Goal: Task Accomplishment & Management: Manage account settings

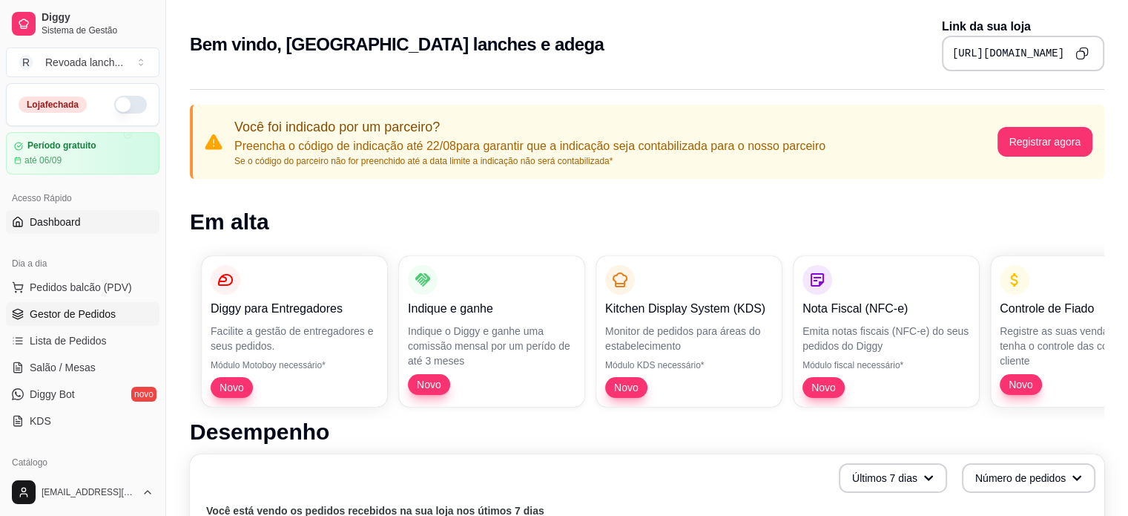
click at [95, 322] on link "Gestor de Pedidos" at bounding box center [83, 314] width 154 height 24
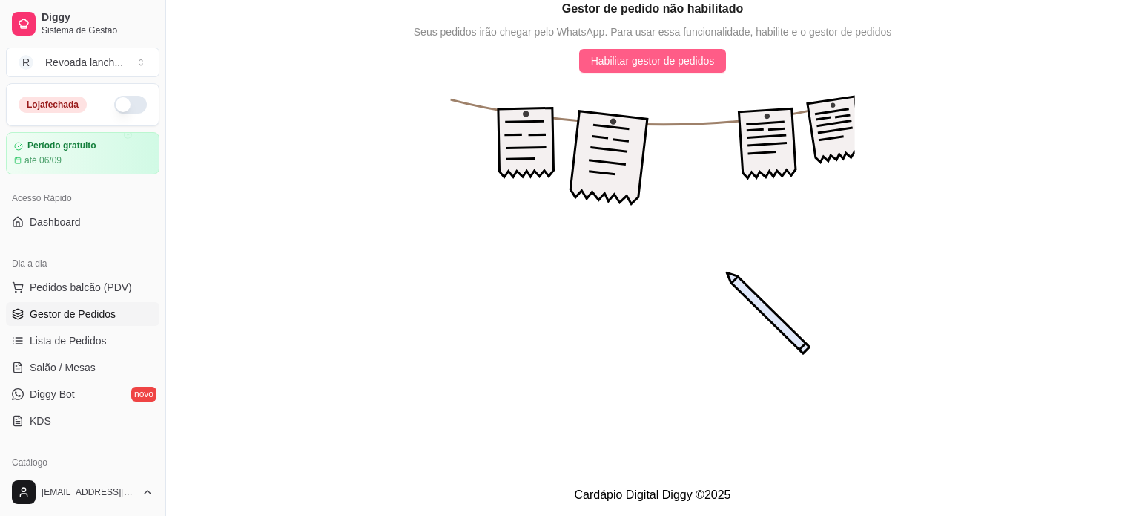
click at [622, 57] on span "Habilitar gestor de pedidos" at bounding box center [653, 61] width 124 height 16
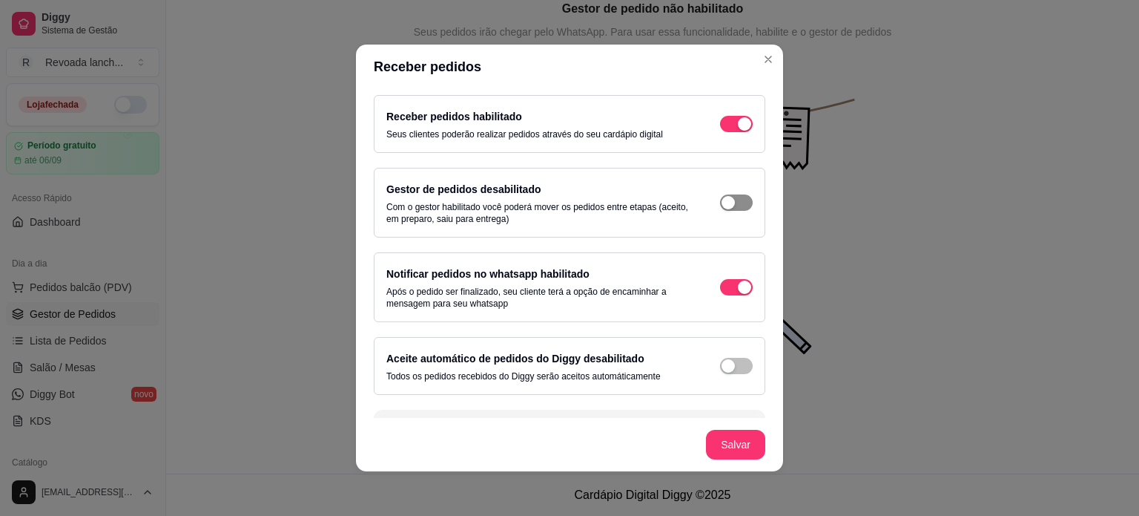
click at [722, 132] on span "button" at bounding box center [736, 124] width 33 height 16
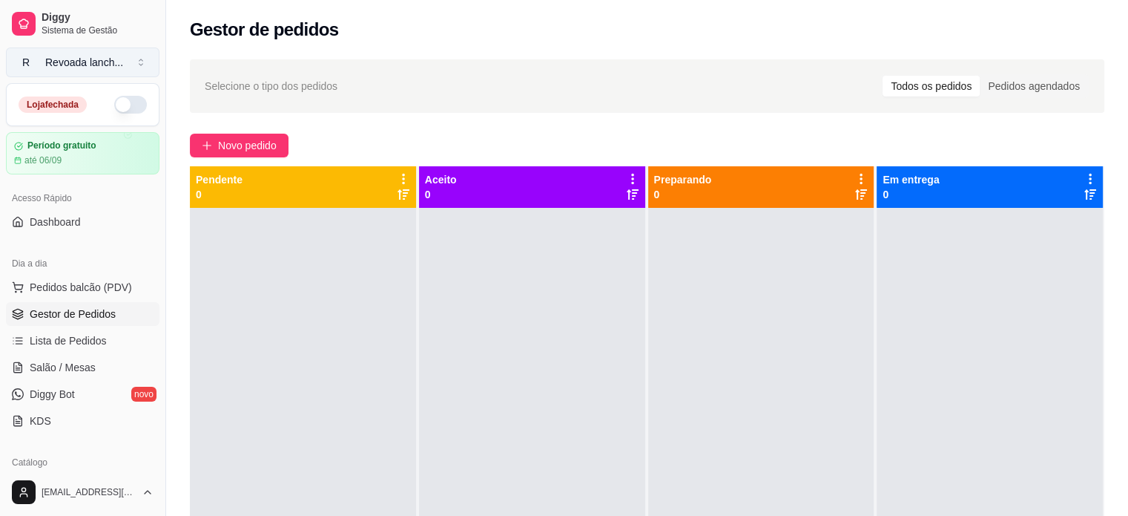
click at [128, 61] on button "R Revoada lanch ..." at bounding box center [83, 62] width 154 height 30
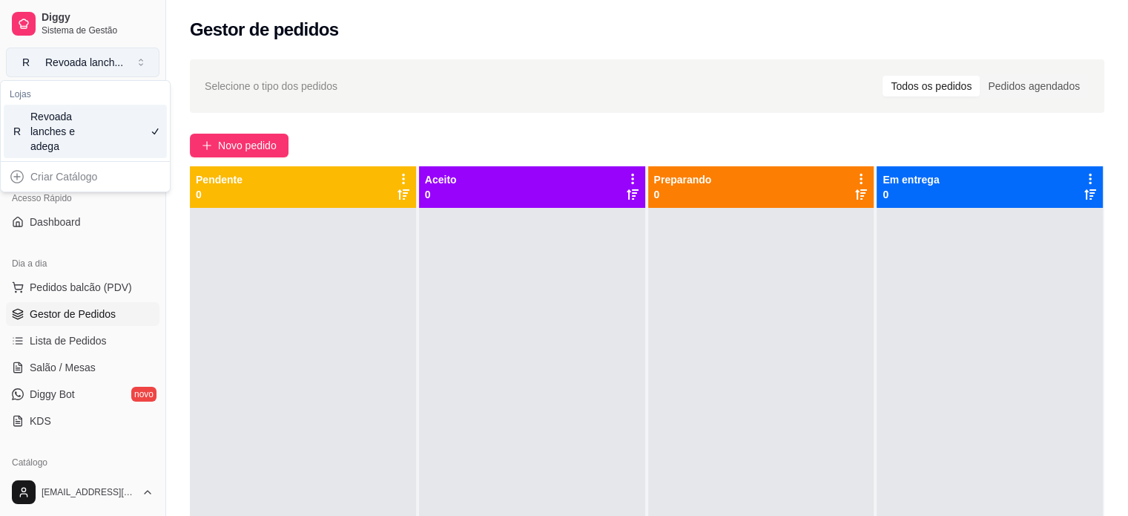
click at [128, 61] on button "R Revoada lanch ..." at bounding box center [83, 62] width 154 height 30
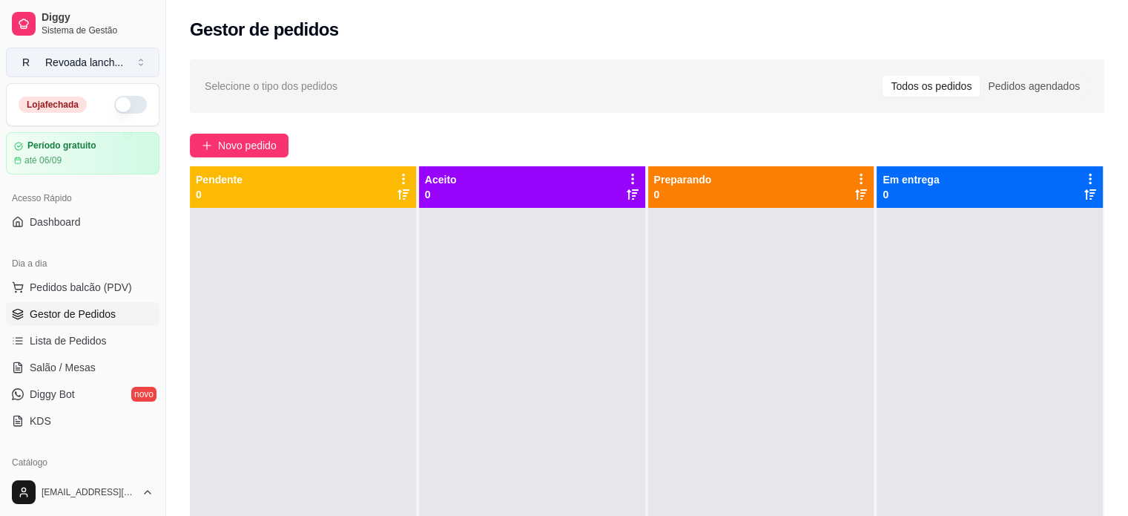
click at [128, 61] on button "R Revoada lanch ..." at bounding box center [83, 62] width 154 height 30
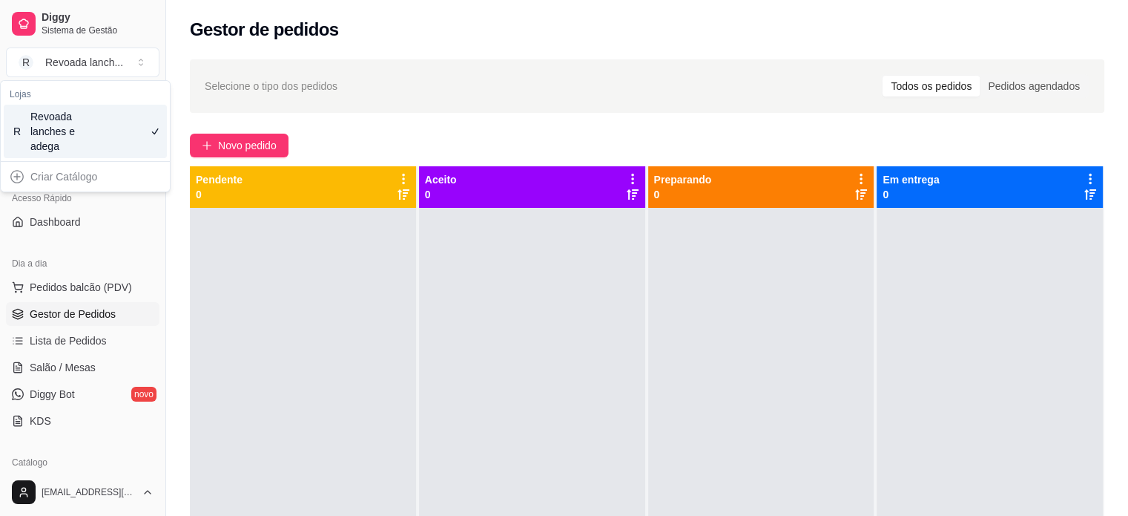
click at [82, 173] on div "Criar Catálogo" at bounding box center [85, 177] width 163 height 24
click at [106, 222] on link "Dashboard" at bounding box center [83, 222] width 154 height 24
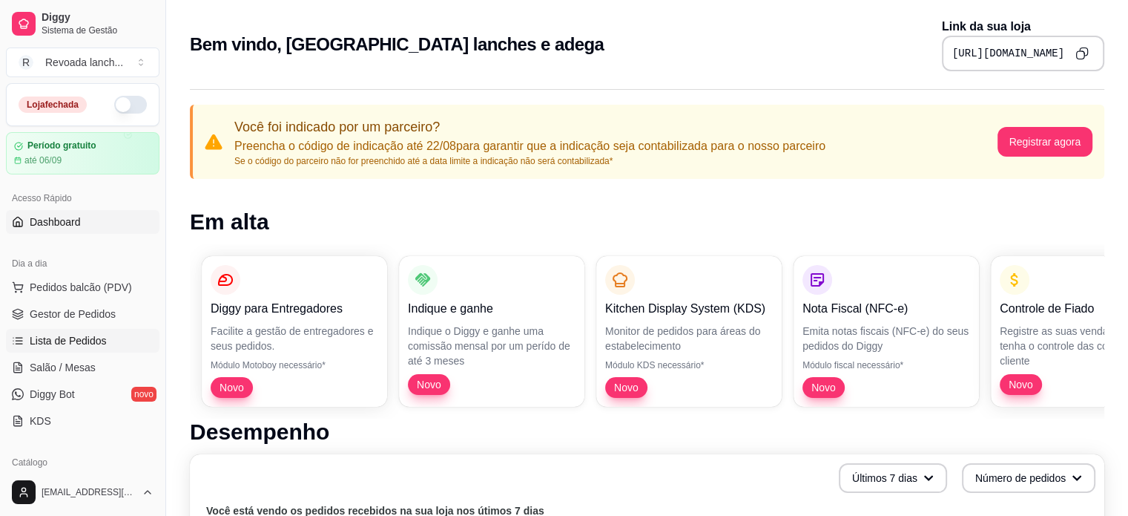
click at [66, 343] on span "Lista de Pedidos" at bounding box center [68, 340] width 77 height 15
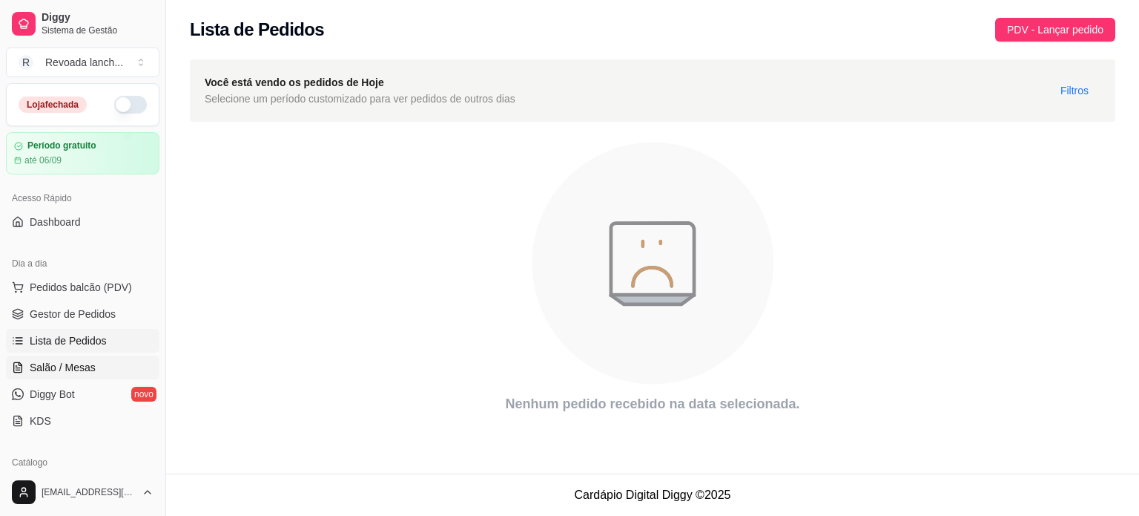
click at [62, 372] on span "Salão / Mesas" at bounding box center [63, 367] width 66 height 15
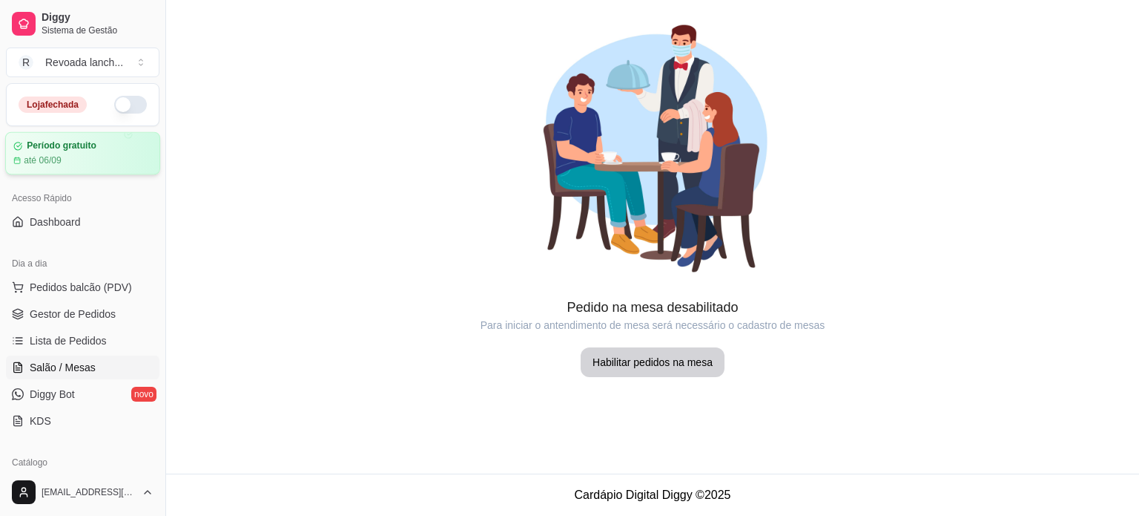
click at [77, 153] on div "Período gratuito até 06/09" at bounding box center [82, 153] width 139 height 26
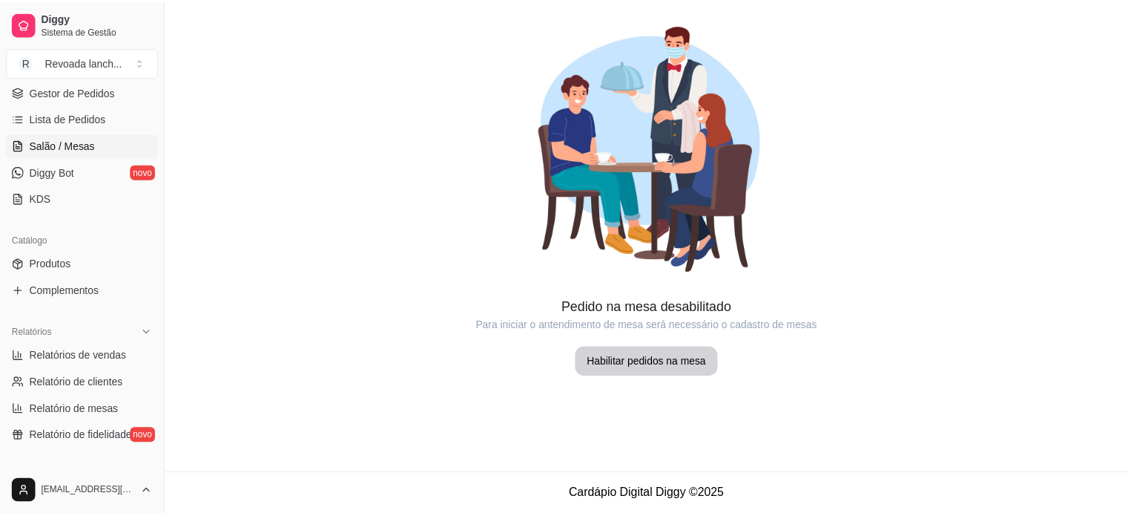
scroll to position [246, 0]
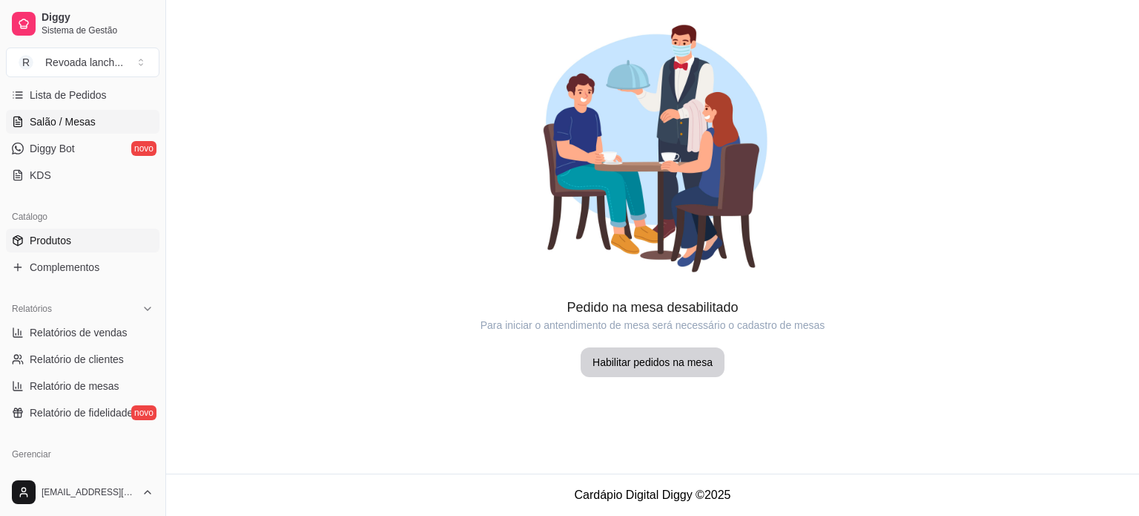
click at [89, 247] on link "Produtos" at bounding box center [83, 240] width 154 height 24
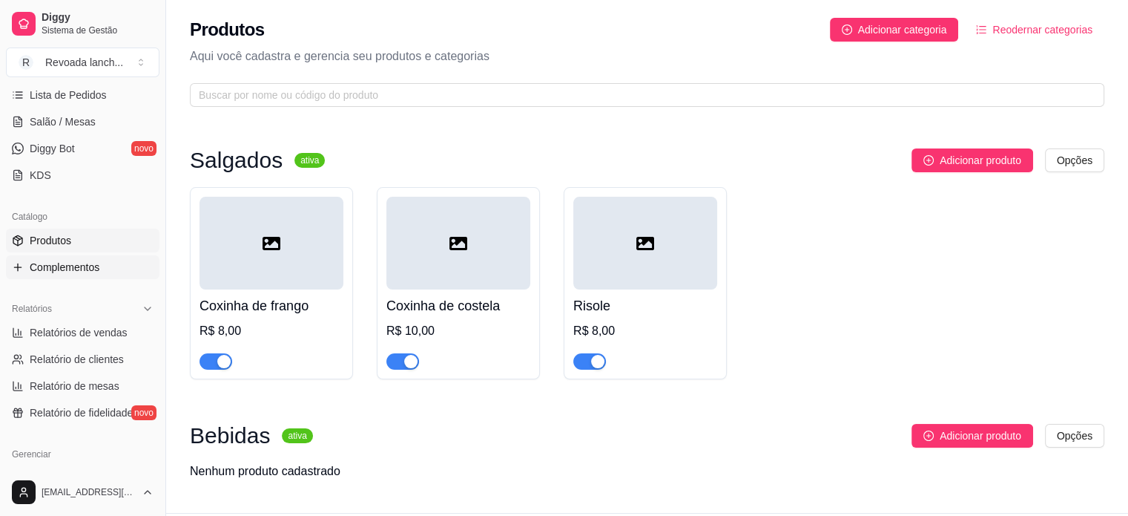
click at [94, 272] on span "Complementos" at bounding box center [65, 267] width 70 height 15
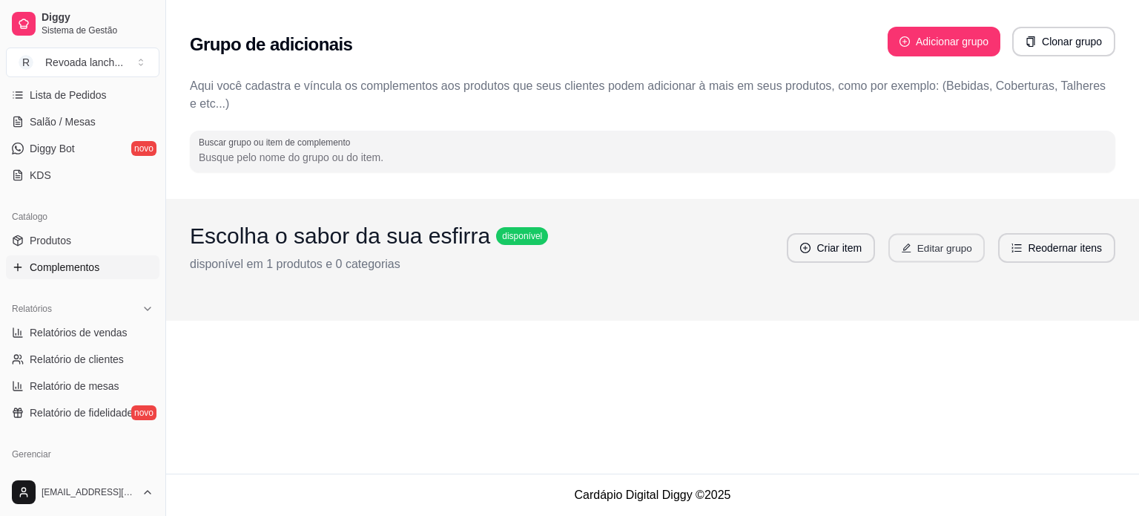
click at [914, 237] on button "Editar grupo" at bounding box center [937, 248] width 96 height 29
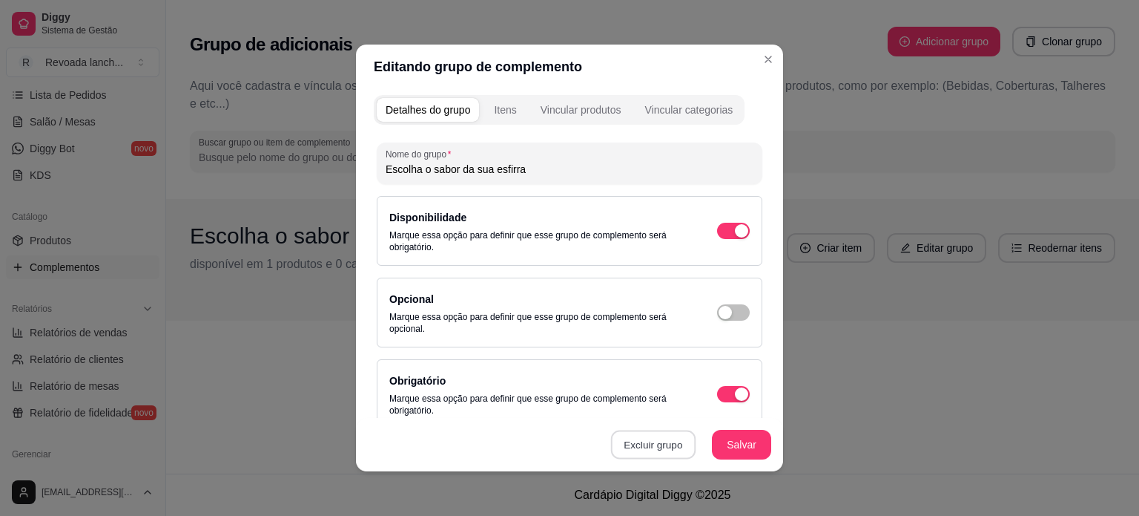
click at [659, 441] on button "Excluir grupo" at bounding box center [653, 444] width 85 height 29
click at [712, 416] on button "Sim" at bounding box center [712, 411] width 45 height 22
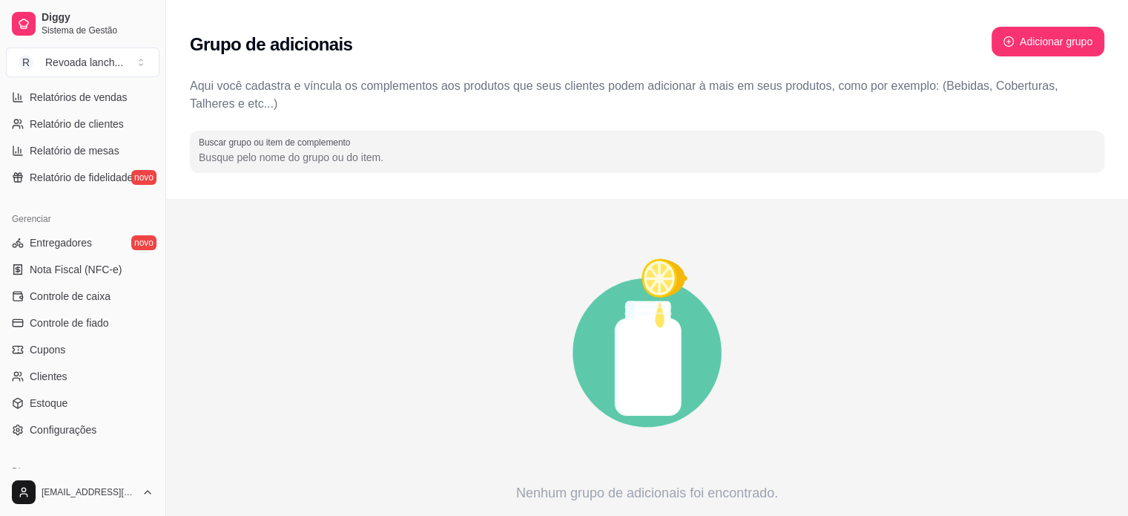
scroll to position [551, 0]
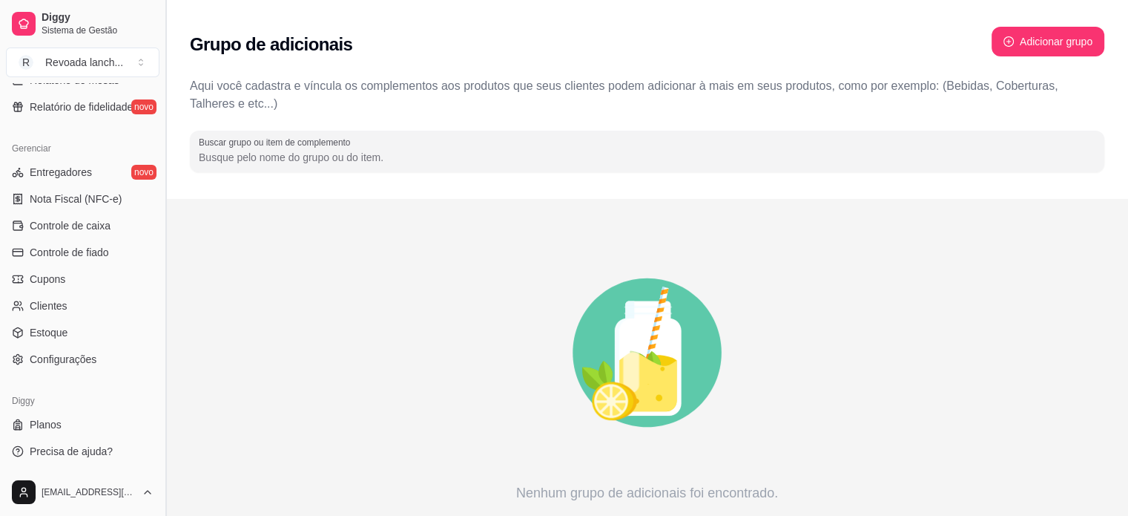
click at [163, 116] on button "Toggle Sidebar" at bounding box center [165, 258] width 12 height 516
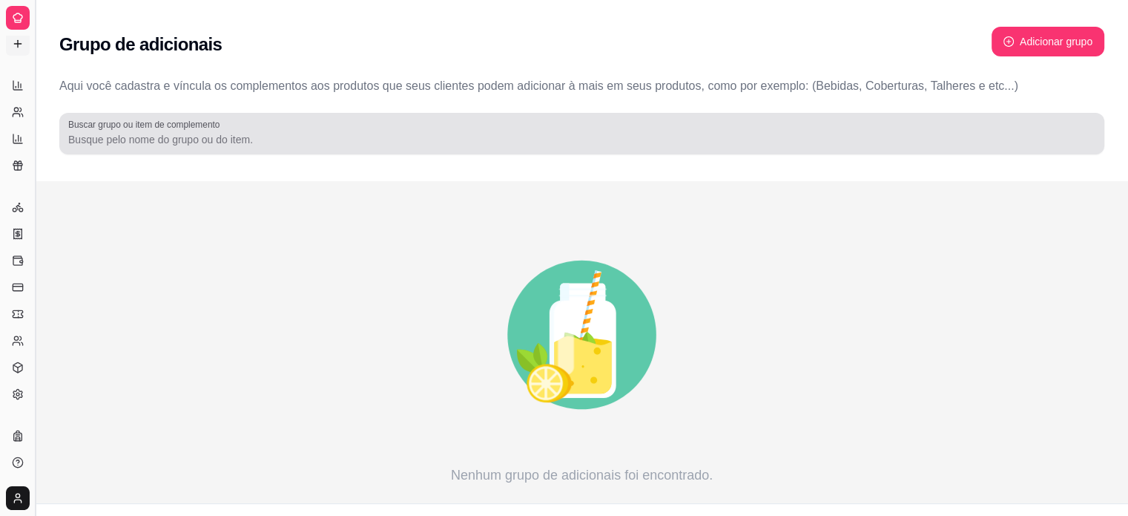
scroll to position [252, 0]
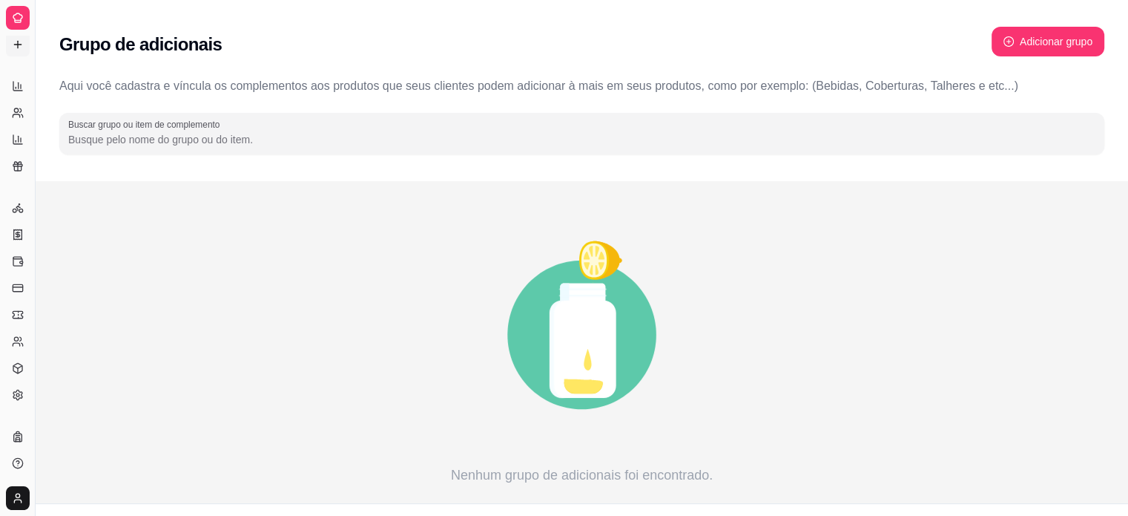
drag, startPoint x: 33, startPoint y: 58, endPoint x: 193, endPoint y: 38, distance: 161.5
click at [193, 38] on div "Diggy Sistema de Gestão R Revoada lanch ... Loja fechada Período gratuito até 0…" at bounding box center [564, 272] width 1128 height 545
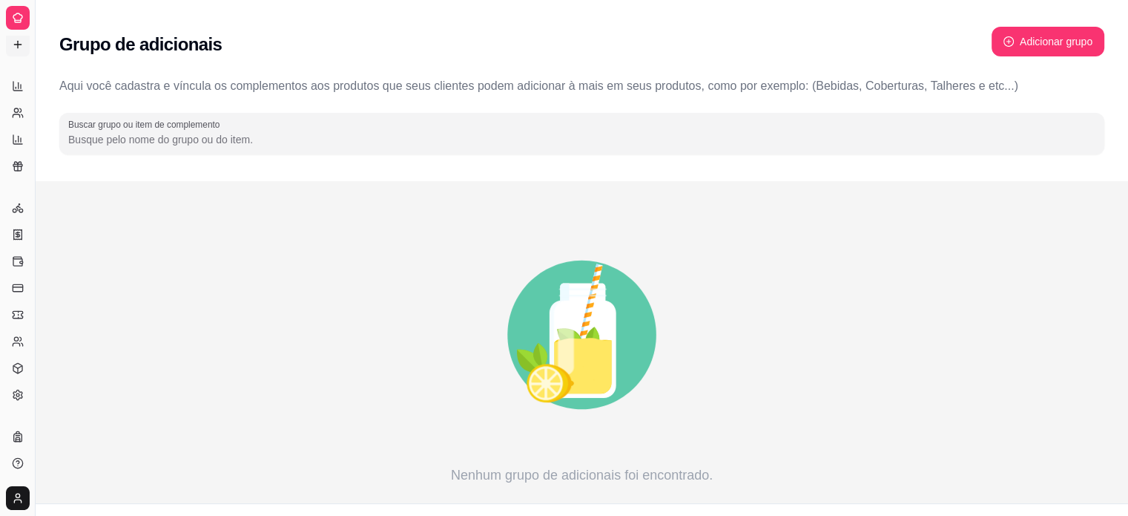
drag, startPoint x: 36, startPoint y: 79, endPoint x: 109, endPoint y: 79, distance: 72.7
click at [119, 79] on div "Diggy Sistema de Gestão R Revoada lanch ... Loja fechada Período gratuito até 0…" at bounding box center [564, 272] width 1128 height 545
drag, startPoint x: 31, startPoint y: 75, endPoint x: 117, endPoint y: 70, distance: 86.2
click at [117, 70] on div "Diggy Sistema de Gestão R Revoada lanch ... Loja fechada Período gratuito até 0…" at bounding box center [564, 272] width 1128 height 545
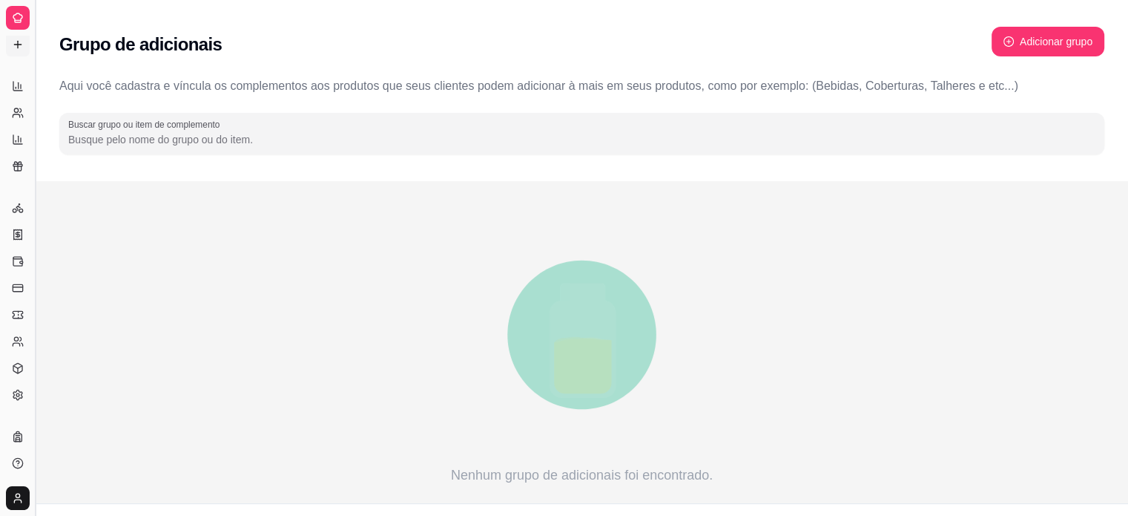
click at [30, 82] on button "Toggle Sidebar" at bounding box center [35, 258] width 12 height 516
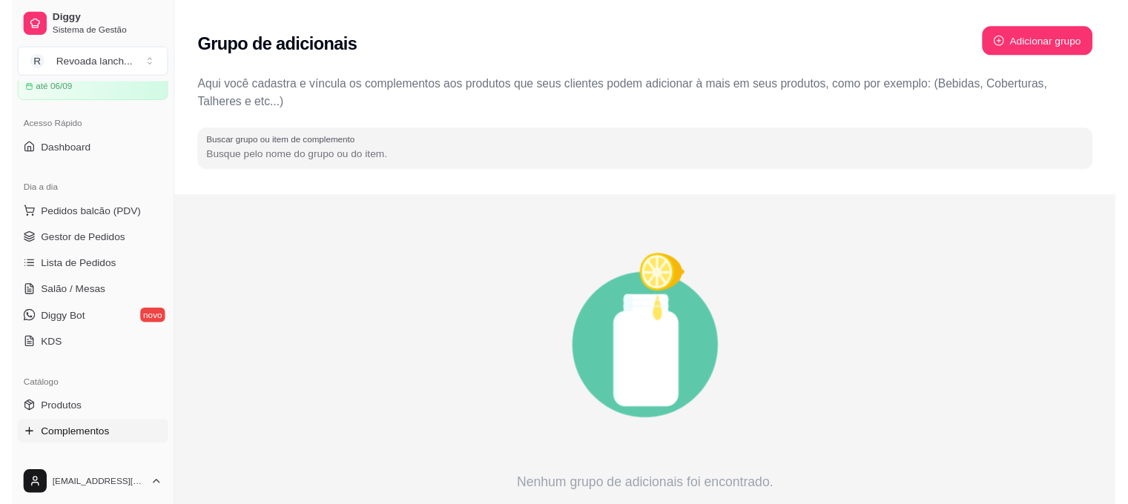
scroll to position [0, 0]
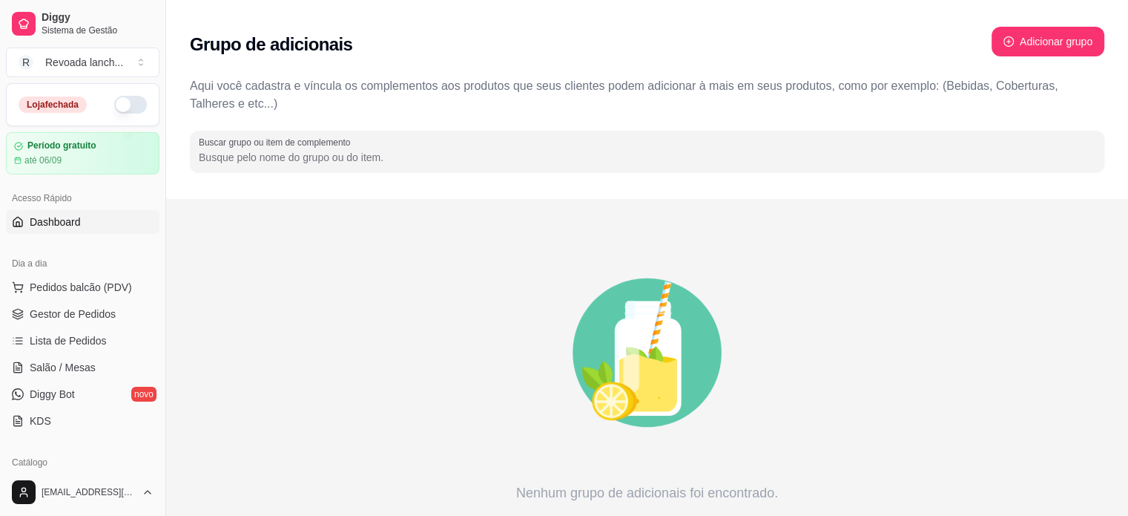
click at [70, 214] on span "Dashboard" at bounding box center [55, 221] width 51 height 15
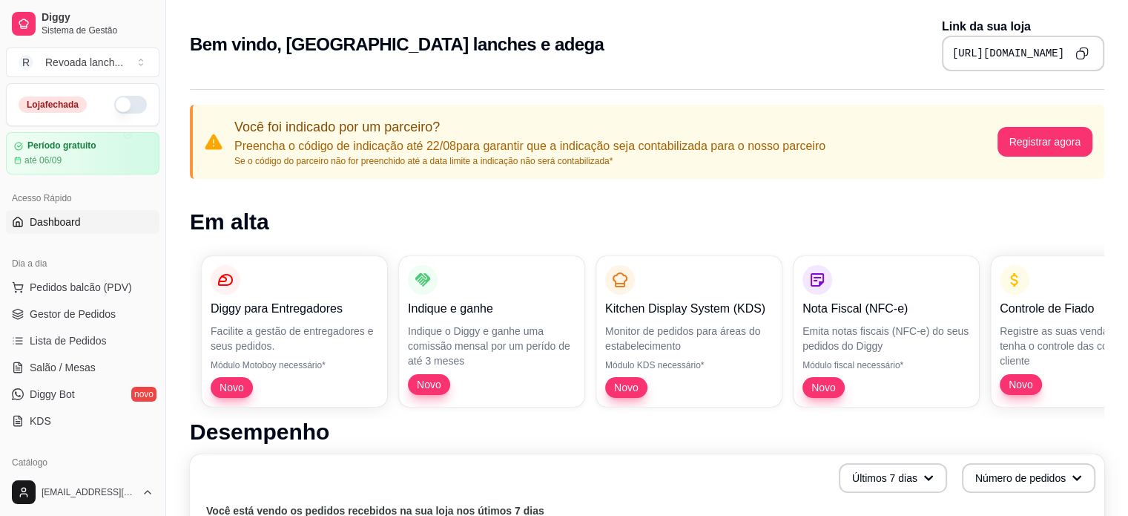
click at [76, 200] on div "Acesso Rápido" at bounding box center [83, 198] width 154 height 24
click at [952, 49] on pre "[URL][DOMAIN_NAME]" at bounding box center [1008, 53] width 112 height 15
click at [952, 47] on pre "[URL][DOMAIN_NAME]" at bounding box center [1008, 53] width 112 height 15
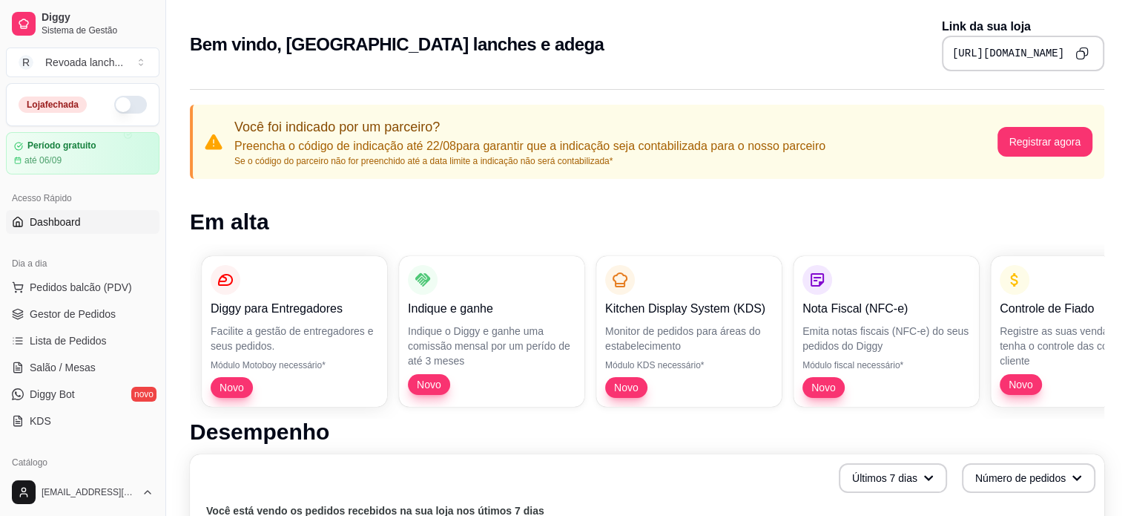
click at [952, 47] on pre "[URL][DOMAIN_NAME]" at bounding box center [1008, 53] width 112 height 15
copy div "[URL][DOMAIN_NAME]"
click at [162, 216] on button "Toggle Sidebar" at bounding box center [165, 258] width 12 height 516
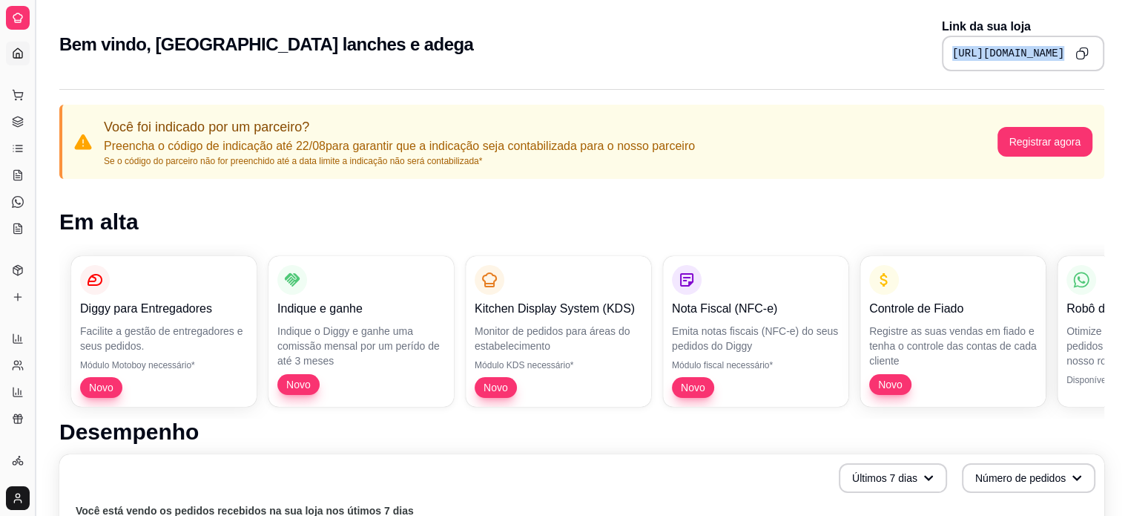
click at [30, 186] on button "Toggle Sidebar" at bounding box center [35, 258] width 12 height 516
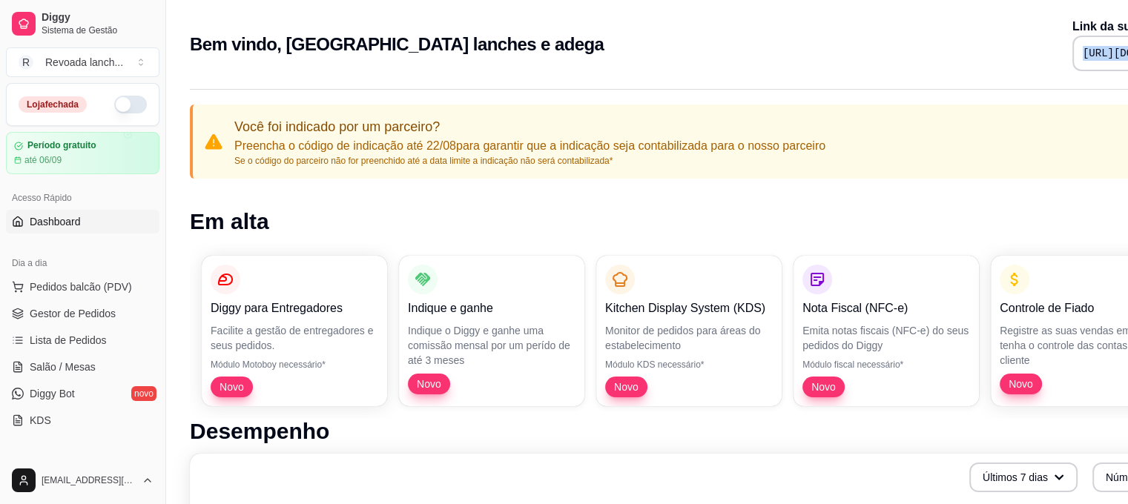
click at [114, 103] on button "button" at bounding box center [130, 105] width 33 height 18
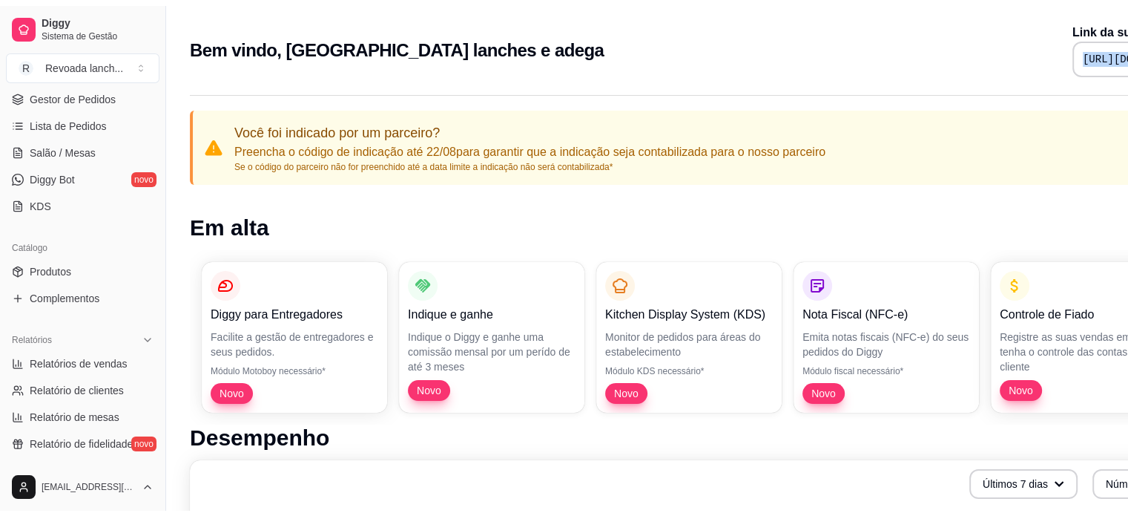
scroll to position [233, 0]
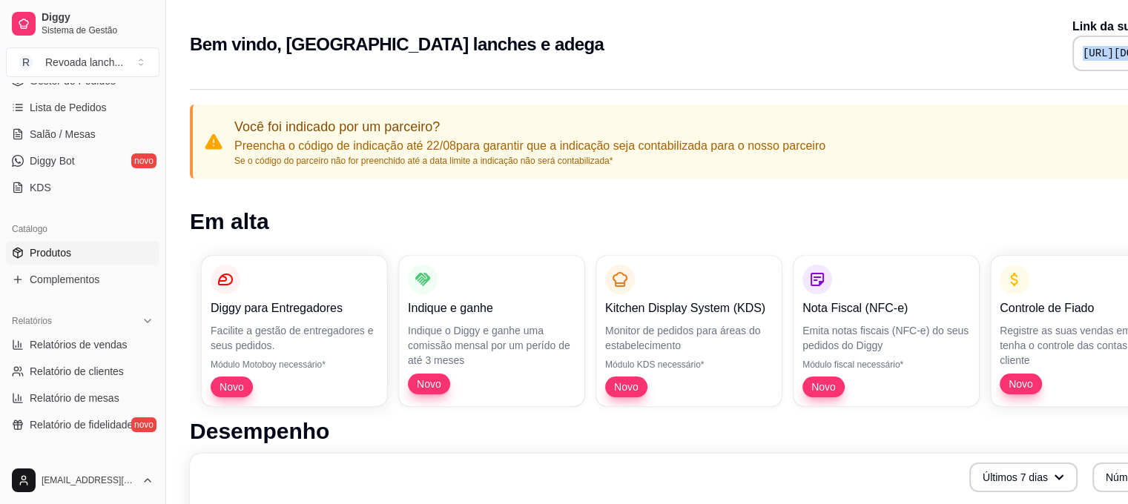
click at [73, 247] on link "Produtos" at bounding box center [83, 253] width 154 height 24
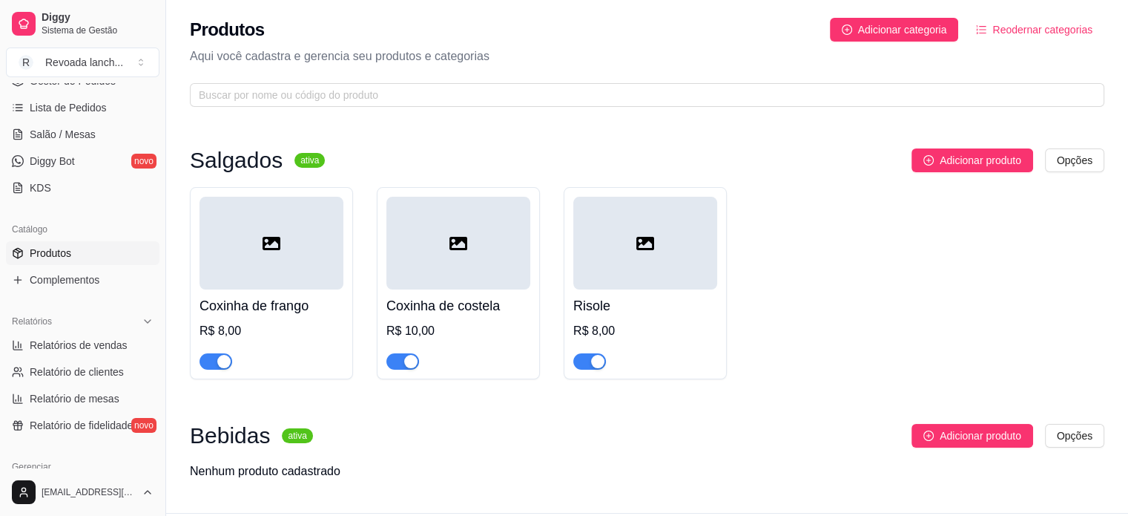
click at [594, 360] on div "button" at bounding box center [597, 361] width 13 height 13
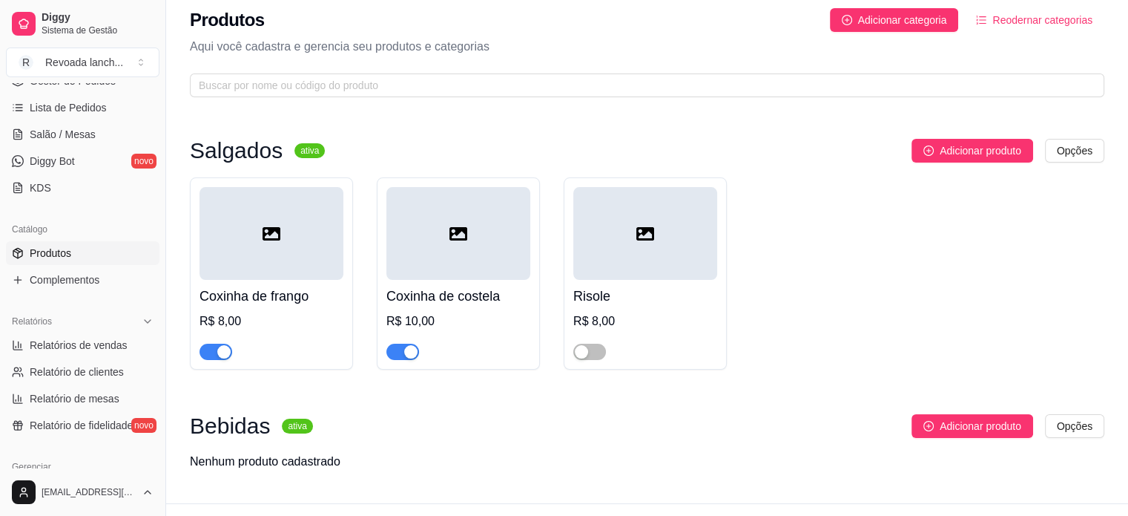
scroll to position [39, 0]
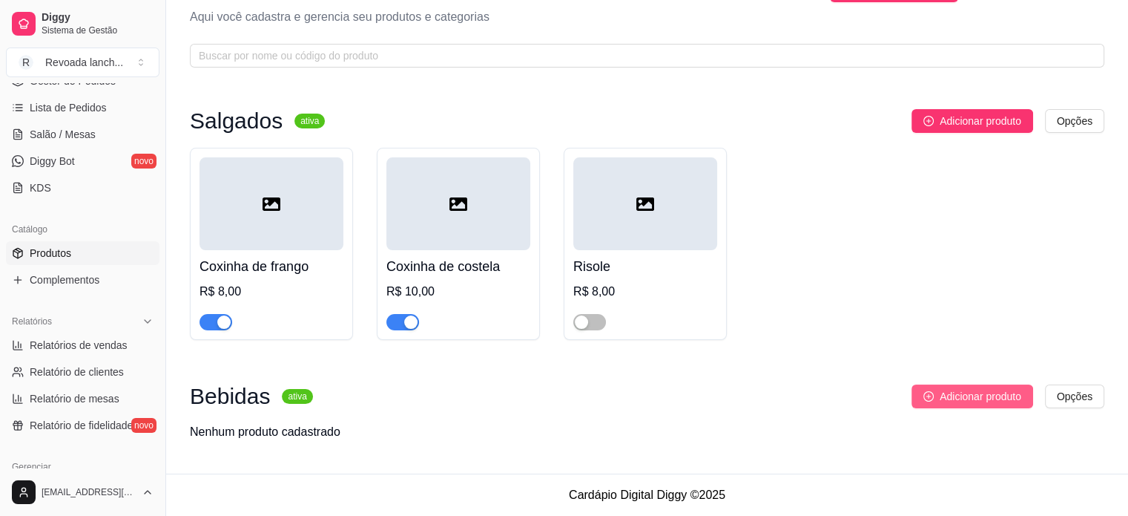
click at [969, 392] on span "Adicionar produto" at bounding box center [981, 396] width 82 height 16
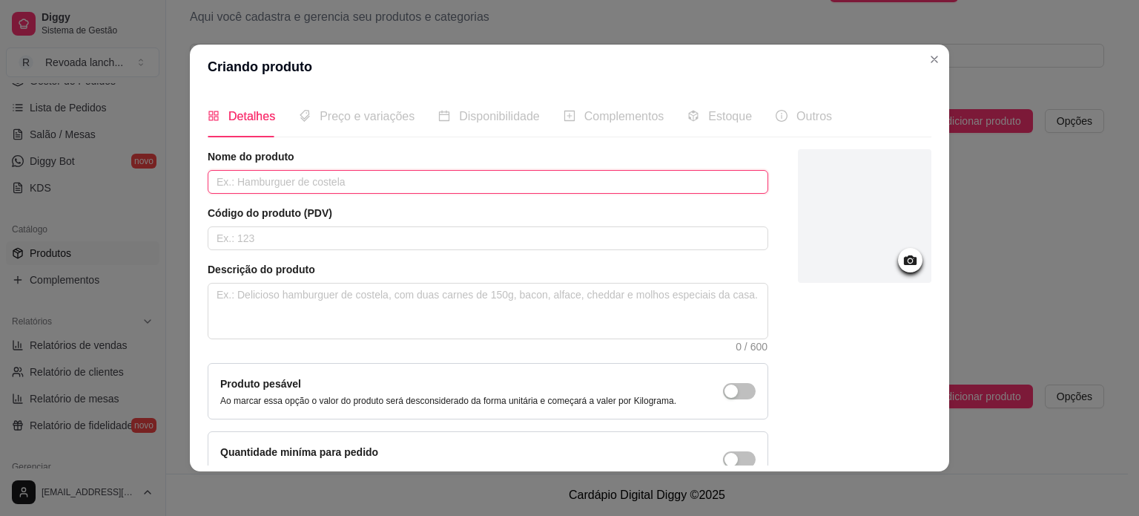
click at [344, 174] on input "text" at bounding box center [488, 182] width 561 height 24
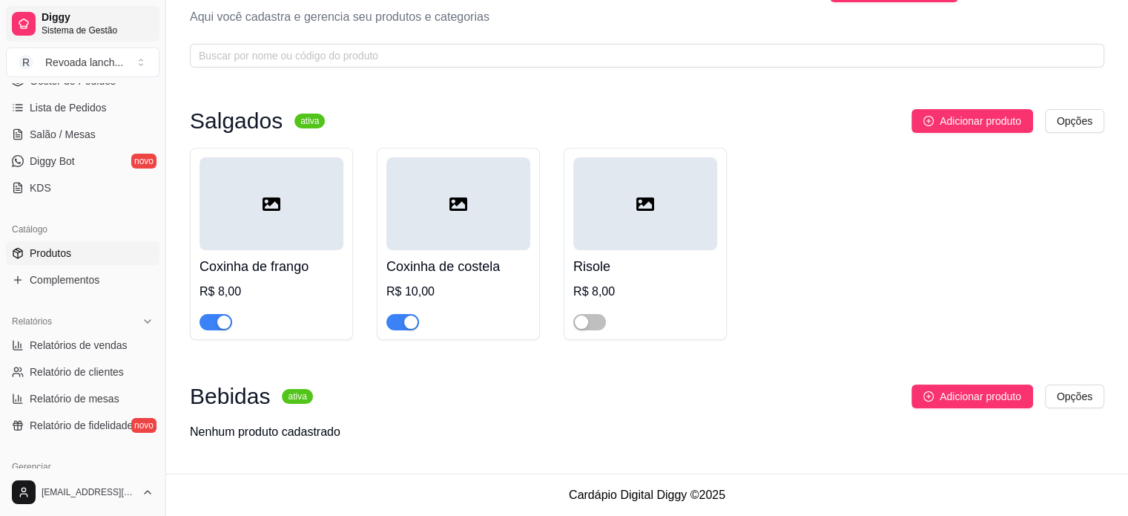
click at [59, 27] on span "Sistema de Gestão" at bounding box center [98, 30] width 112 height 12
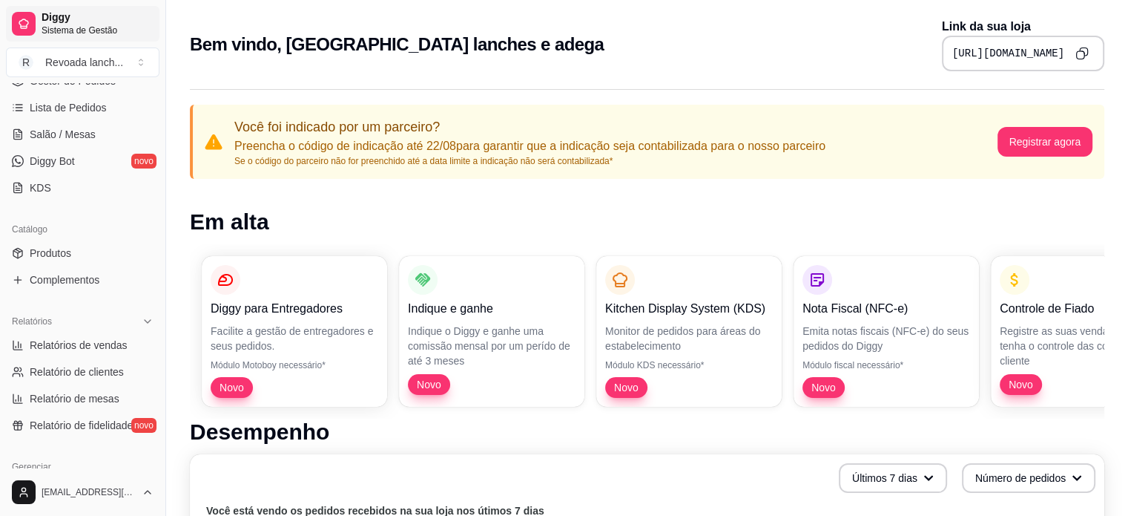
click at [59, 27] on span "Sistema de Gestão" at bounding box center [98, 30] width 112 height 12
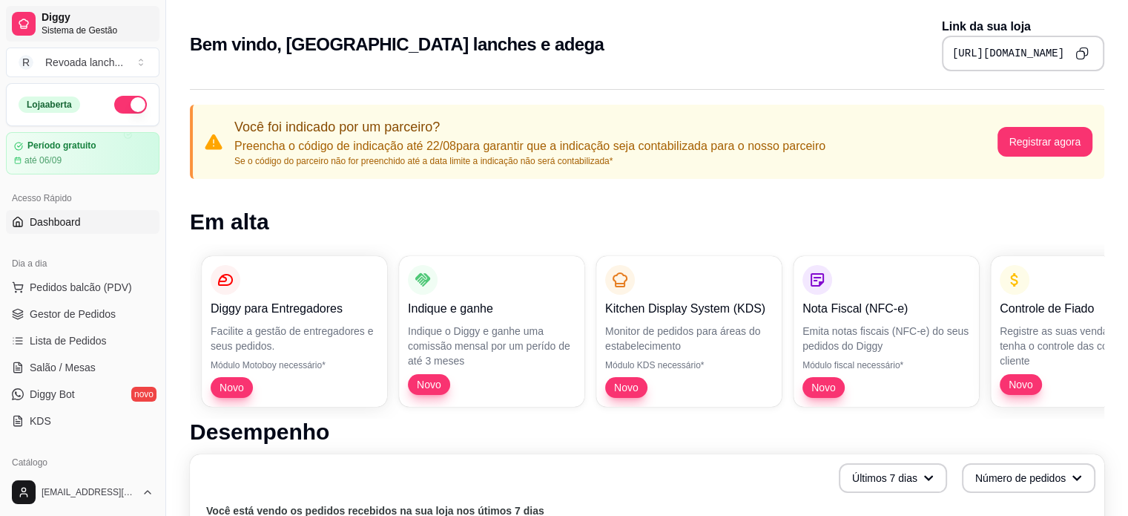
click at [19, 17] on div at bounding box center [24, 24] width 24 height 24
click at [68, 312] on span "Gestor de Pedidos" at bounding box center [73, 313] width 86 height 15
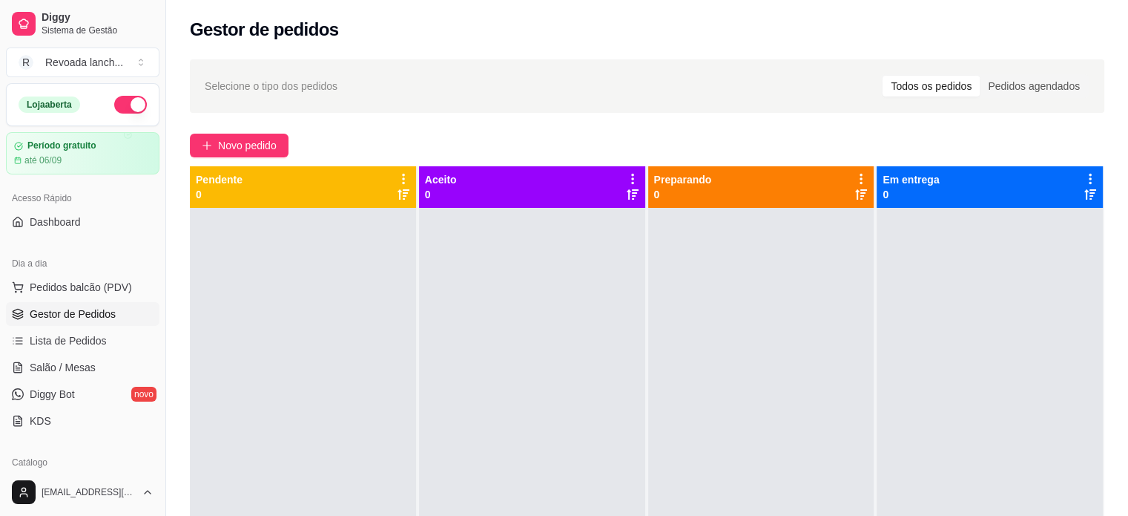
click at [329, 234] on div at bounding box center [303, 466] width 226 height 516
click at [398, 189] on icon at bounding box center [404, 194] width 12 height 12
click at [231, 151] on span "Novo pedido" at bounding box center [247, 145] width 59 height 16
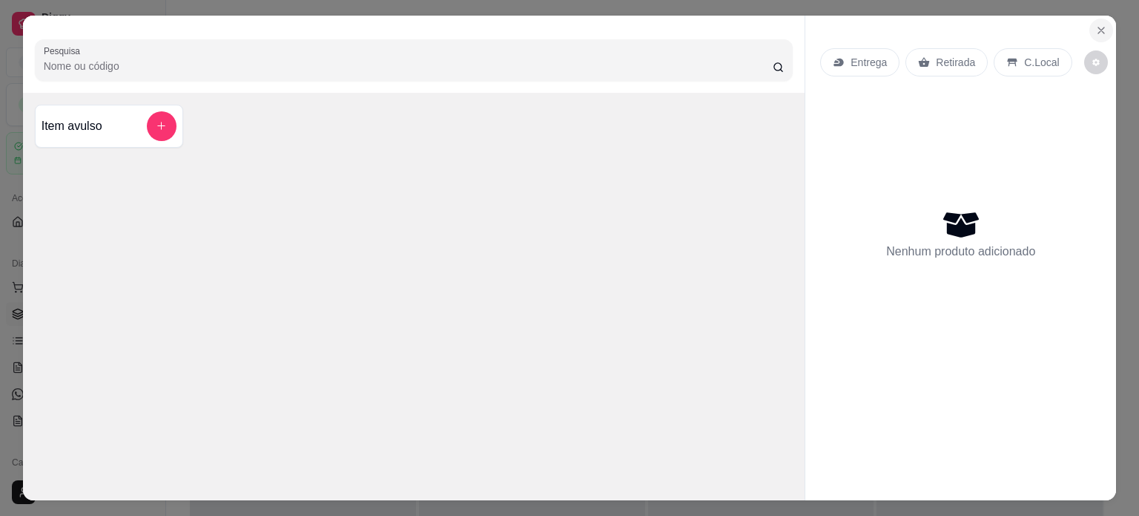
click at [1098, 29] on icon "Close" at bounding box center [1102, 30] width 12 height 12
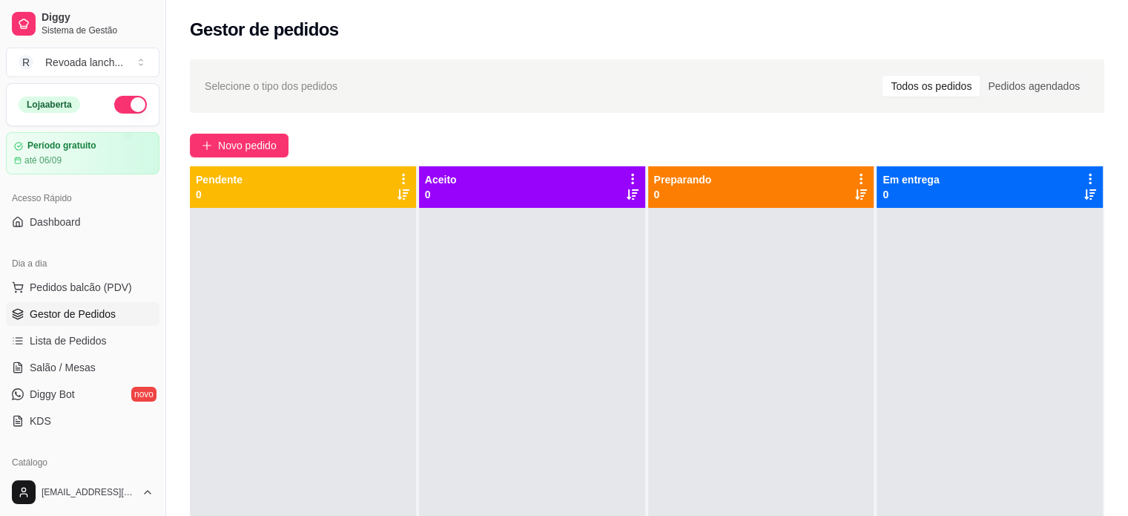
scroll to position [337, 0]
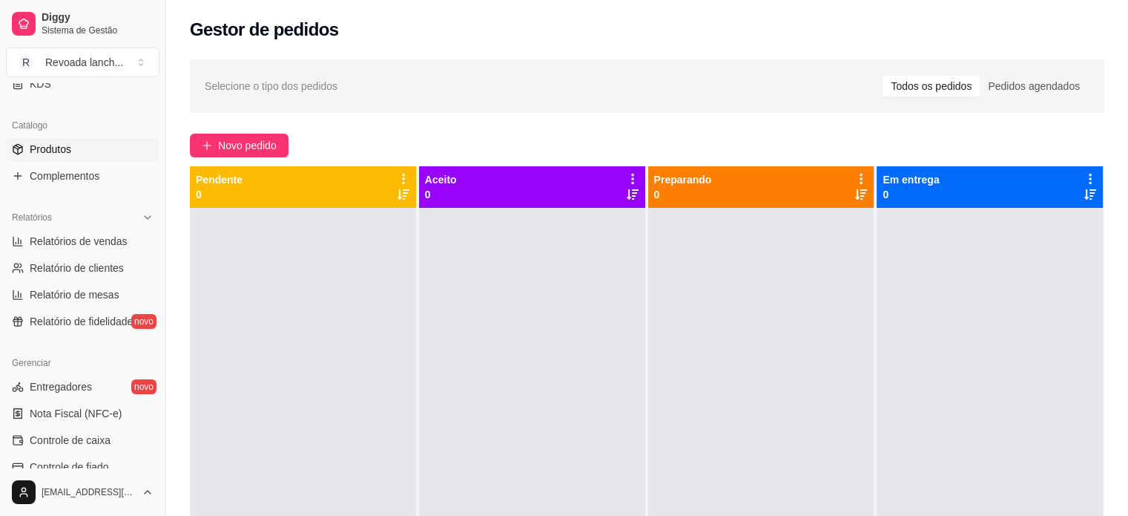
click at [62, 154] on span "Produtos" at bounding box center [51, 149] width 42 height 15
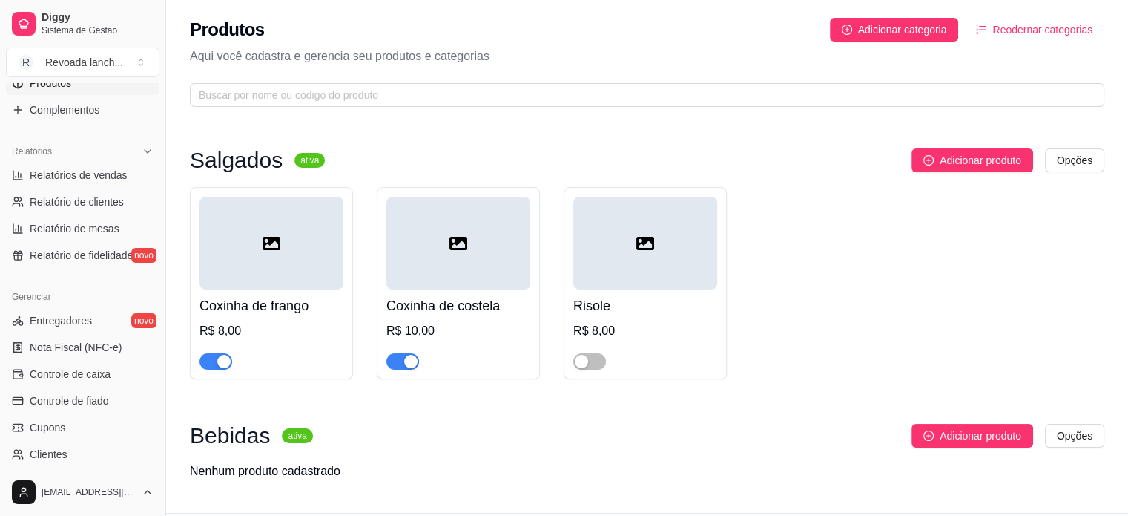
scroll to position [426, 0]
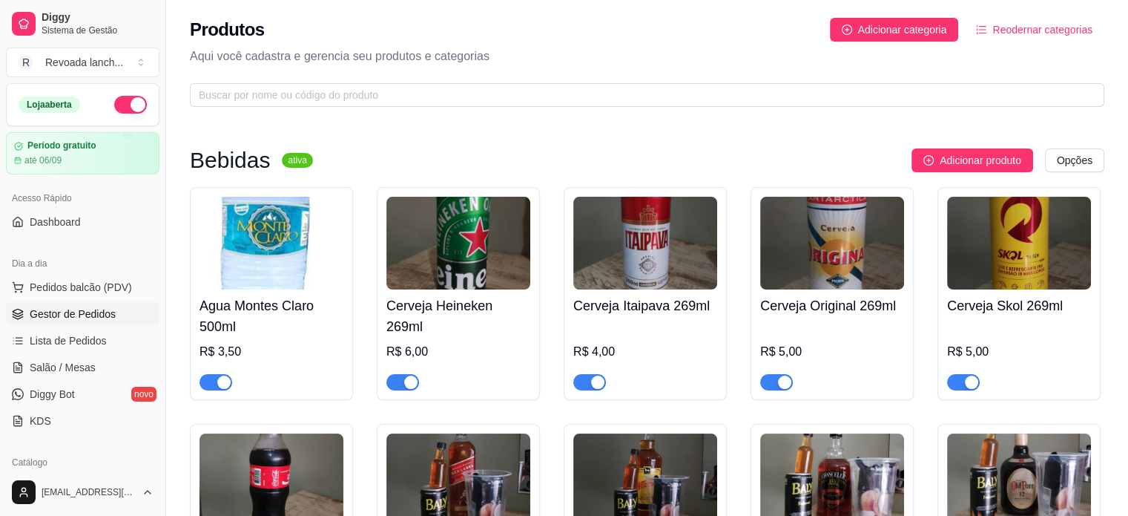
click at [71, 316] on span "Gestor de Pedidos" at bounding box center [73, 313] width 86 height 15
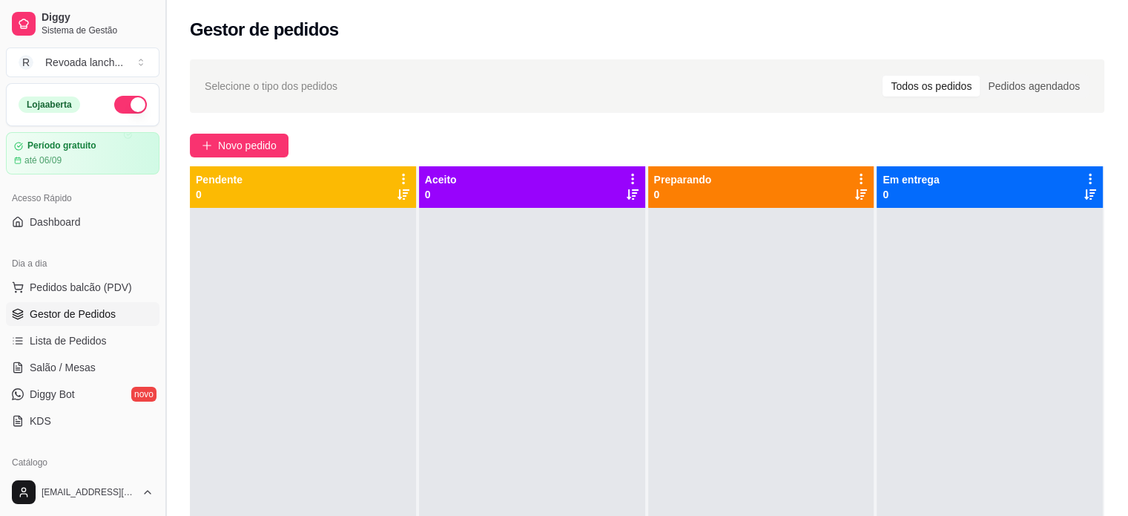
click at [163, 251] on button "Toggle Sidebar" at bounding box center [165, 258] width 12 height 516
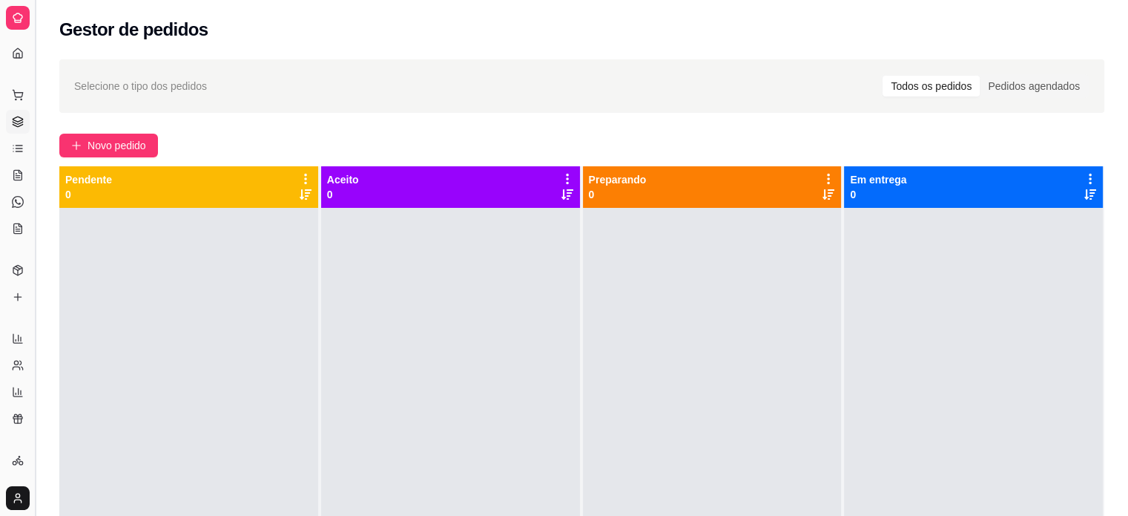
click at [31, 204] on button "Toggle Sidebar" at bounding box center [35, 258] width 12 height 516
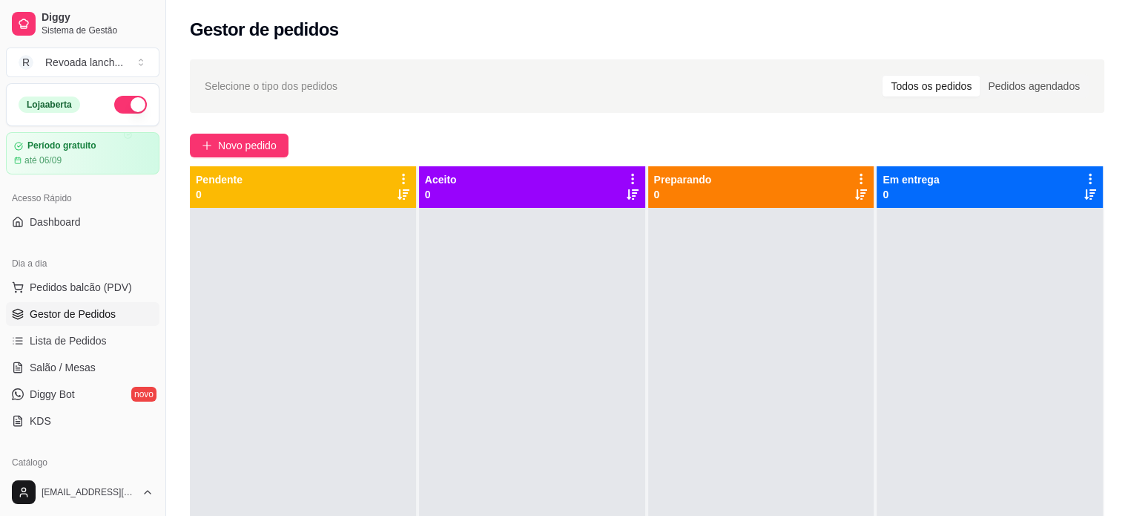
scroll to position [337, 0]
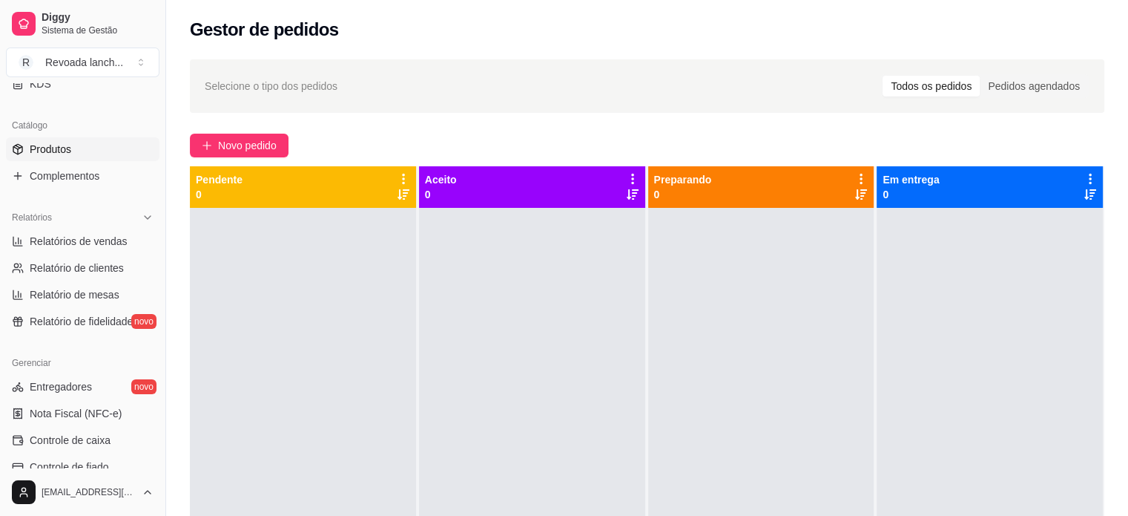
click at [88, 144] on link "Produtos" at bounding box center [83, 149] width 154 height 24
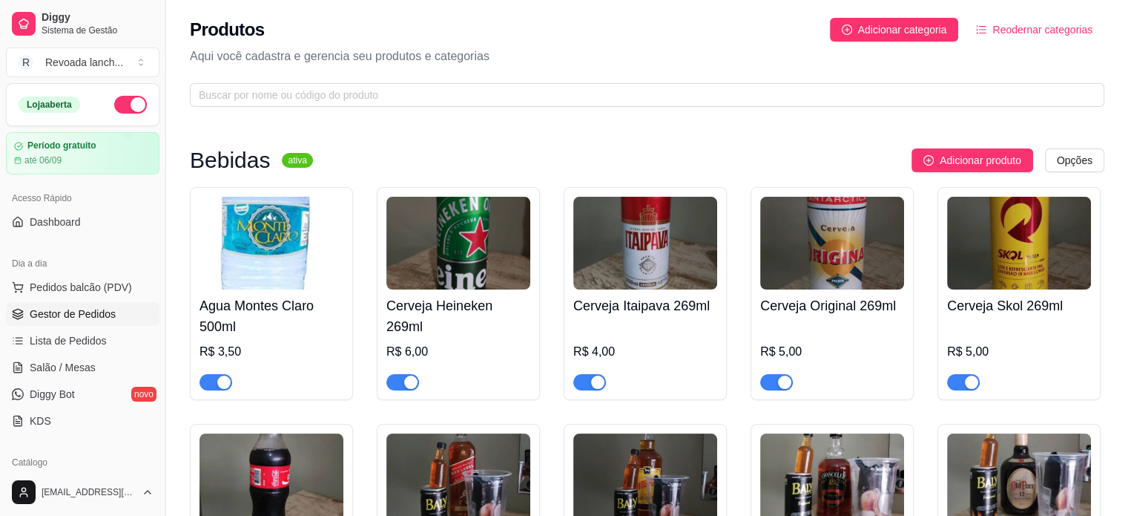
click at [74, 312] on span "Gestor de Pedidos" at bounding box center [73, 313] width 86 height 15
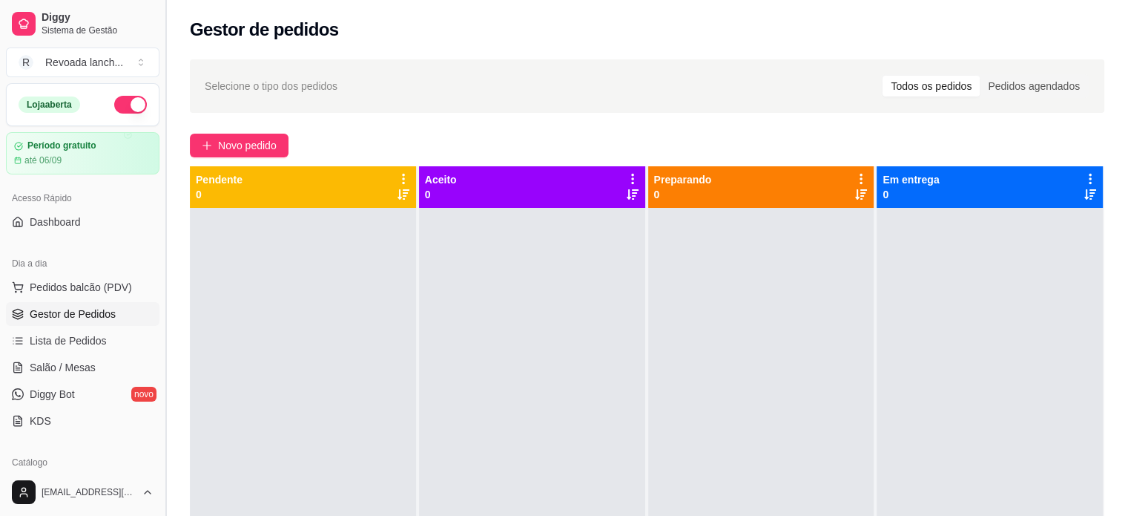
click at [159, 334] on button "Toggle Sidebar" at bounding box center [165, 258] width 12 height 516
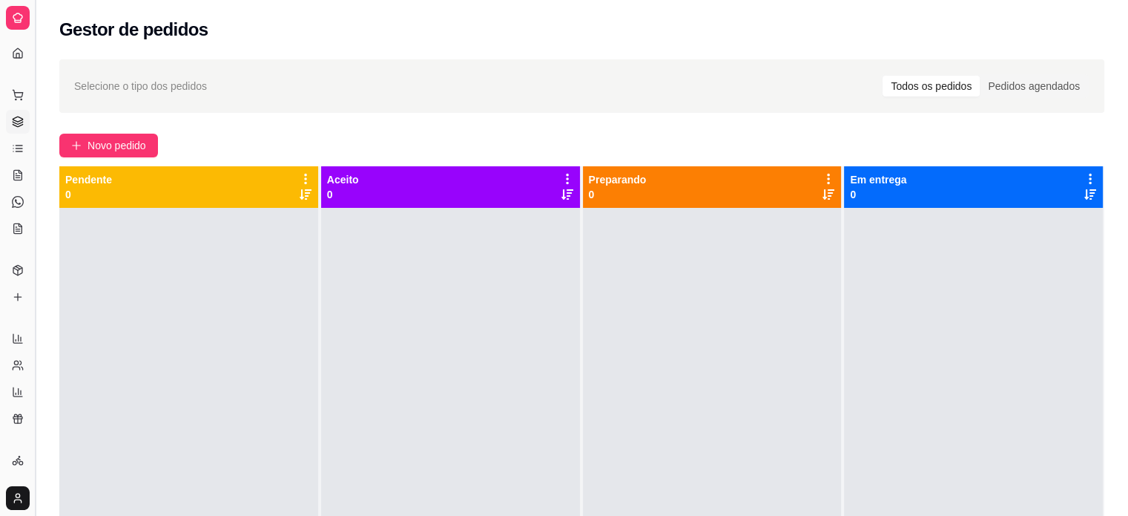
click at [37, 243] on button "Toggle Sidebar" at bounding box center [35, 258] width 12 height 516
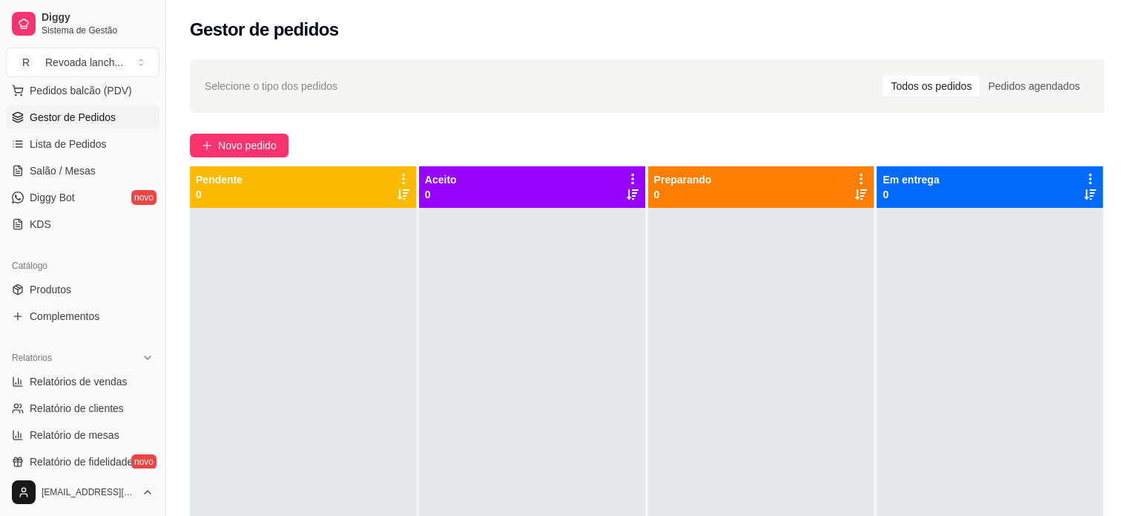
scroll to position [310, 0]
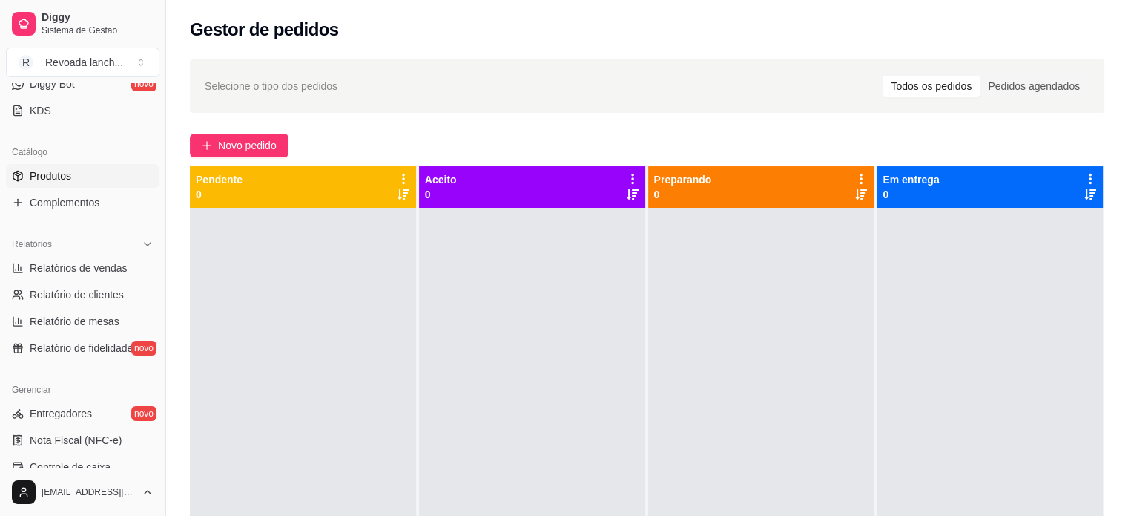
click at [82, 185] on link "Produtos" at bounding box center [83, 176] width 154 height 24
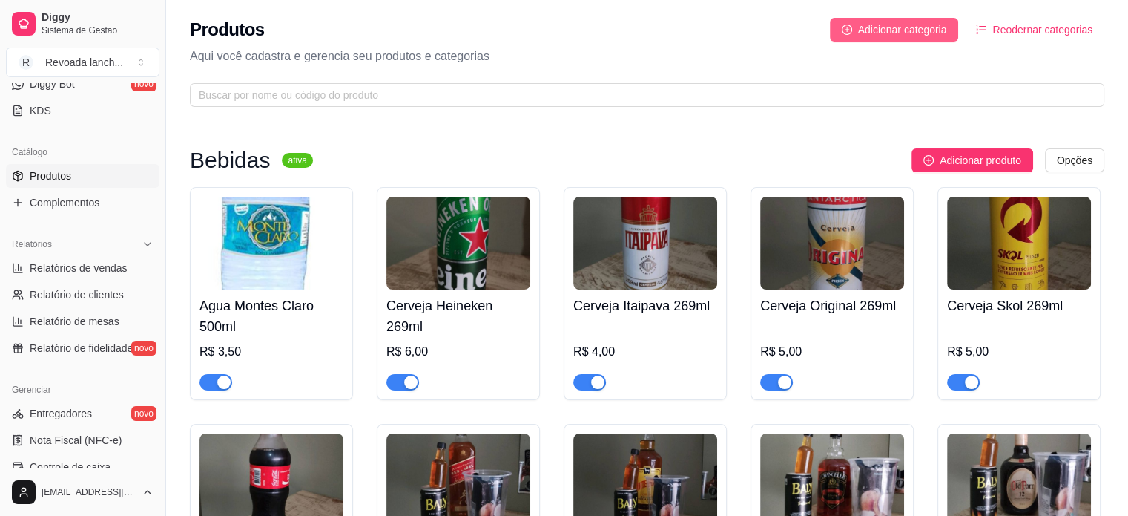
click at [866, 26] on span "Adicionar categoria" at bounding box center [902, 30] width 89 height 16
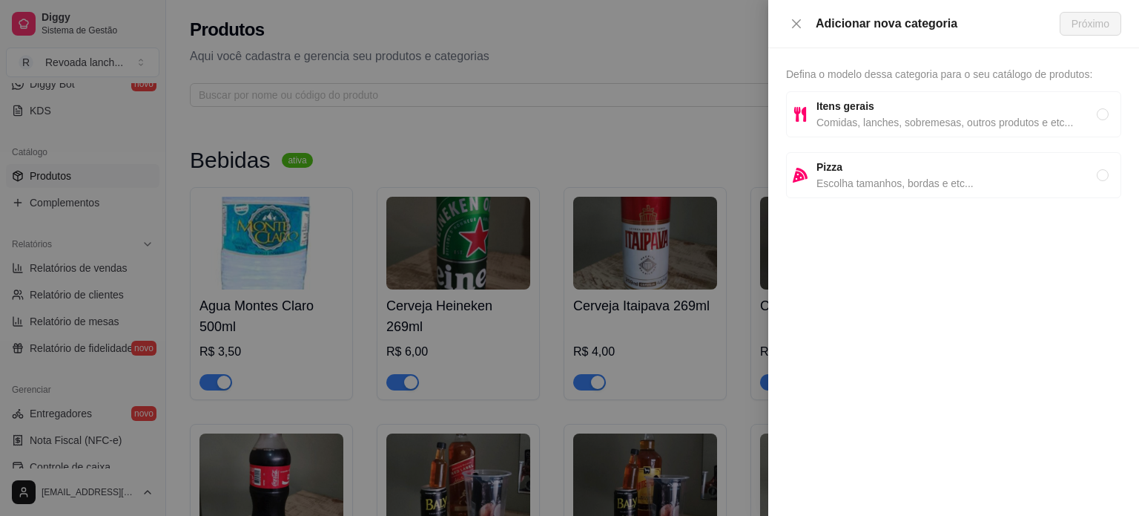
click at [864, 118] on span "Comidas, lanches, sobremesas, outros produtos e etc..." at bounding box center [957, 122] width 280 height 16
radio input "true"
click at [1087, 19] on span "Próximo" at bounding box center [1091, 24] width 38 height 16
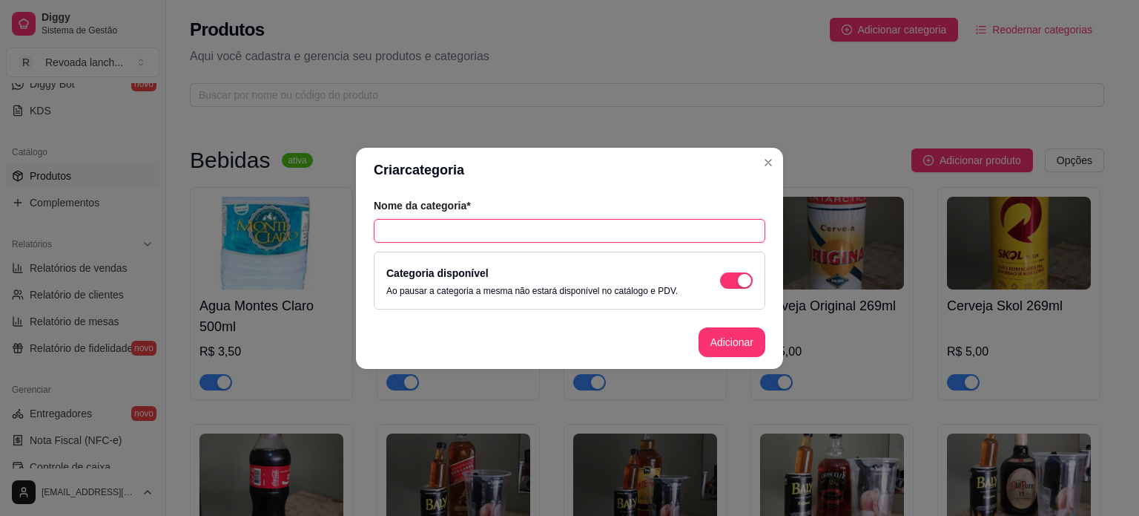
click at [521, 228] on input "text" at bounding box center [570, 231] width 392 height 24
type input "Salgados"
click at [715, 339] on button "Adicionar" at bounding box center [732, 341] width 65 height 29
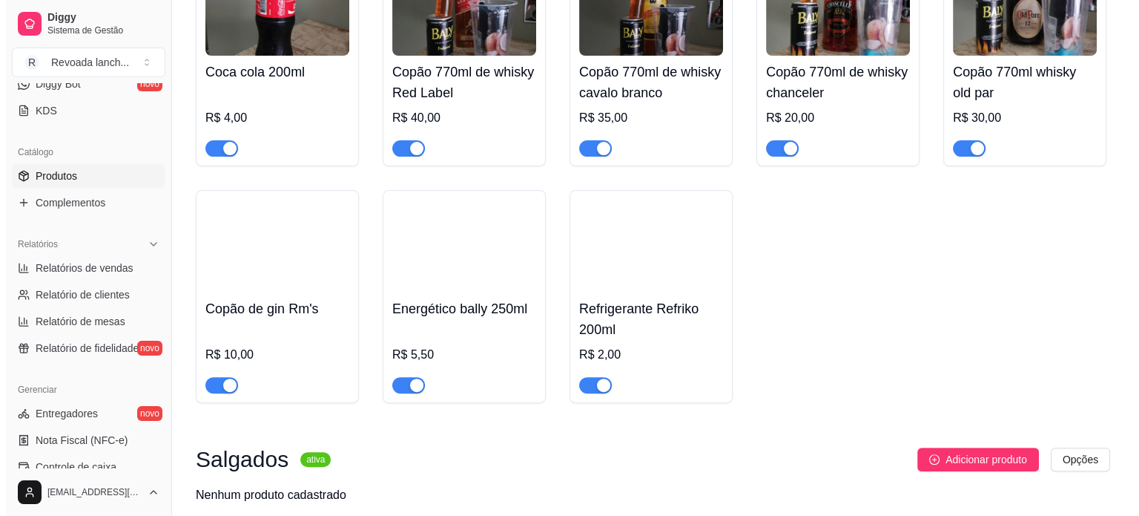
scroll to position [535, 0]
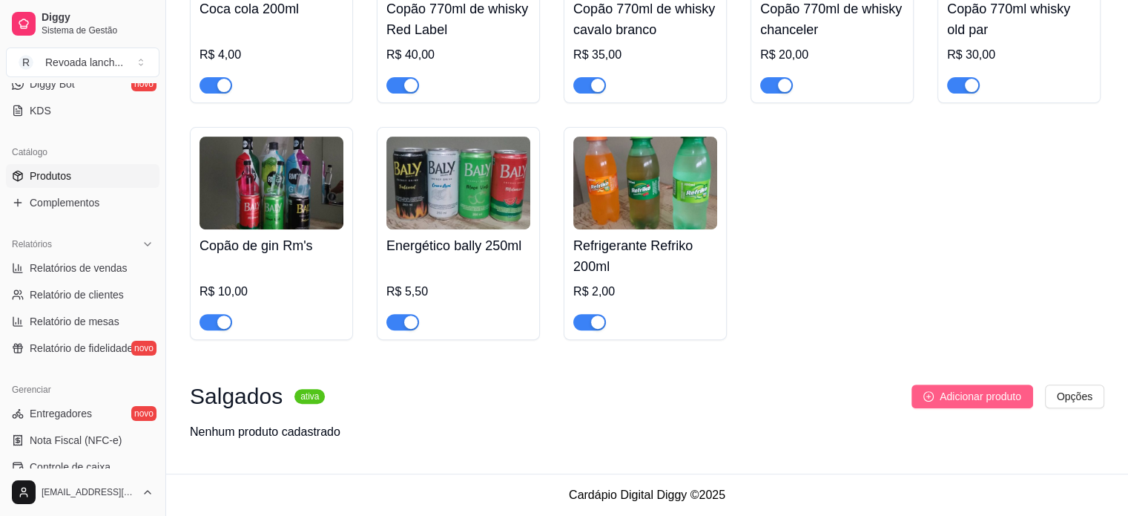
click at [954, 398] on span "Adicionar produto" at bounding box center [981, 396] width 82 height 16
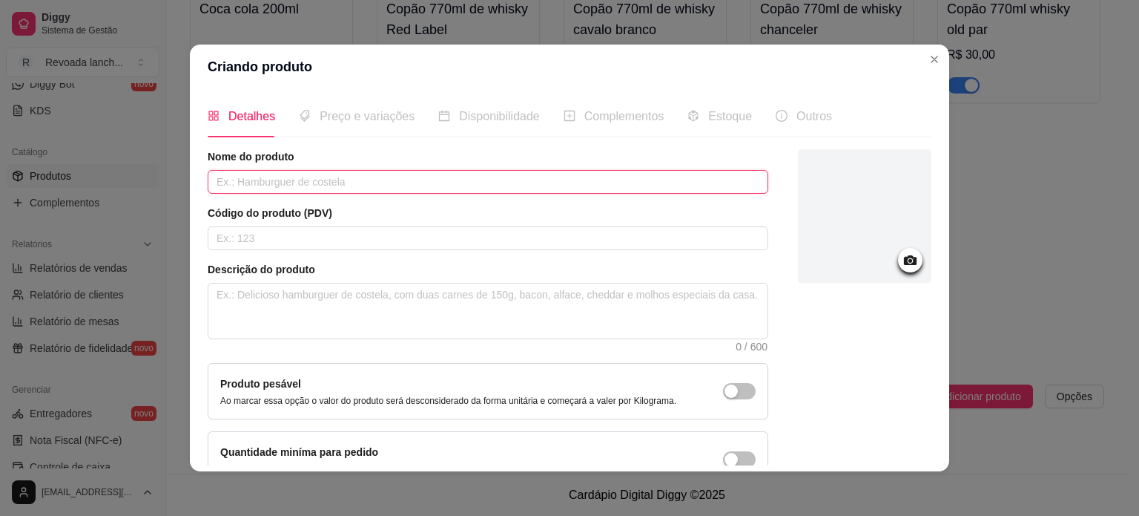
click at [402, 181] on input "text" at bounding box center [488, 182] width 561 height 24
type input "Coxinha de frango com catupiry"
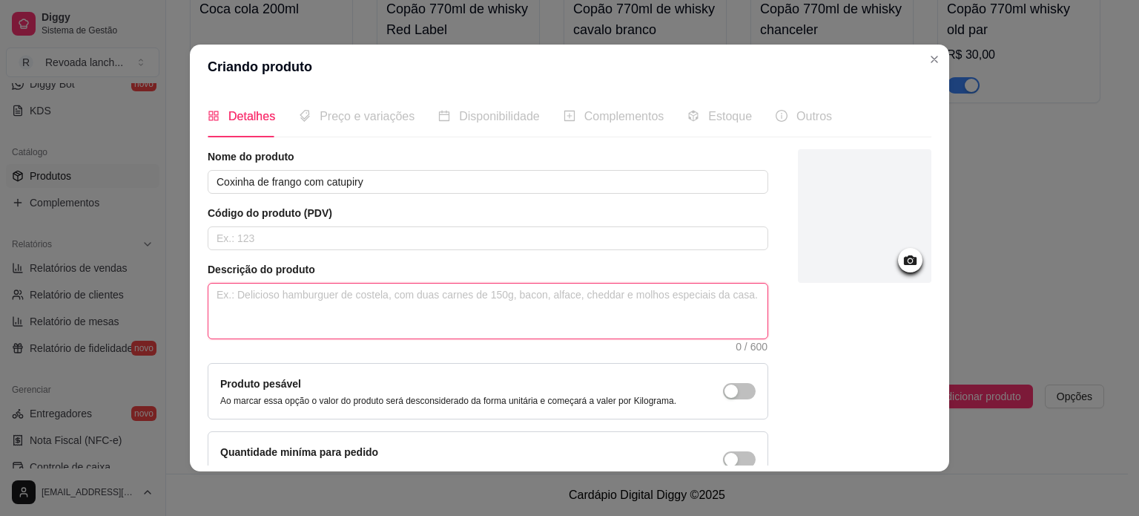
click at [388, 297] on textarea at bounding box center [487, 310] width 559 height 55
type textarea "D"
type textarea "DE"
type textarea "DEc"
type textarea "DEcl"
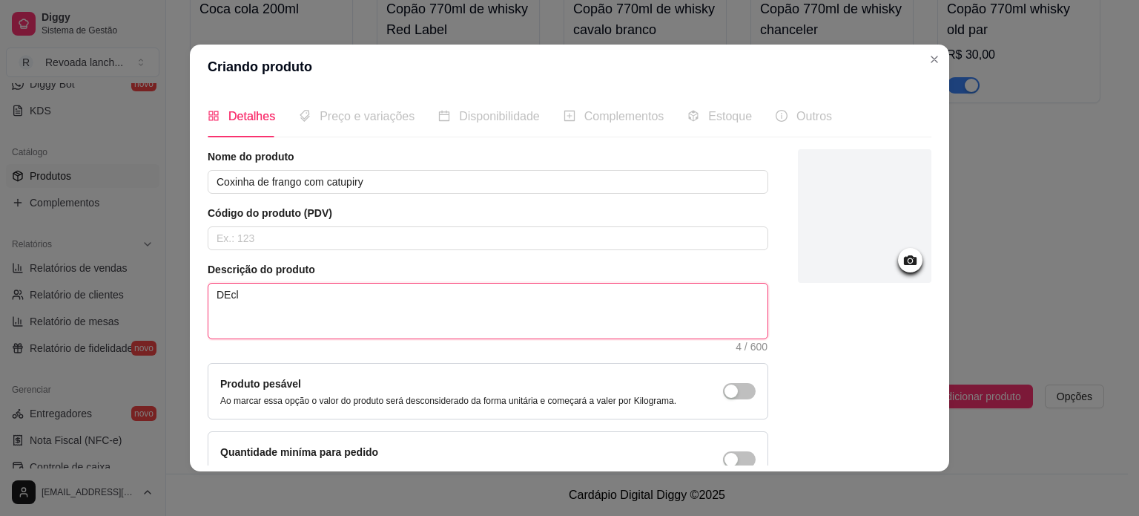
type textarea "DEcli"
type textarea "DEclid"
type textarea "DEcli"
type textarea "DEcl"
type textarea "DEc"
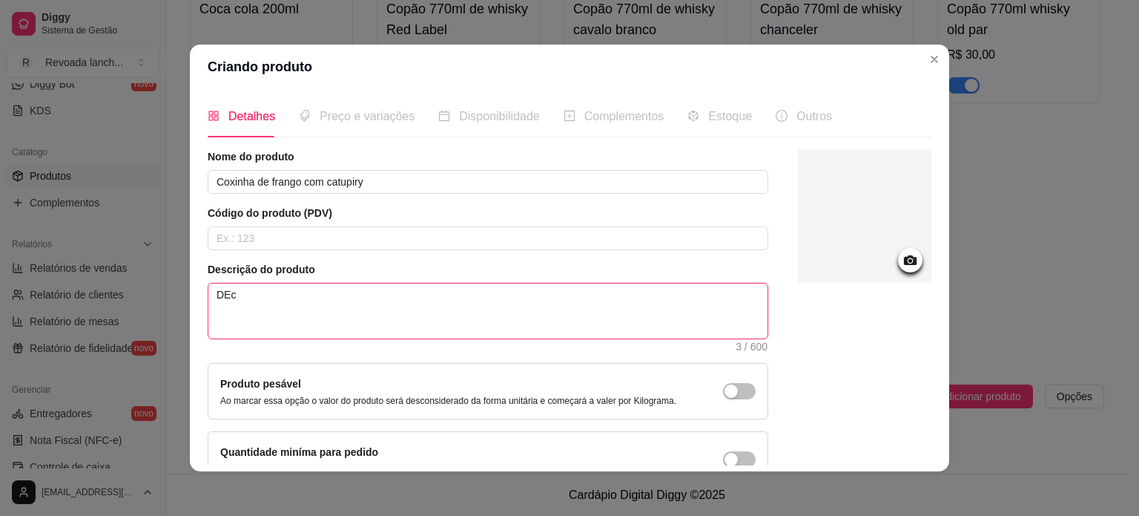
type textarea "DE"
type textarea "DEe"
type textarea "DE"
type textarea "D"
type textarea "De"
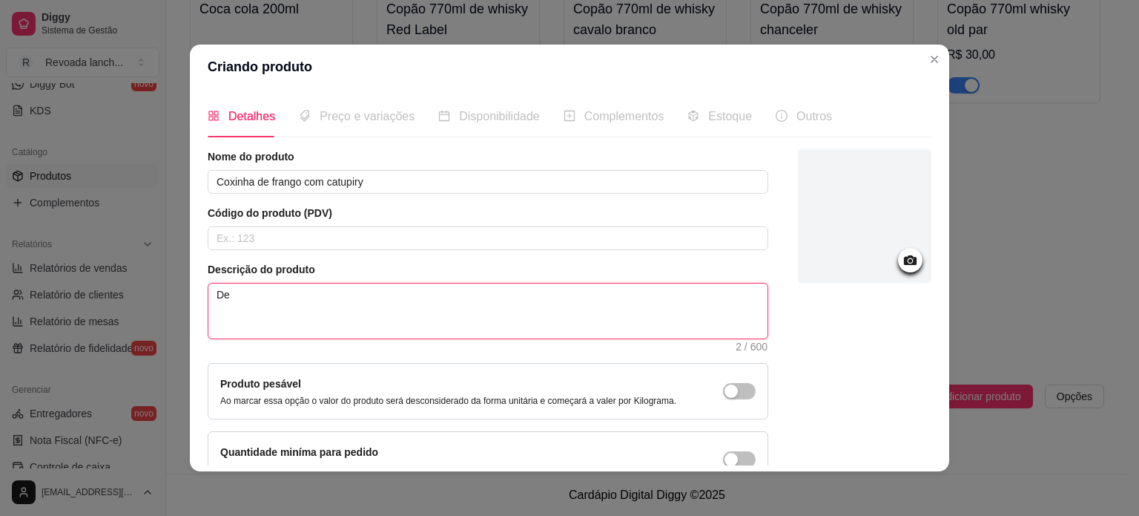
type textarea "Del"
type textarea "Deli"
type textarea "Delio"
type textarea "Delioc"
type textarea "Delioci"
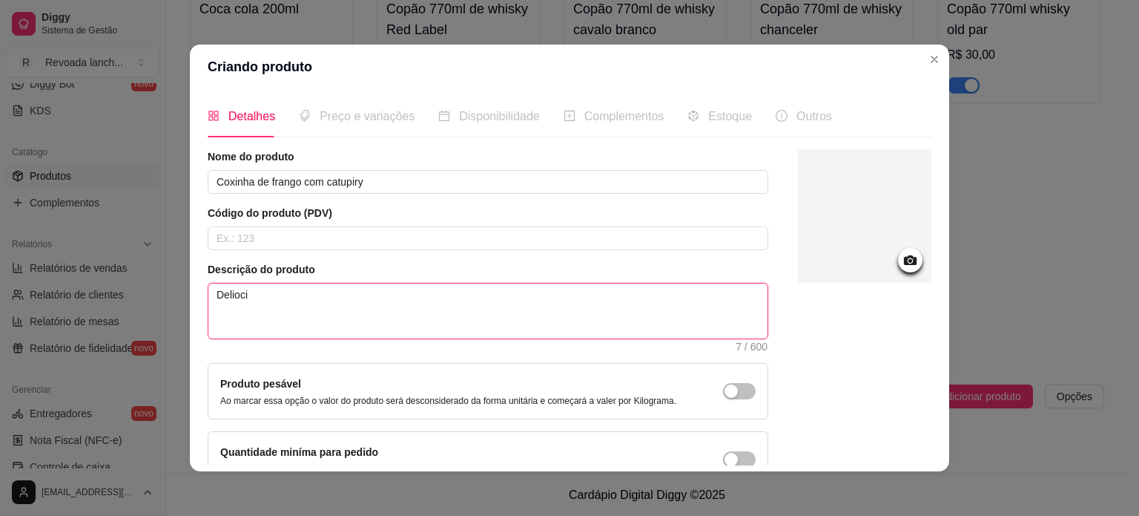
type textarea "Deliocio"
type textarea "Deliocios"
type textarea "Deliociosa"
type textarea "Deliocios"
type textarea "Deliocio"
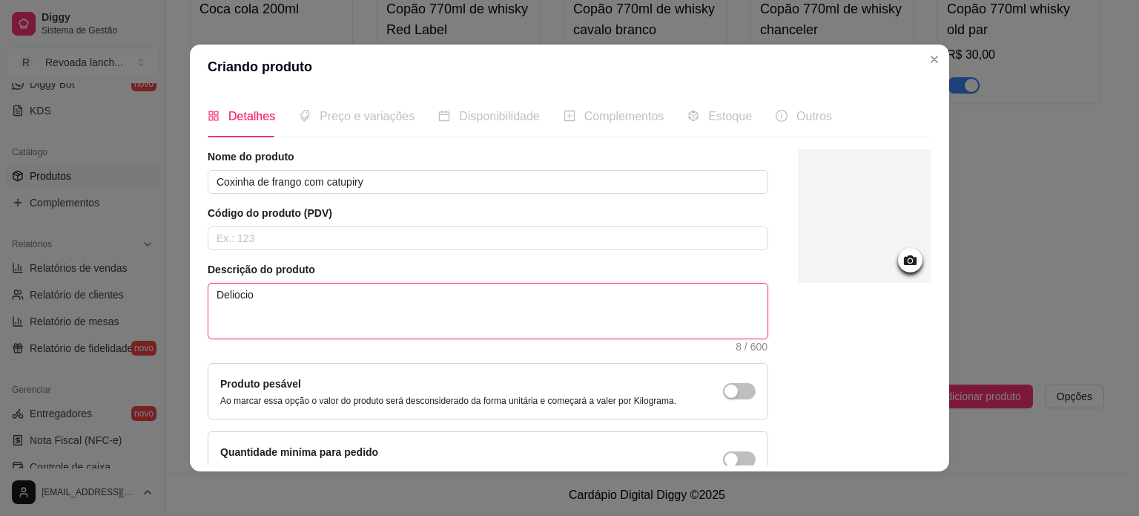
type textarea "Delioci"
type textarea "Delioc"
type textarea "Delio"
type textarea "Deli"
type textarea "Delic"
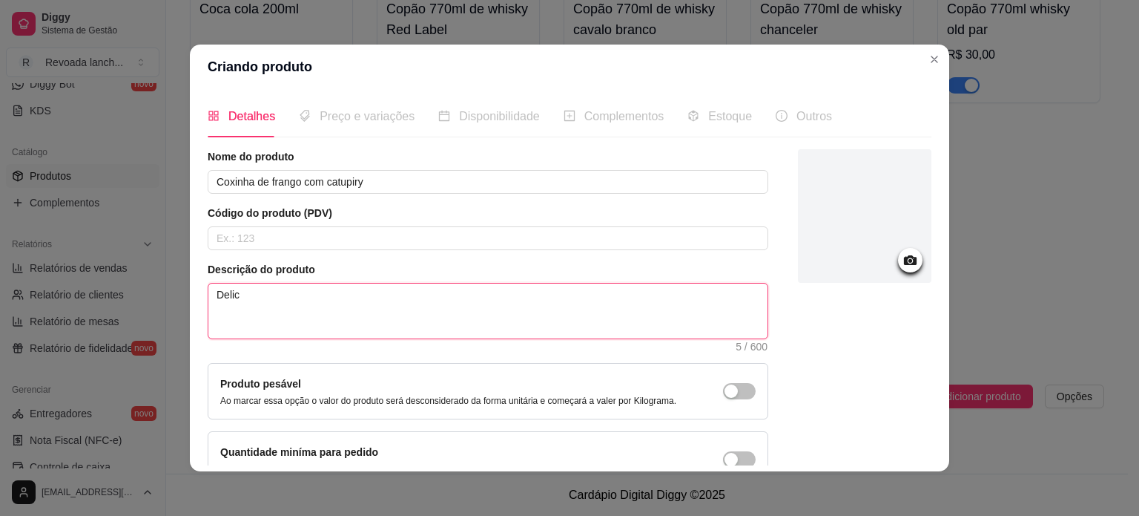
type textarea "Delici"
type textarea "Delicio"
type textarea "Delicios"
type textarea "Deliciosa"
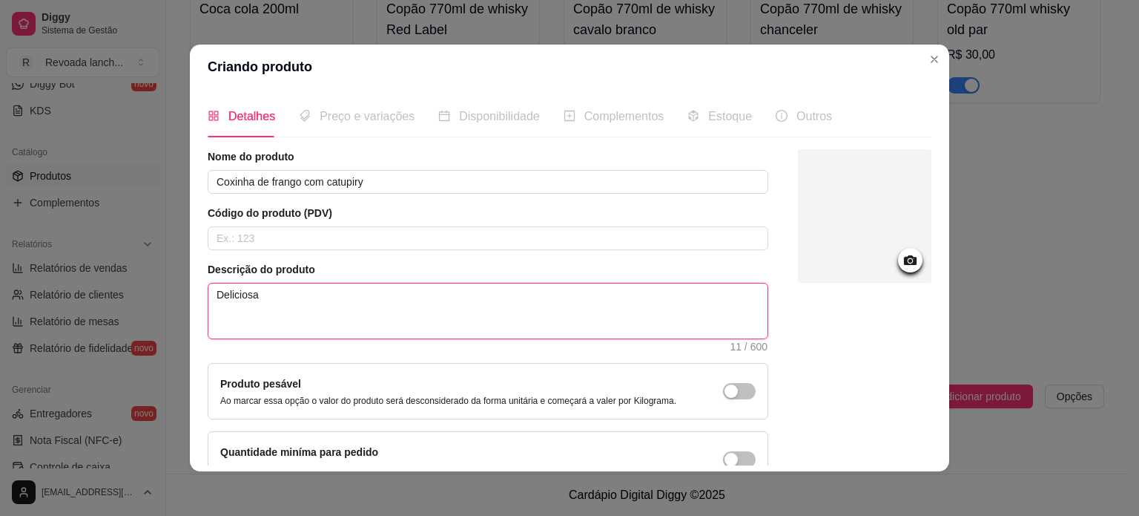
type textarea "Deliciosa m"
type textarea "Deliciosa ma"
type textarea "Deliciosa mas"
type textarea "Deliciosa mass"
type textarea "Deliciosa massa"
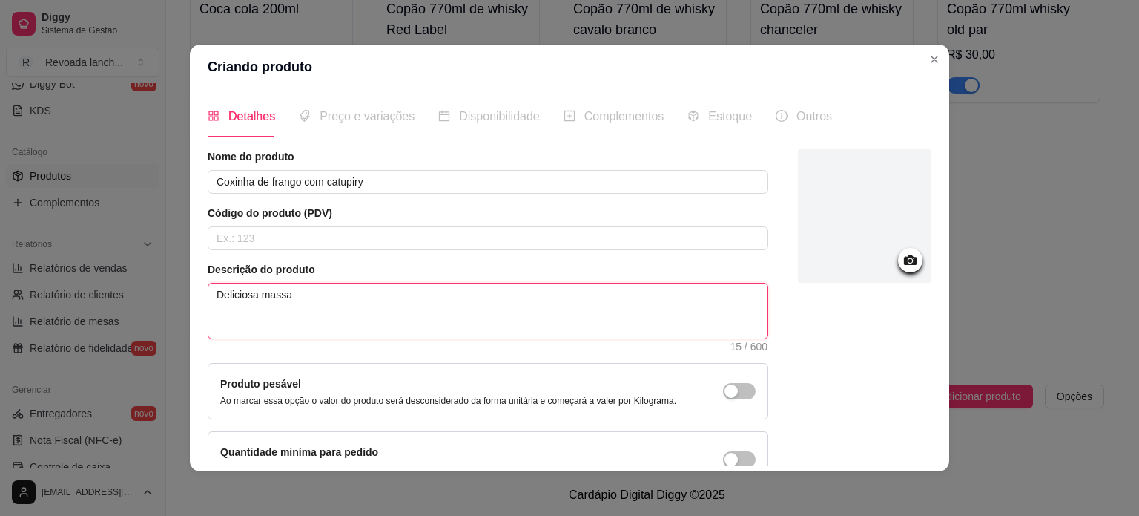
type textarea "Deliciosa massa"
type textarea "Deliciosa massa r"
type textarea "Deliciosa massa re"
type textarea "Deliciosa massa rec"
type textarea "Deliciosa massa rech"
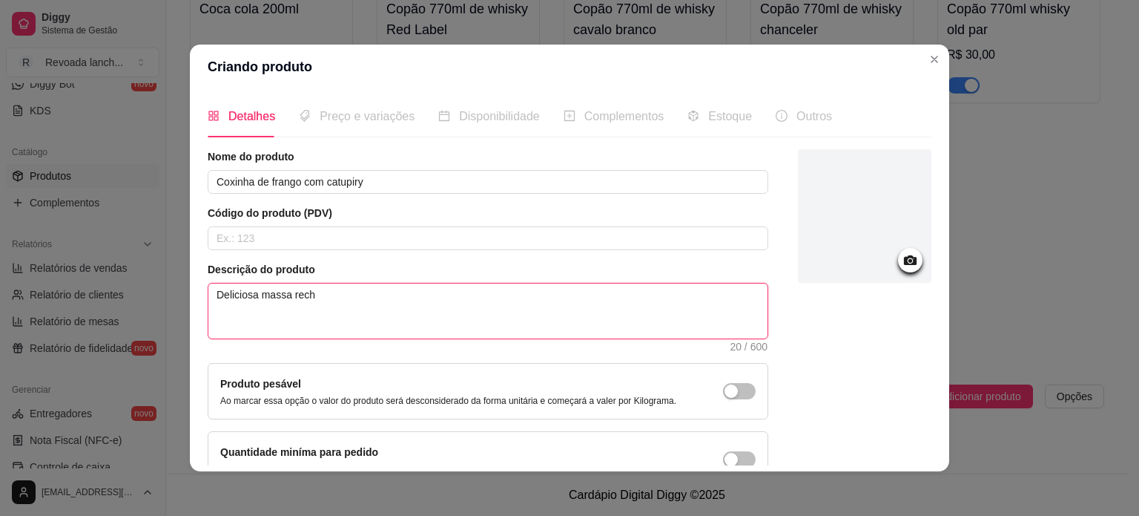
type textarea "Deliciosa massa reche"
type textarea "Deliciosa massa rech"
type textarea "Deliciosa massa rec"
type textarea "Deliciosa massa re"
type textarea "Deliciosa massa r"
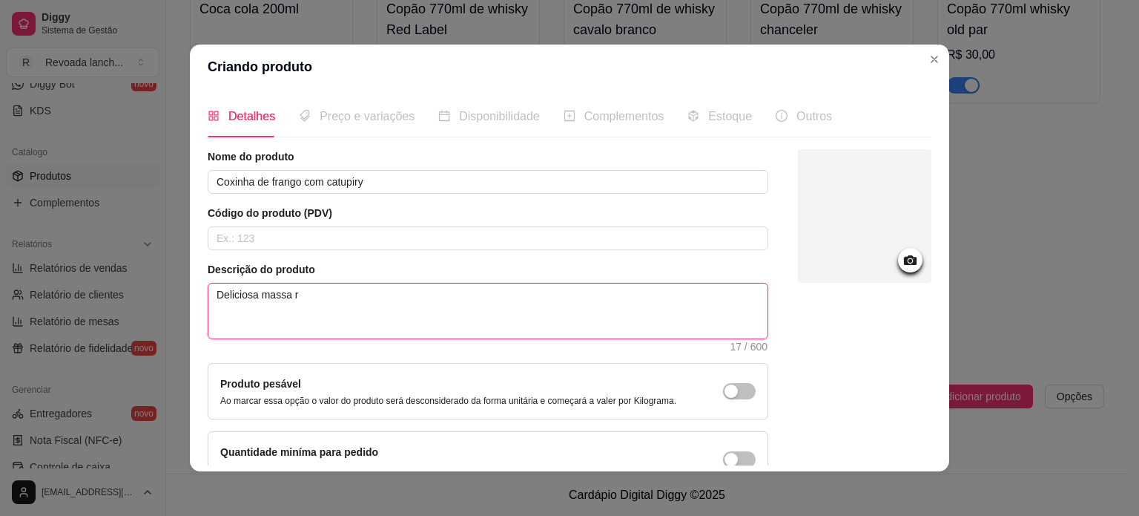
type textarea "Deliciosa massa"
type textarea "Deliciosa massa c"
type textarea "Deliciosa massa cr"
type textarea "Deliciosa massa cro"
type textarea "Deliciosa massa croca"
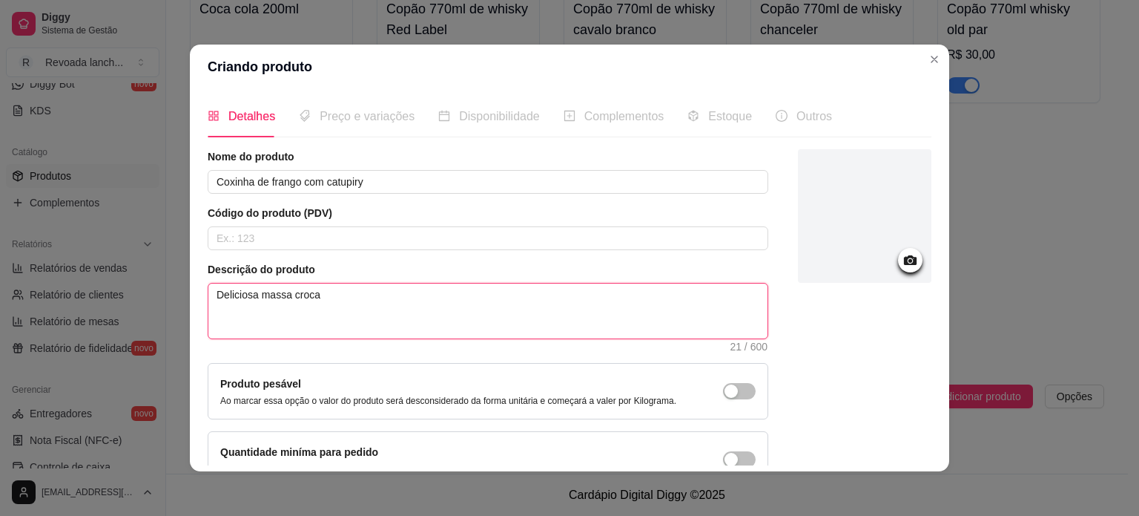
type textarea "Deliciosa massa crocan"
type textarea "Deliciosa massa crocant"
type textarea "Deliciosa massa crocante"
type textarea "Deliciosa massa crocante r"
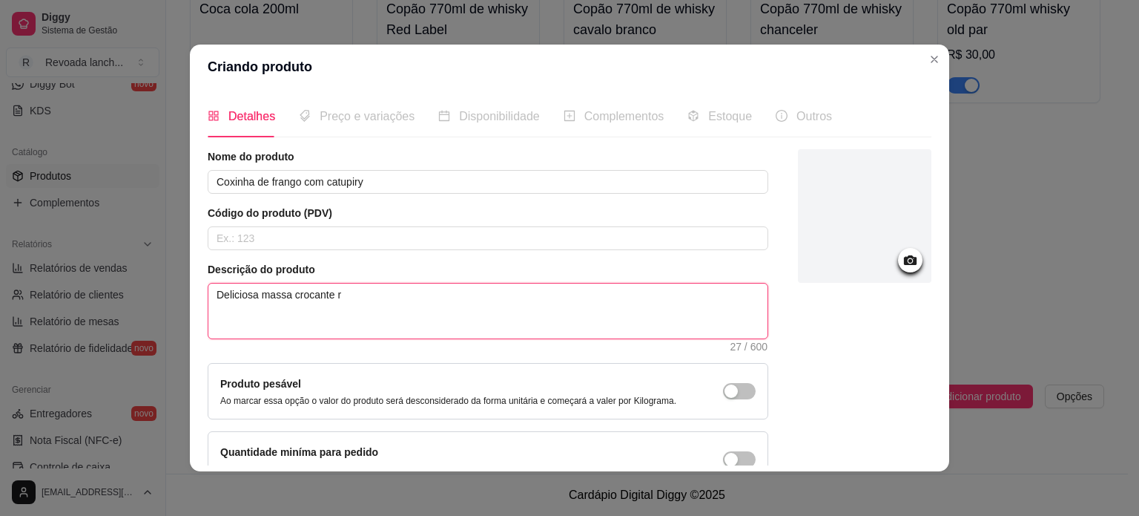
type textarea "Deliciosa massa crocante re"
type textarea "Deliciosa massa crocante rec"
type textarea "Deliciosa massa crocante rech"
type textarea "Deliciosa massa crocante reche"
type textarea "Deliciosa massa crocante rechea"
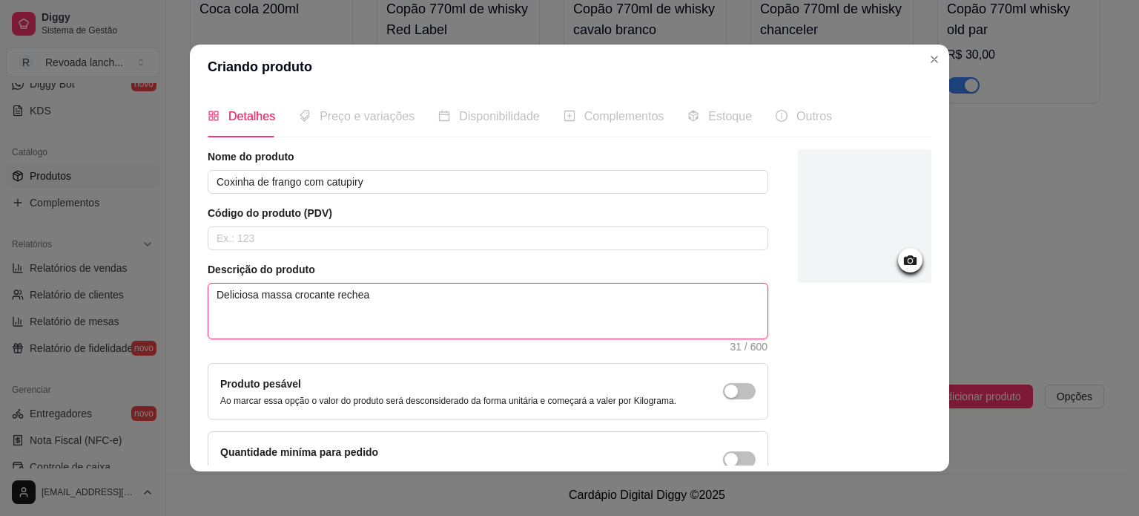
type textarea "Deliciosa massa crocante rechead"
type textarea "Deliciosa massa crocante recheada"
type textarea "Deliciosa massa crocante recheada c"
type textarea "Deliciosa massa crocante recheada co"
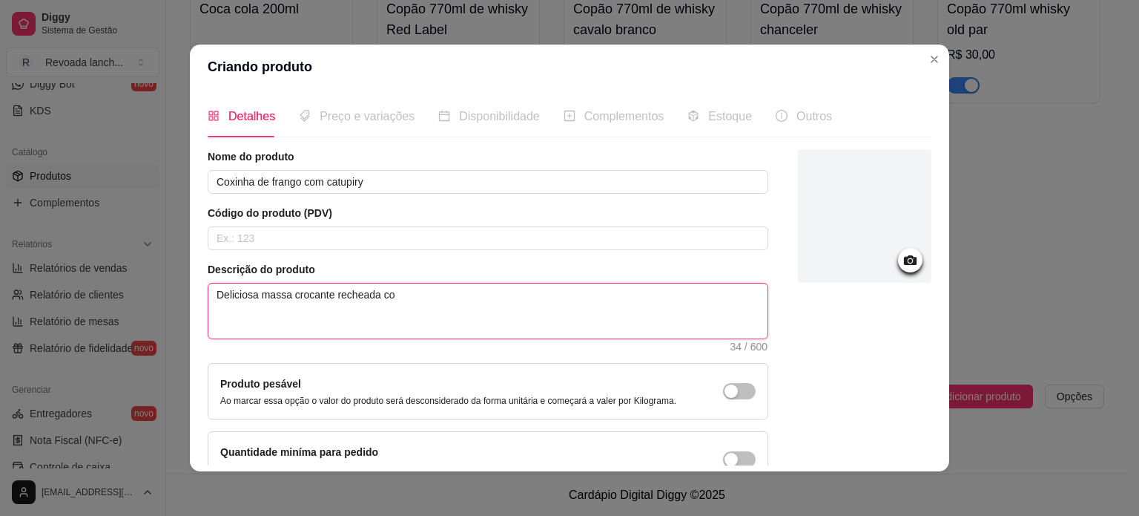
type textarea "Deliciosa massa crocante recheada com"
type textarea "Deliciosa massa crocante recheada com r"
type textarea "Deliciosa massa crocante recheada com"
type textarea "Deliciosa massa crocante recheada com f"
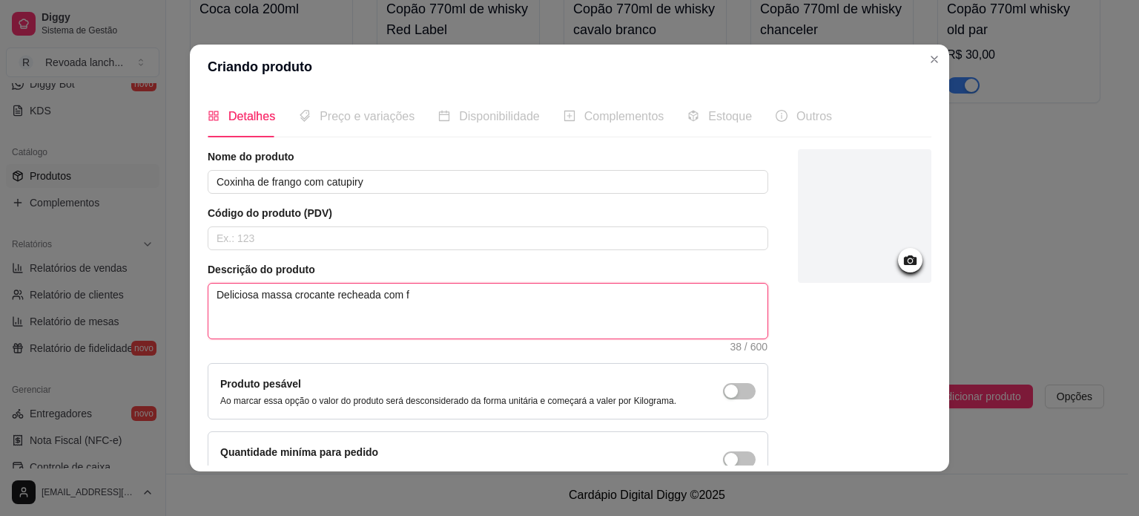
type textarea "Deliciosa massa crocante recheada com fr"
type textarea "Deliciosa massa crocante recheada com fra"
type textarea "Deliciosa massa crocante recheada com fran"
type textarea "Deliciosa massa crocante recheada com frang"
type textarea "Deliciosa massa crocante recheada com frango"
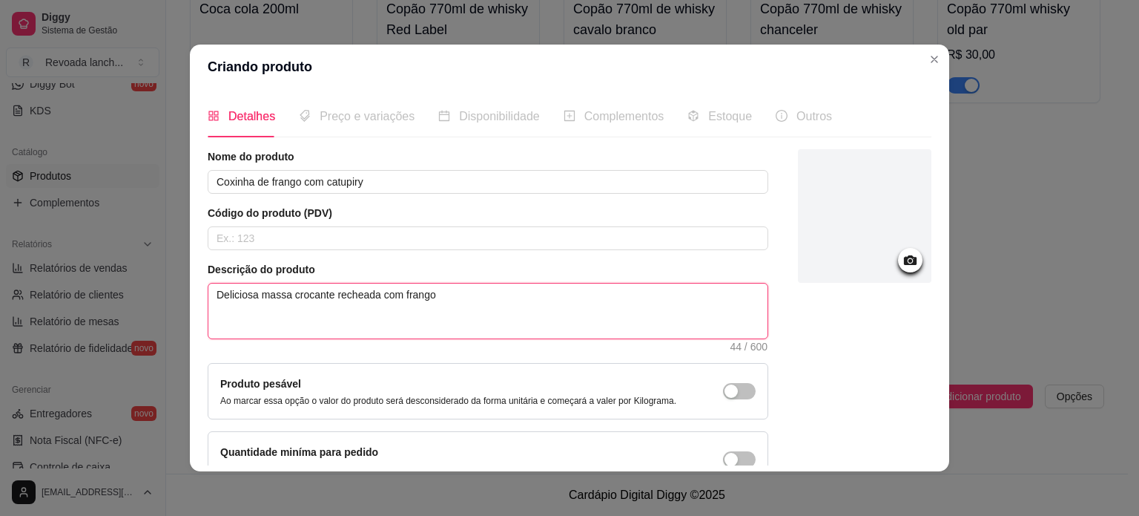
type textarea "Deliciosa massa crocante recheada com frango"
type textarea "Deliciosa massa crocante recheada com frango d"
type textarea "Deliciosa massa crocante recheada com frango de"
type textarea "Deliciosa massa crocante recheada com frango des"
type textarea "Deliciosa massa crocante recheada com frango desf"
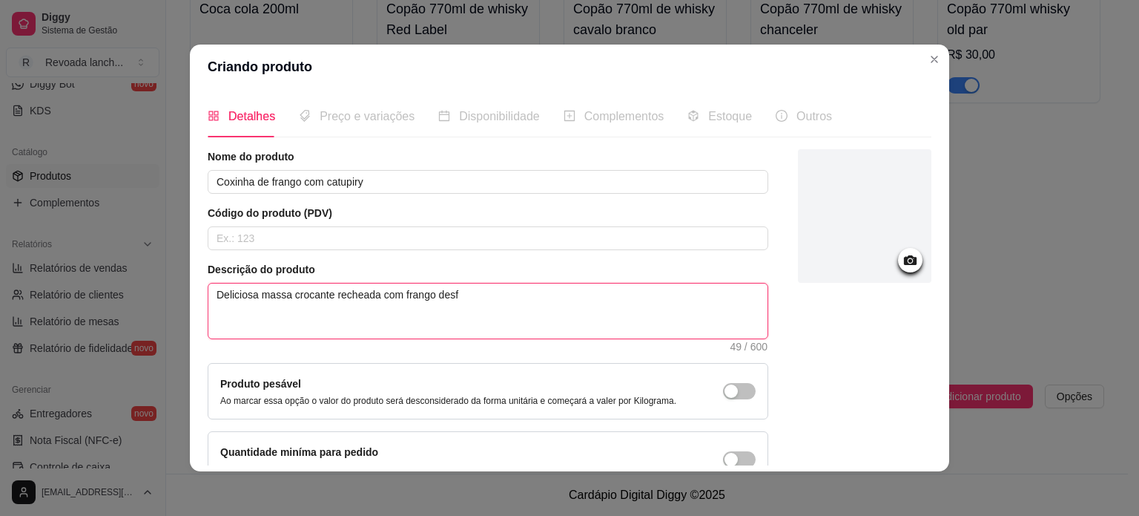
type textarea "Deliciosa massa crocante recheada com frango desfi"
type textarea "Deliciosa massa crocante recheada com frango desfia"
type textarea "Deliciosa massa crocante recheada com frango desfiad"
type textarea "Deliciosa massa crocante recheada com frango desfiado"
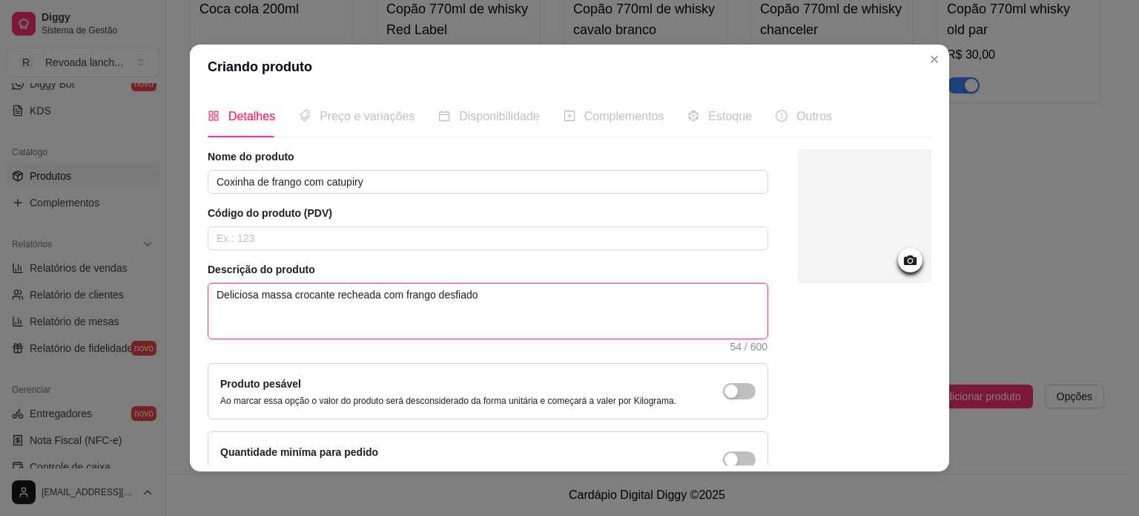
type textarea "Deliciosa massa crocante recheada com frango desfiado e"
type textarea "Deliciosa massa crocante recheada com frango desfiado e c"
type textarea "Deliciosa massa crocante recheada com frango desfiado e ca"
type textarea "Deliciosa massa crocante recheada com frango desfiado e cat"
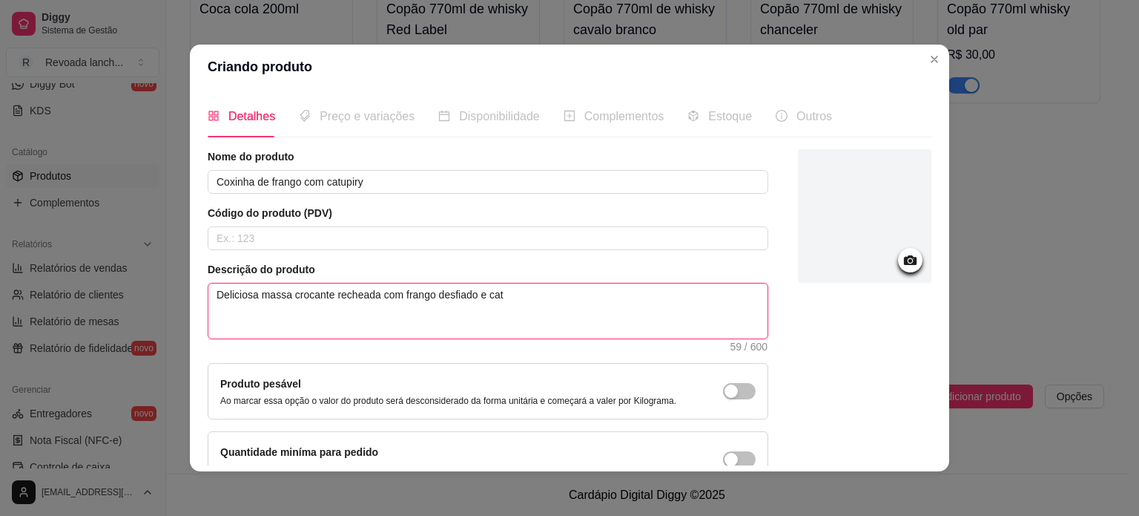
type textarea "Deliciosa massa crocante recheada com frango desfiado e catu"
type textarea "Deliciosa massa crocante recheada com frango desfiado e catup"
type textarea "Deliciosa massa crocante recheada com frango desfiado e catupi"
type textarea "Deliciosa massa crocante recheada com frango desfiado e catupir"
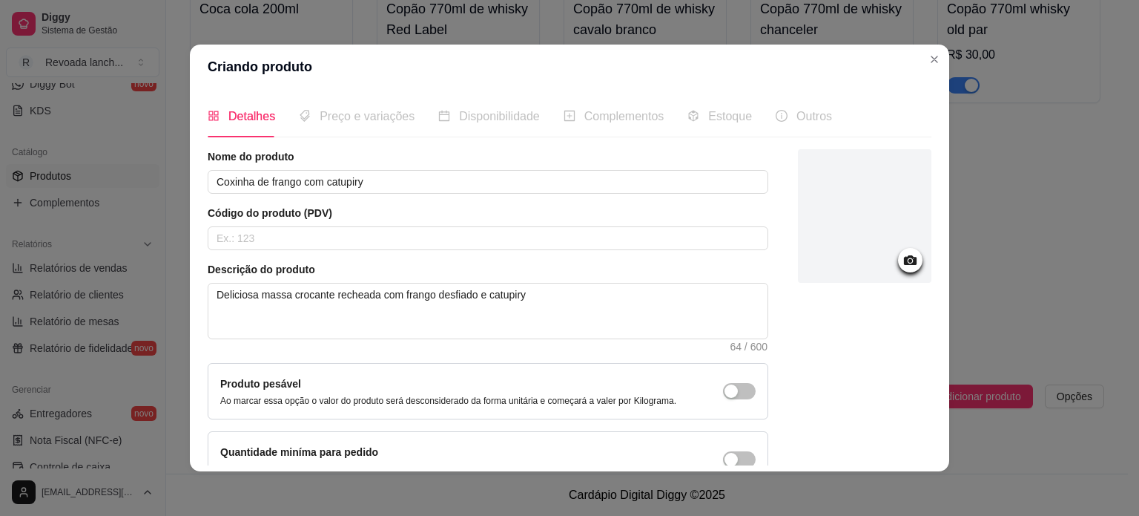
click at [863, 358] on div at bounding box center [865, 318] width 134 height 338
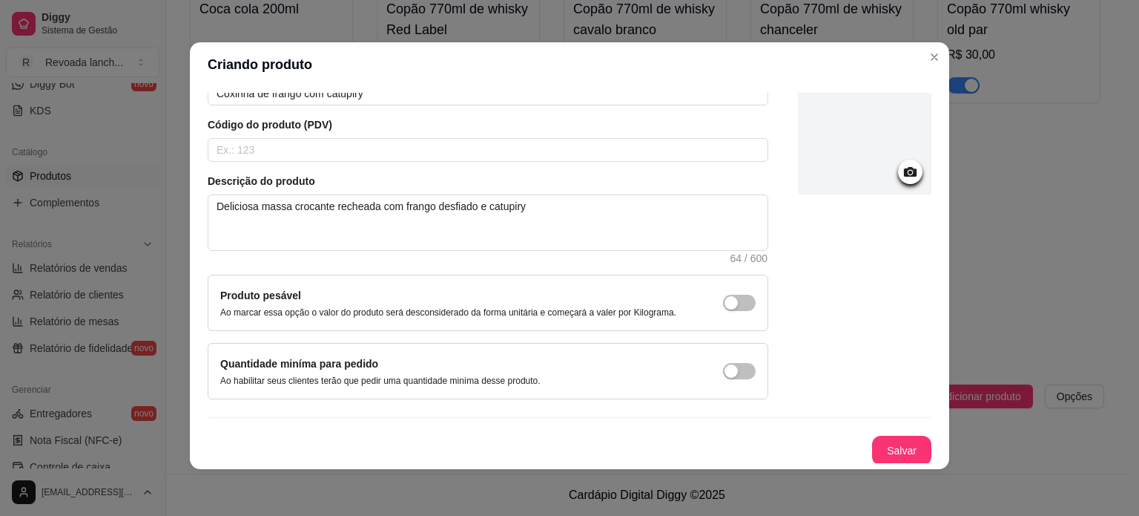
scroll to position [3, 0]
click at [896, 446] on button "Salvar" at bounding box center [902, 449] width 58 height 29
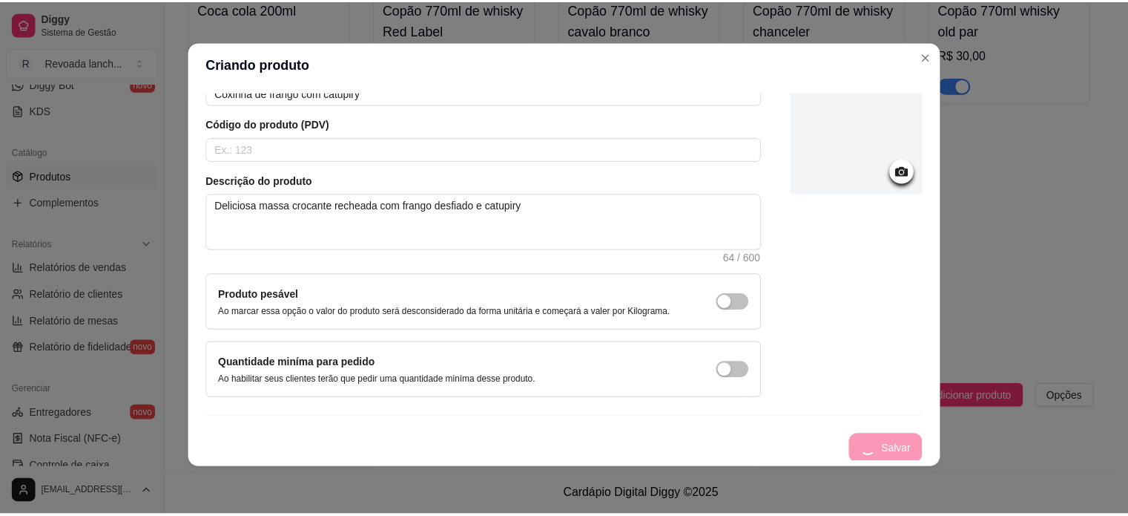
scroll to position [0, 0]
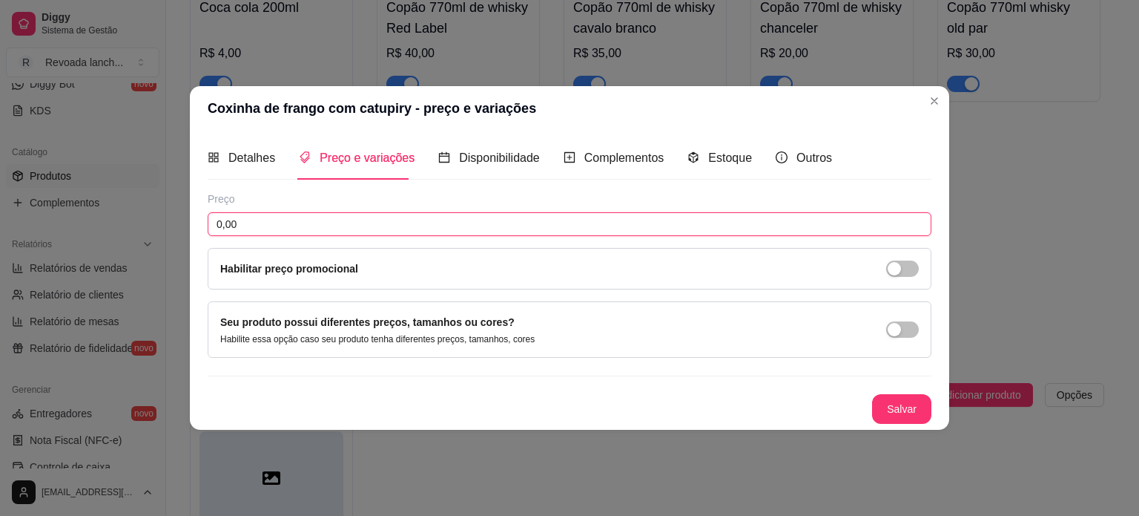
click at [383, 227] on input "0,00" at bounding box center [570, 224] width 724 height 24
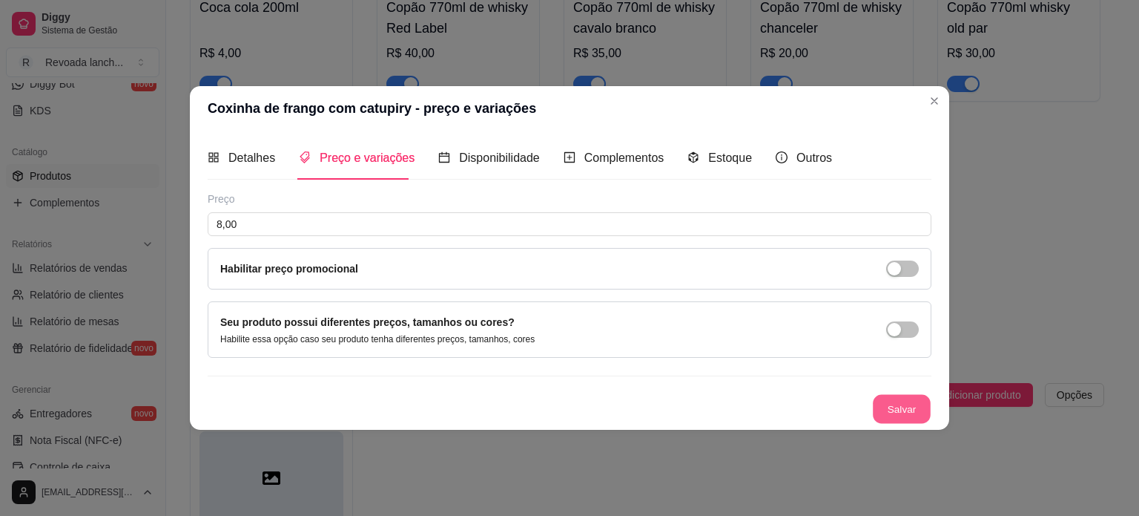
click at [895, 407] on button "Salvar" at bounding box center [902, 408] width 58 height 29
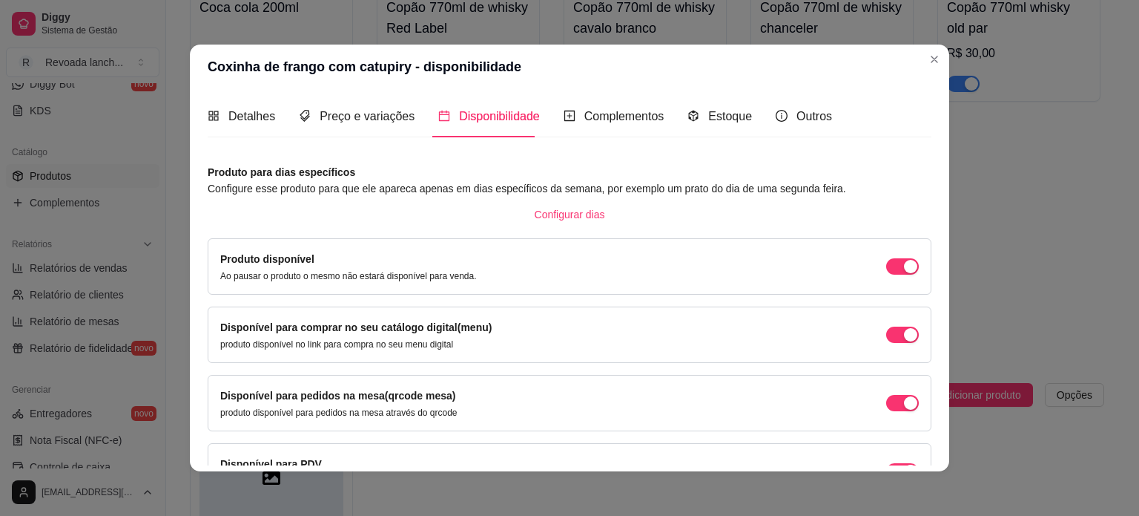
click at [846, 213] on div "Configurar dias" at bounding box center [570, 215] width 724 height 24
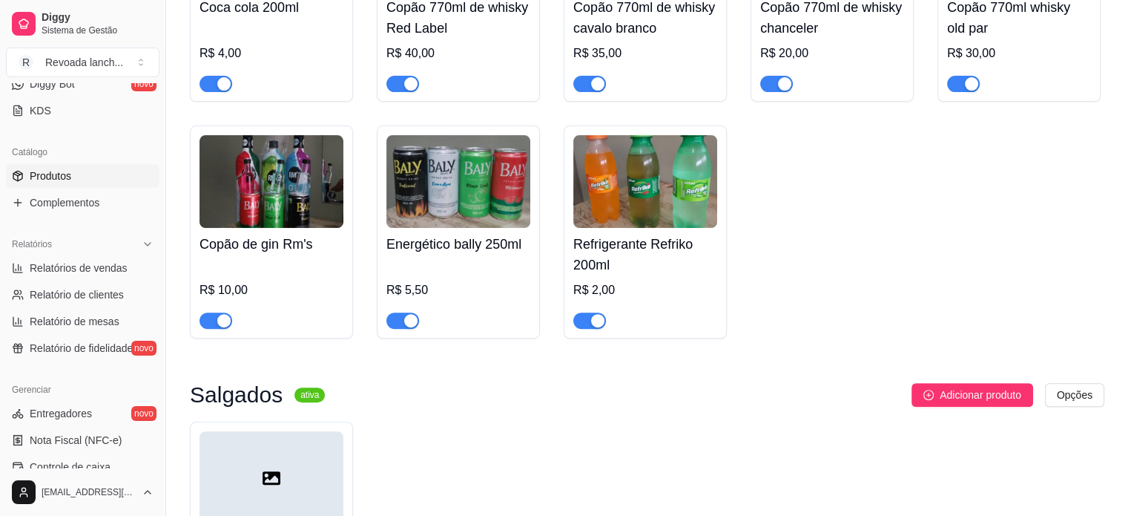
click at [632, 363] on div "Bebidas ativa Adicionar produto Opções Agua Montes Claro 500ml R$ 3,50 Cerveja …" at bounding box center [647, 132] width 915 height 1036
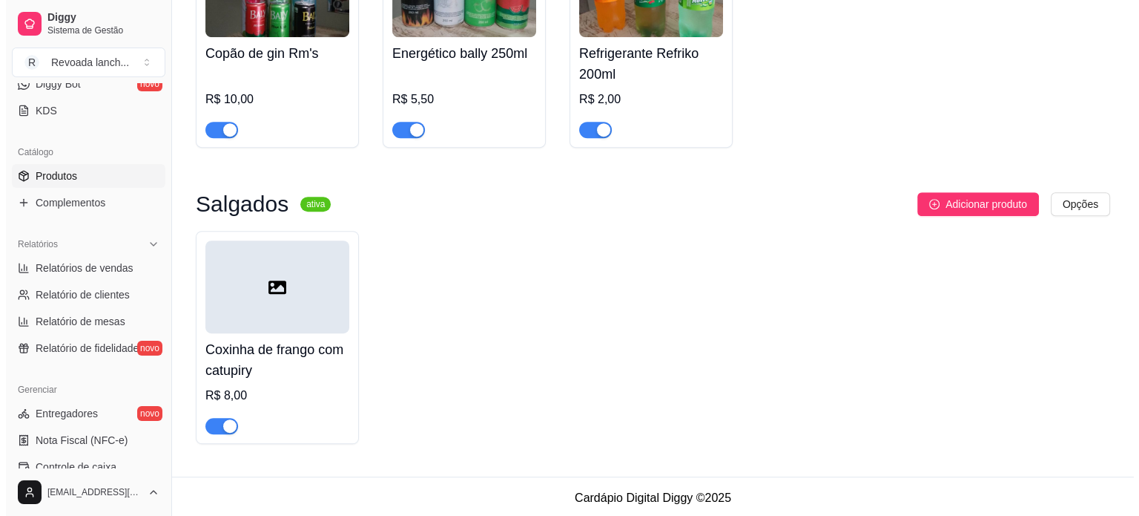
scroll to position [731, 0]
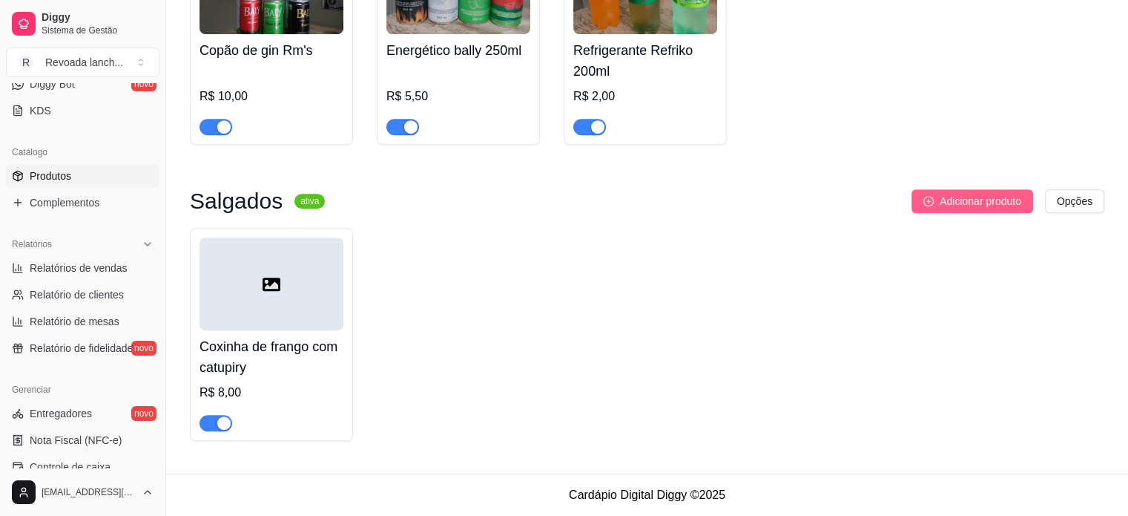
click at [935, 207] on button "Adicionar produto" at bounding box center [973, 201] width 122 height 24
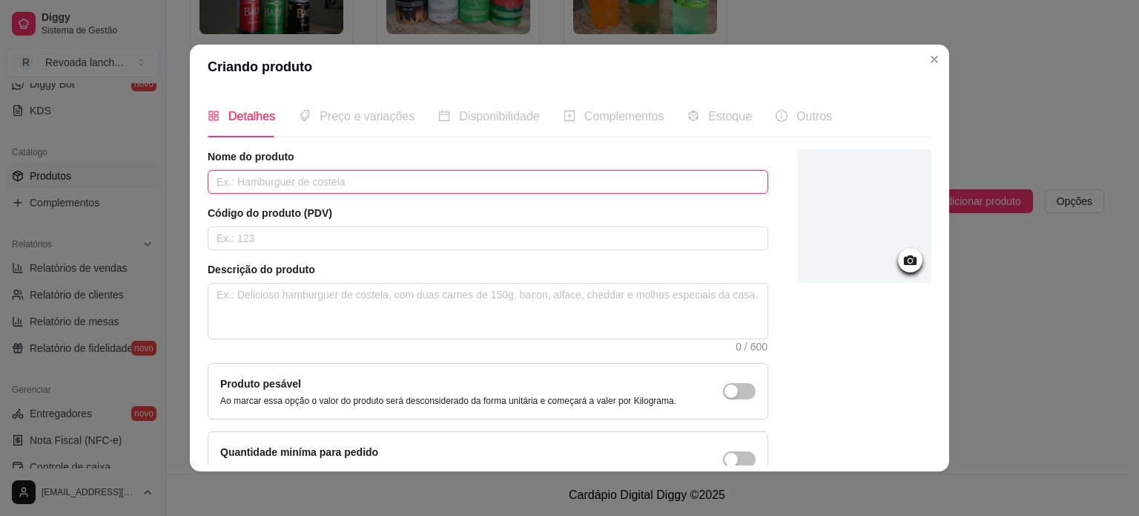
click at [475, 174] on input "text" at bounding box center [488, 182] width 561 height 24
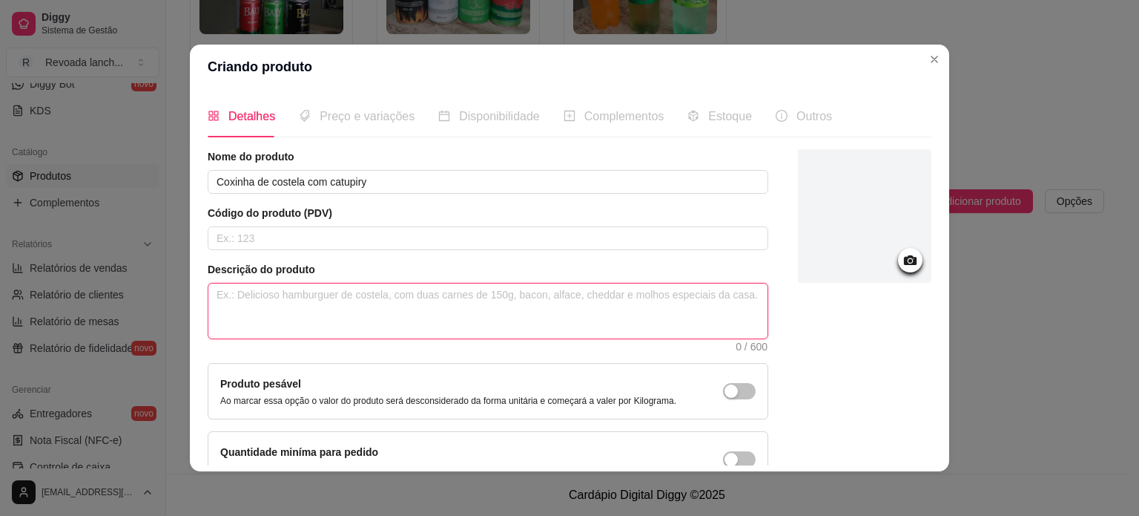
click at [440, 320] on textarea at bounding box center [487, 310] width 559 height 55
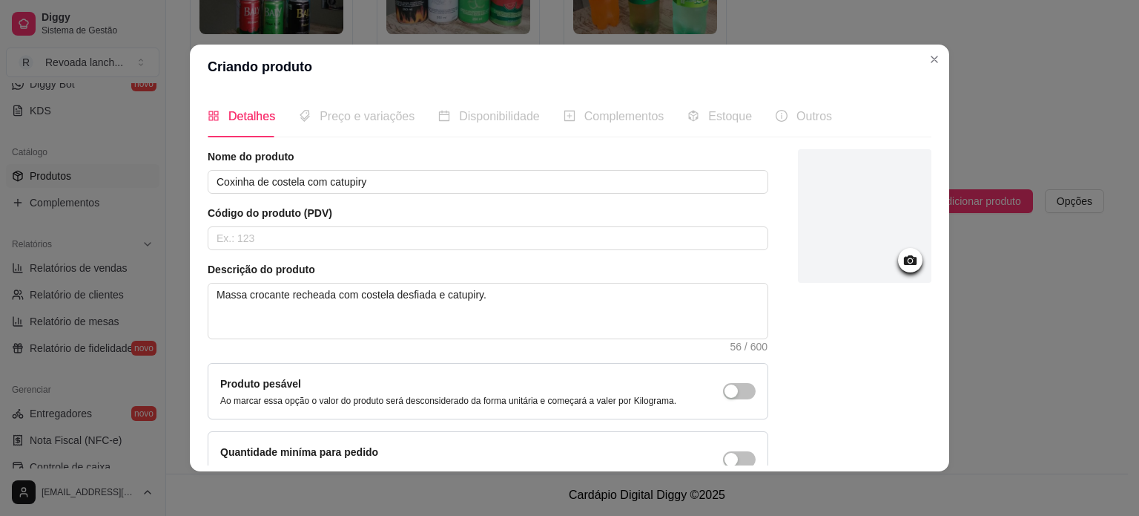
click at [861, 354] on div at bounding box center [865, 318] width 134 height 338
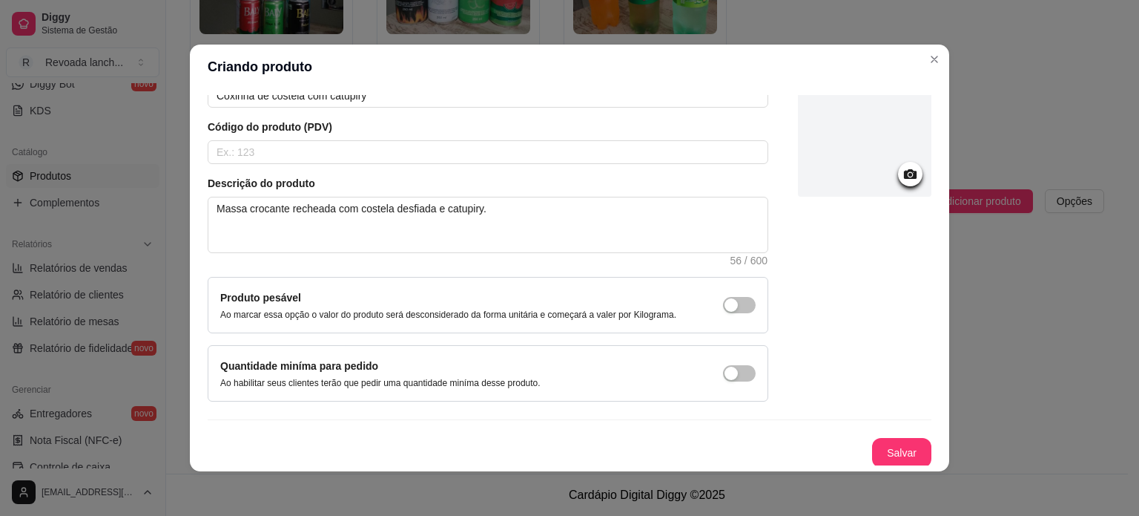
scroll to position [3, 0]
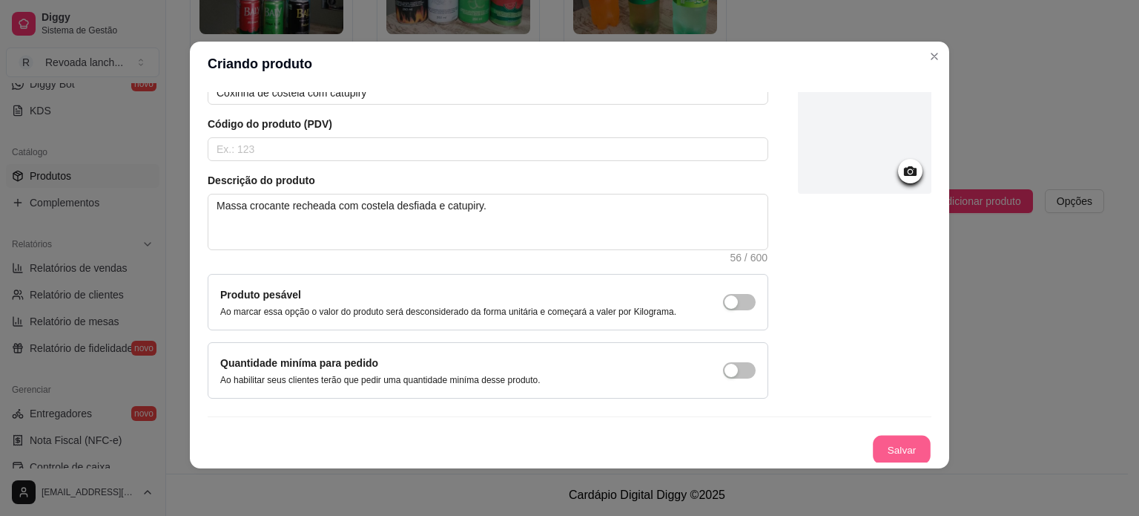
click at [881, 438] on button "Salvar" at bounding box center [902, 449] width 58 height 29
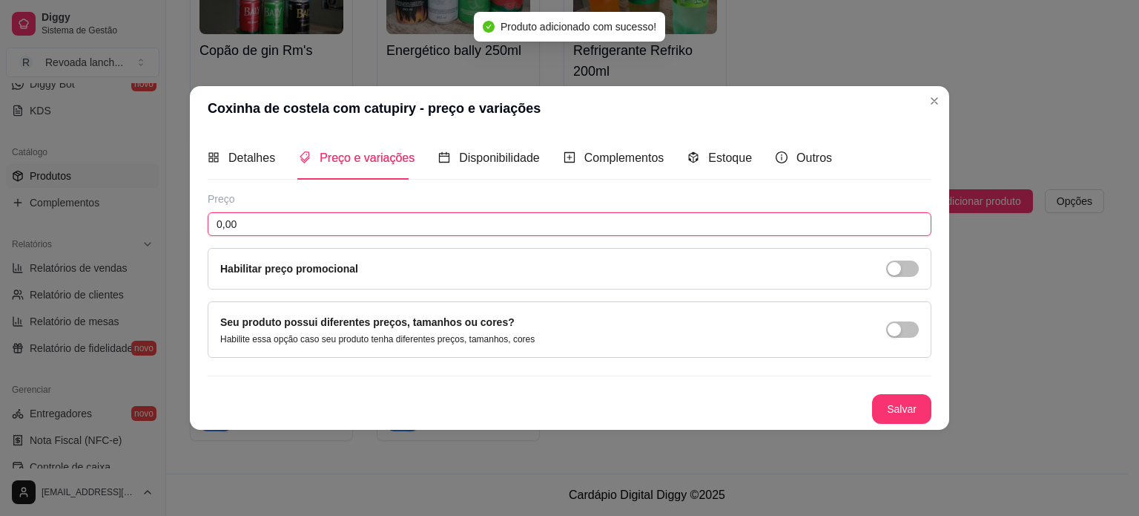
click at [383, 219] on input "0,00" at bounding box center [570, 224] width 724 height 24
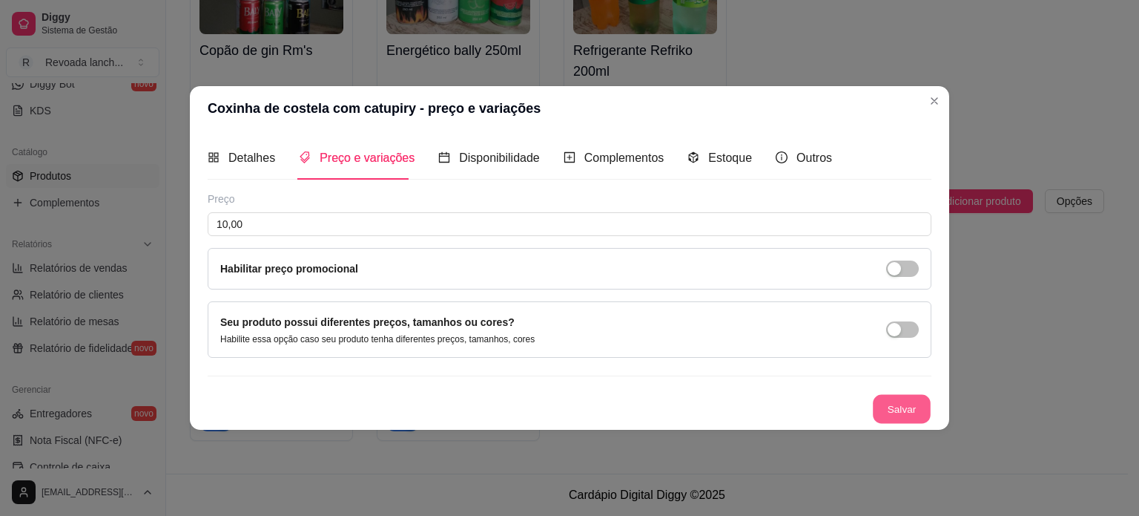
click at [894, 402] on button "Salvar" at bounding box center [902, 408] width 58 height 29
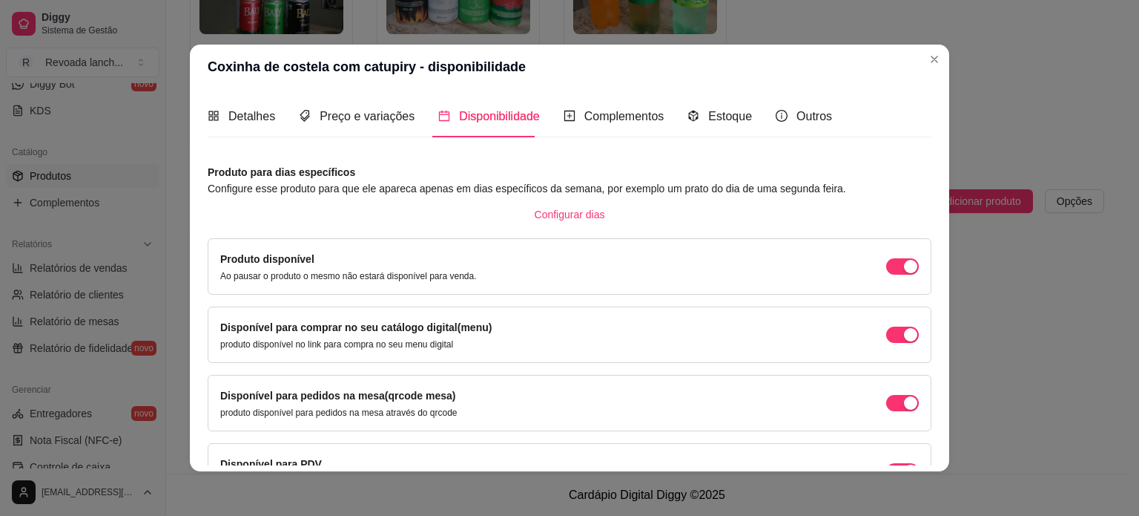
click at [697, 164] on article "Produto para dias específicos" at bounding box center [570, 172] width 724 height 16
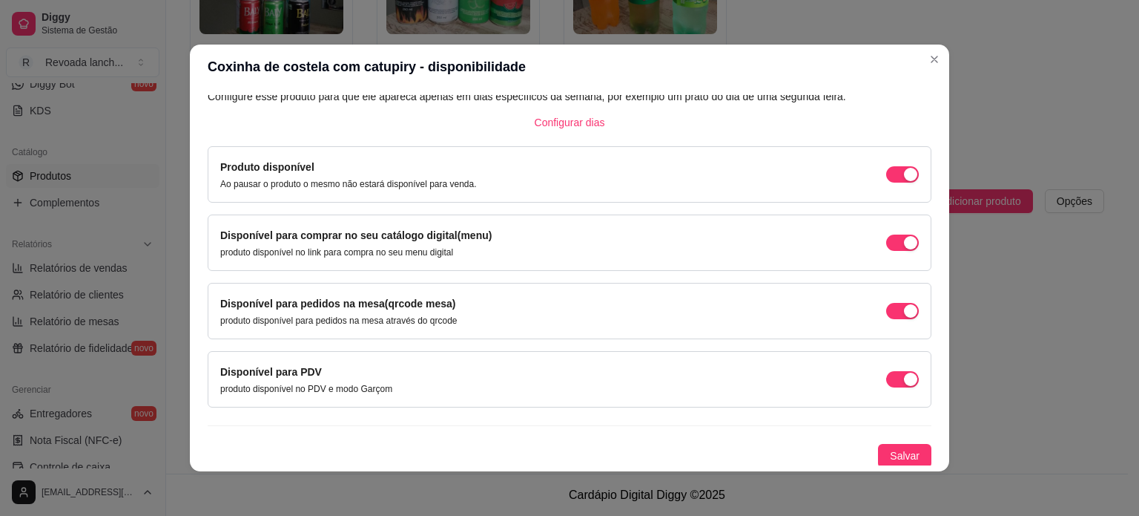
scroll to position [3, 0]
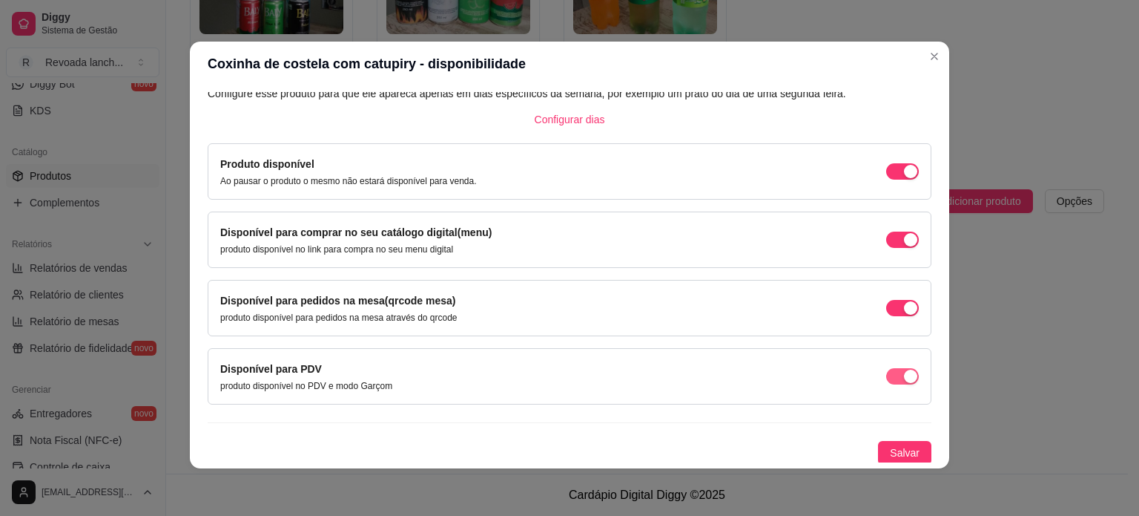
drag, startPoint x: 886, startPoint y: 362, endPoint x: 881, endPoint y: 370, distance: 9.7
click at [881, 370] on div "Disponível para PDV produto disponível no PDV e modo Garçom" at bounding box center [569, 376] width 699 height 31
click at [886, 180] on span "button" at bounding box center [902, 171] width 33 height 16
click at [904, 178] on div "button" at bounding box center [910, 171] width 13 height 13
click at [896, 444] on span "Salvar" at bounding box center [905, 452] width 30 height 16
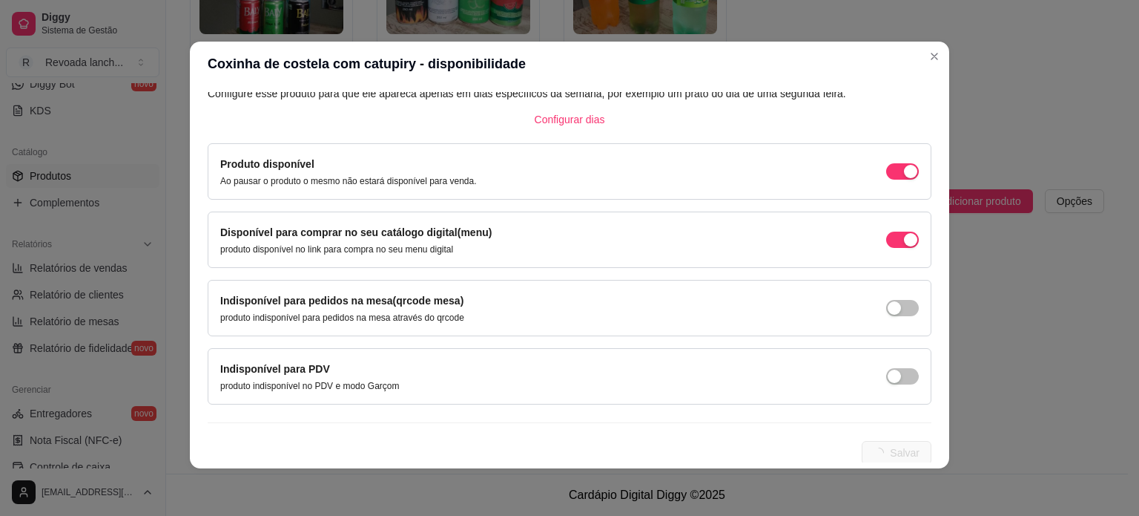
scroll to position [0, 0]
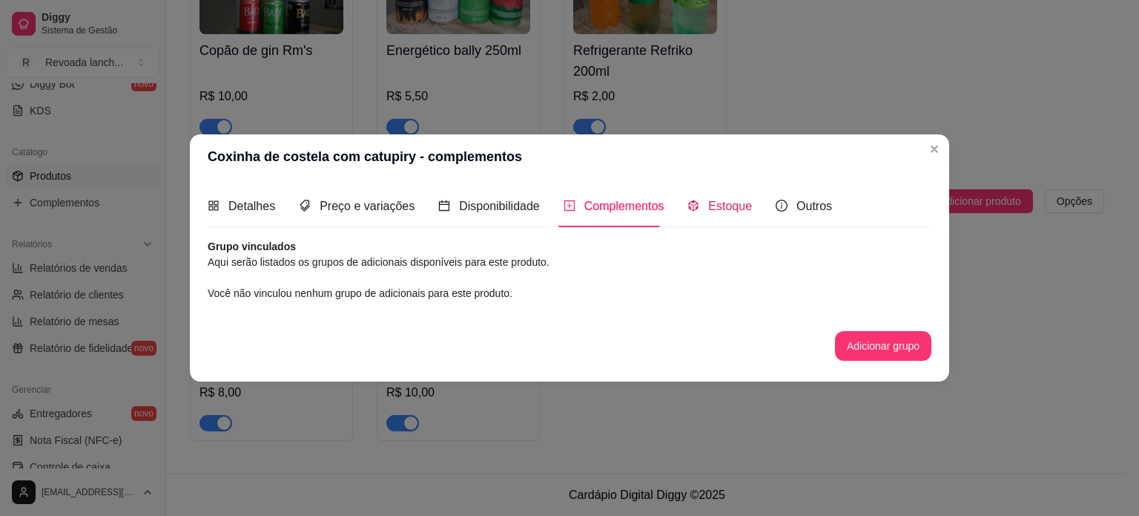
click at [724, 212] on span "Estoque" at bounding box center [730, 206] width 44 height 13
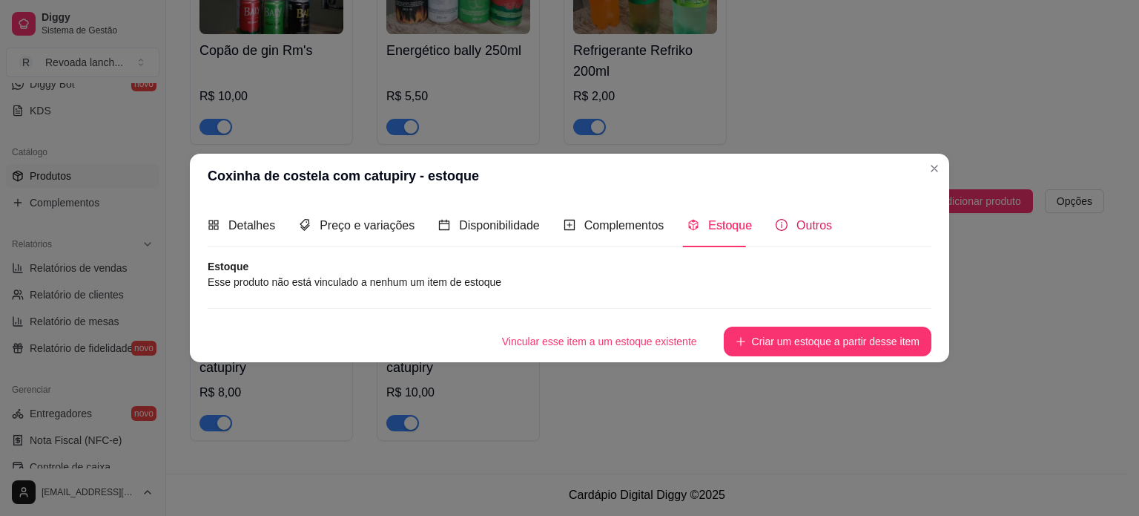
click at [798, 225] on span "Outros" at bounding box center [815, 225] width 36 height 13
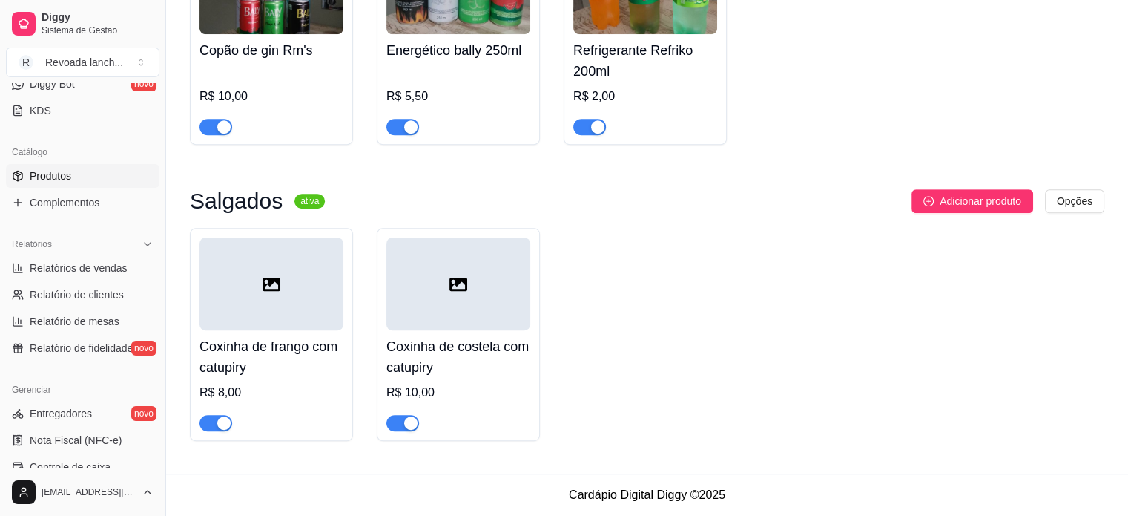
click at [252, 286] on div at bounding box center [272, 283] width 144 height 93
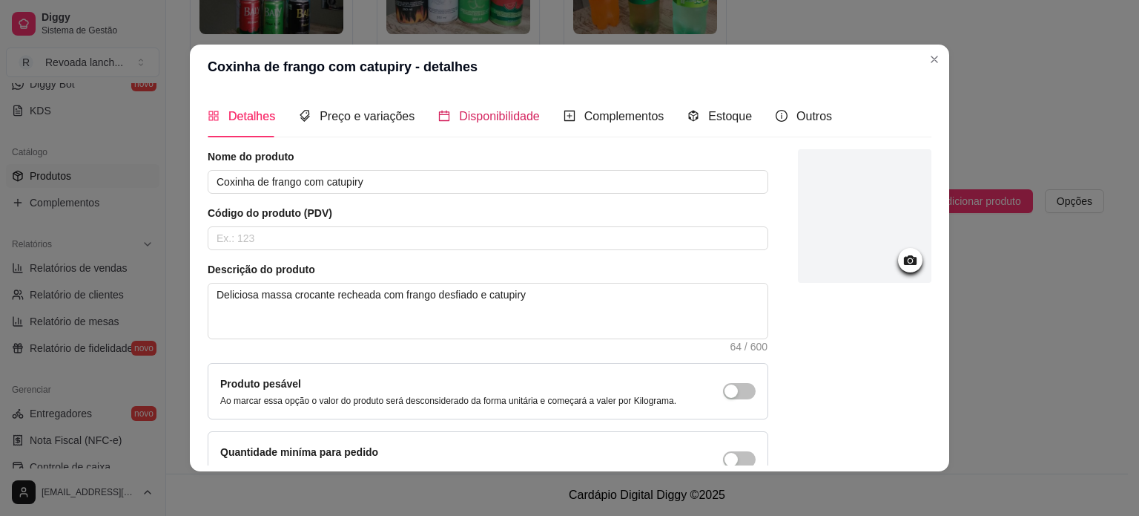
click at [459, 113] on span "Disponibilidade" at bounding box center [499, 116] width 81 height 13
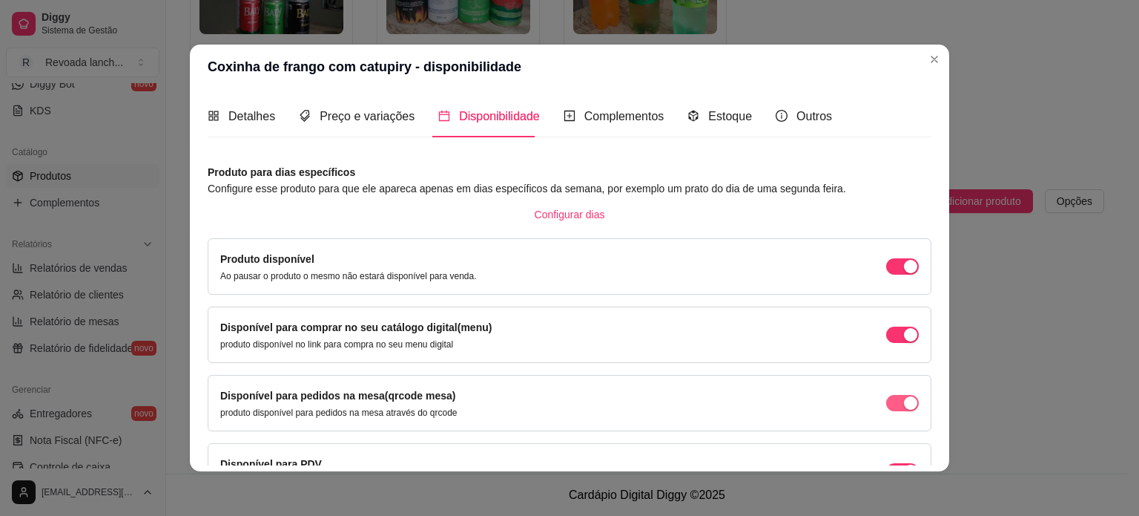
click at [886, 274] on span "button" at bounding box center [902, 266] width 33 height 16
click at [890, 274] on span "button" at bounding box center [902, 266] width 33 height 16
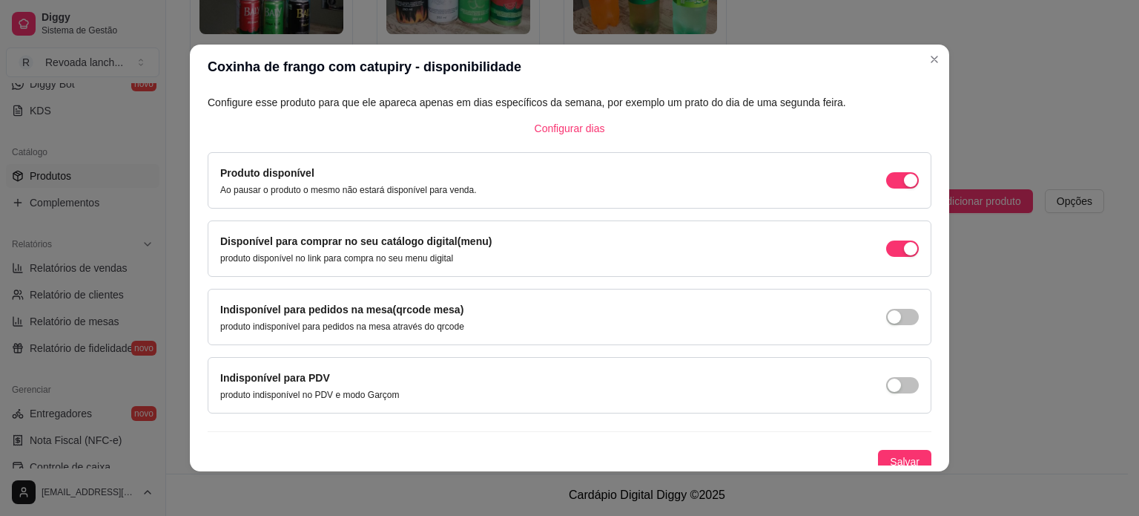
scroll to position [92, 0]
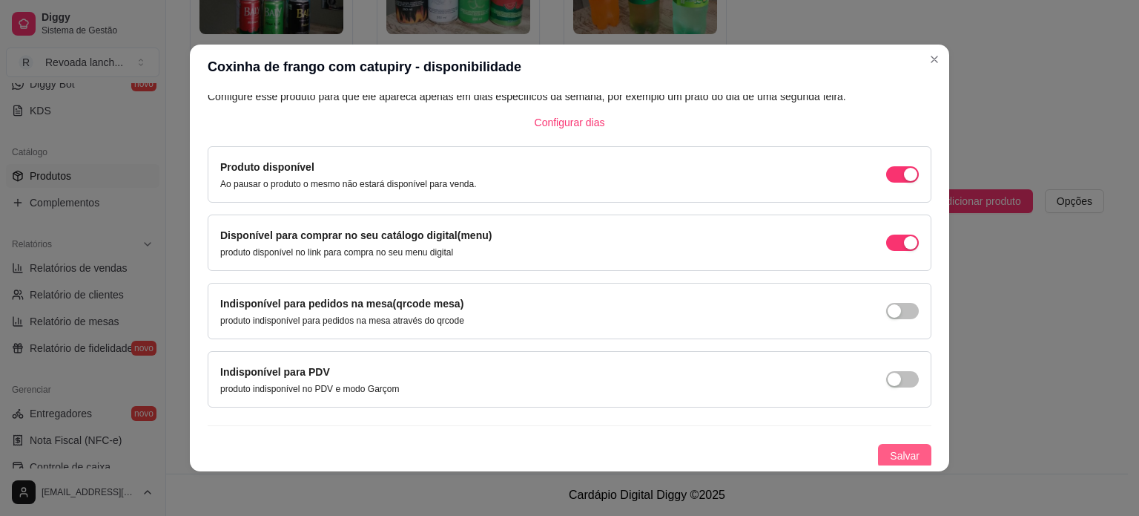
click at [904, 451] on button "Salvar" at bounding box center [904, 456] width 53 height 24
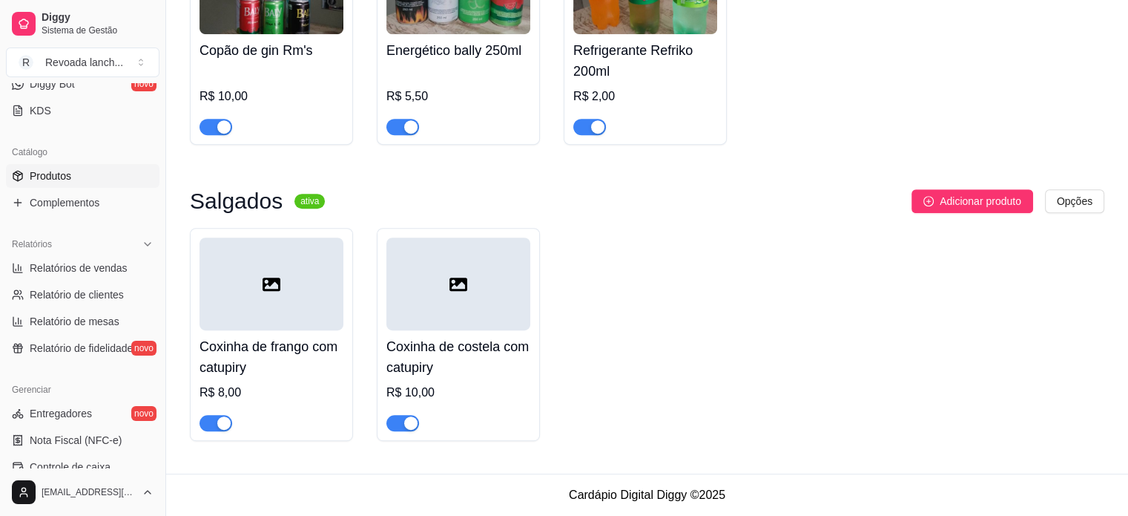
click at [972, 207] on span "Adicionar produto" at bounding box center [981, 201] width 82 height 16
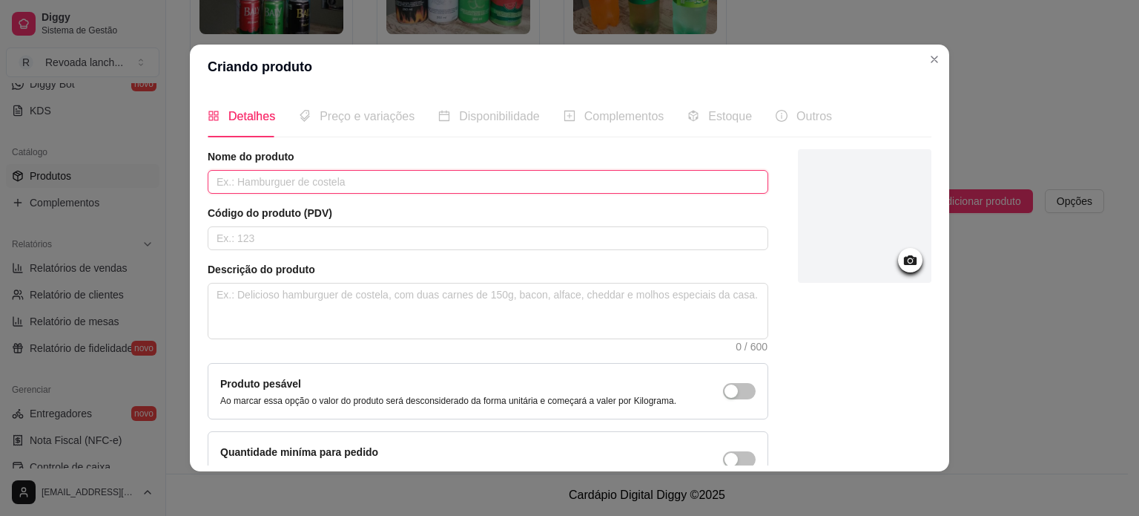
click at [503, 182] on input "text" at bounding box center [488, 182] width 561 height 24
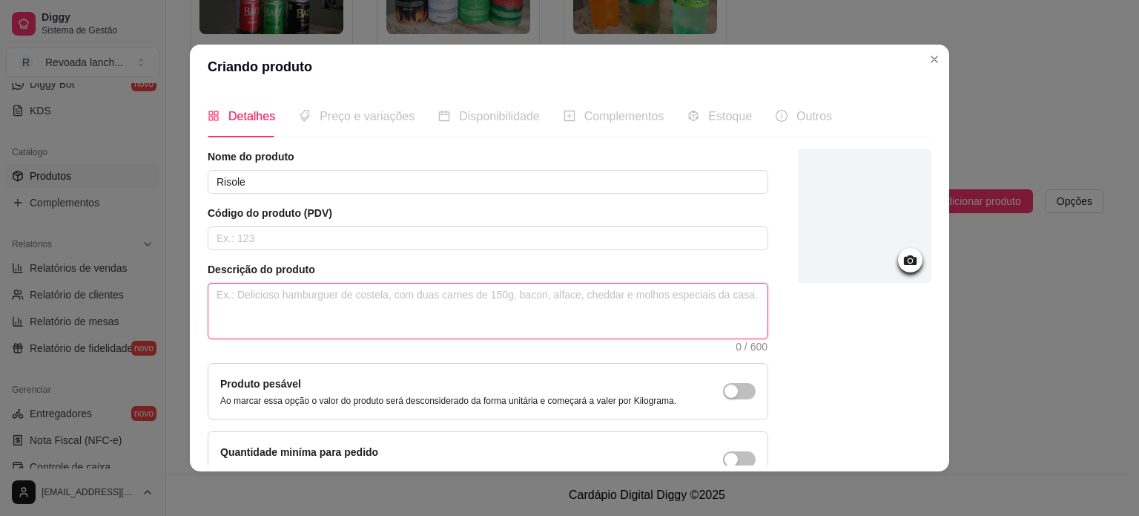
click at [377, 293] on textarea at bounding box center [487, 310] width 559 height 55
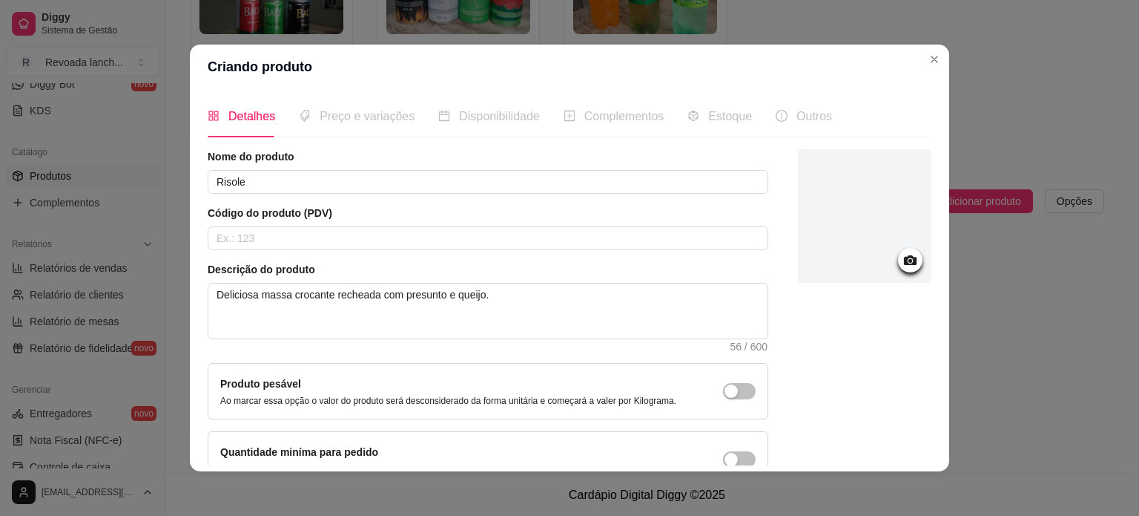
click at [872, 363] on div at bounding box center [865, 318] width 134 height 338
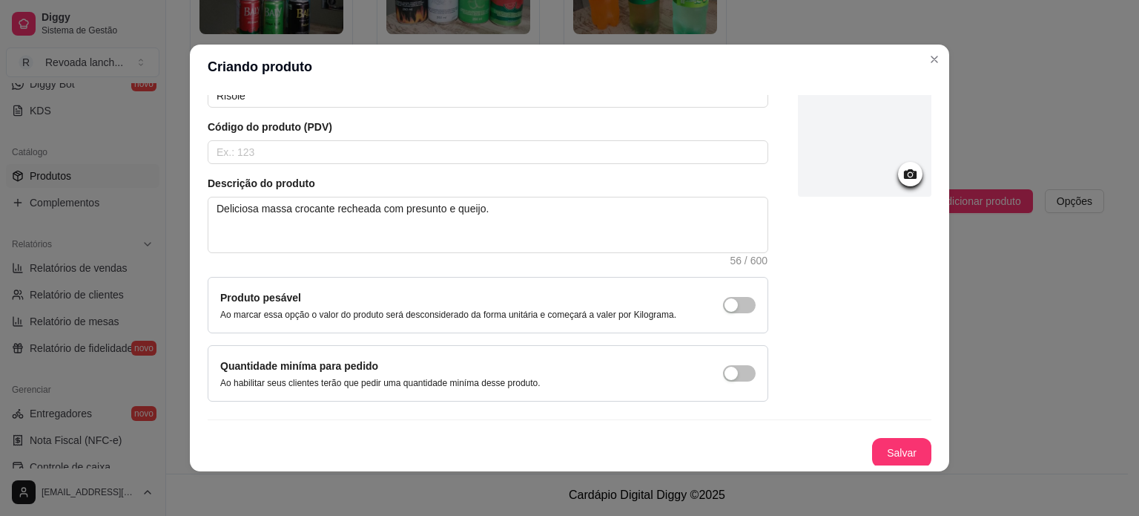
scroll to position [3, 0]
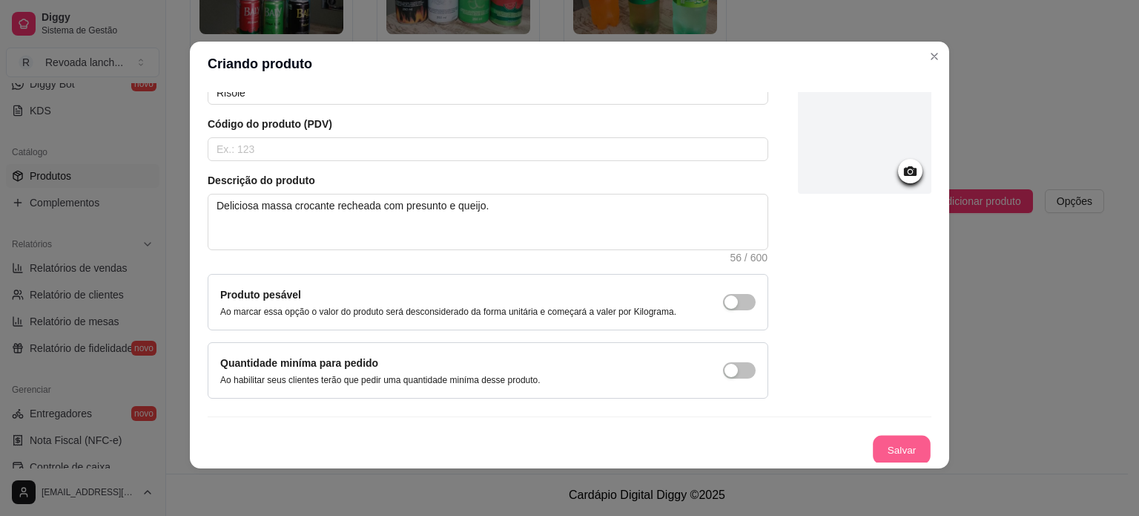
click at [878, 438] on button "Salvar" at bounding box center [902, 449] width 58 height 29
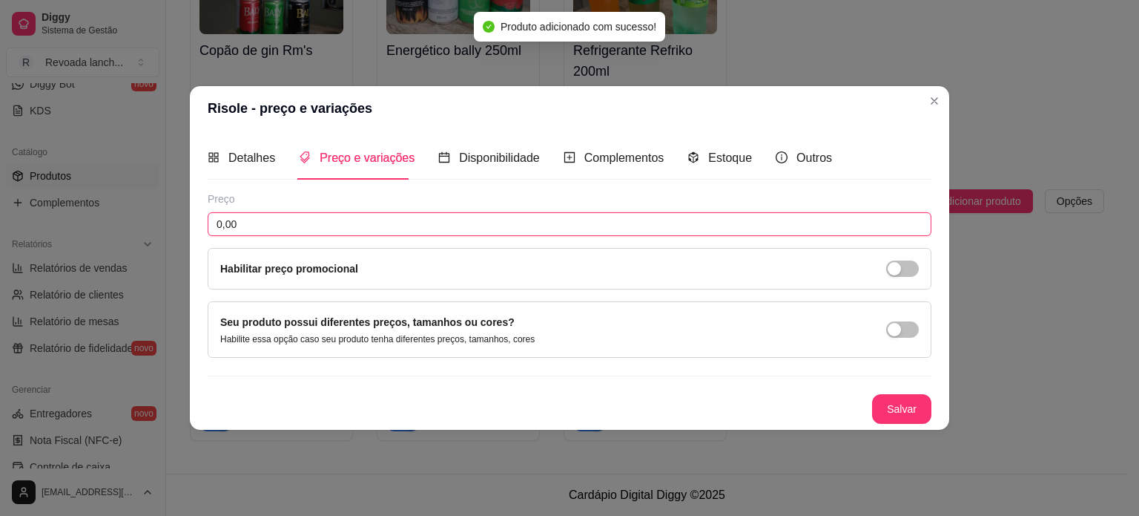
click at [550, 228] on input "0,00" at bounding box center [570, 224] width 724 height 24
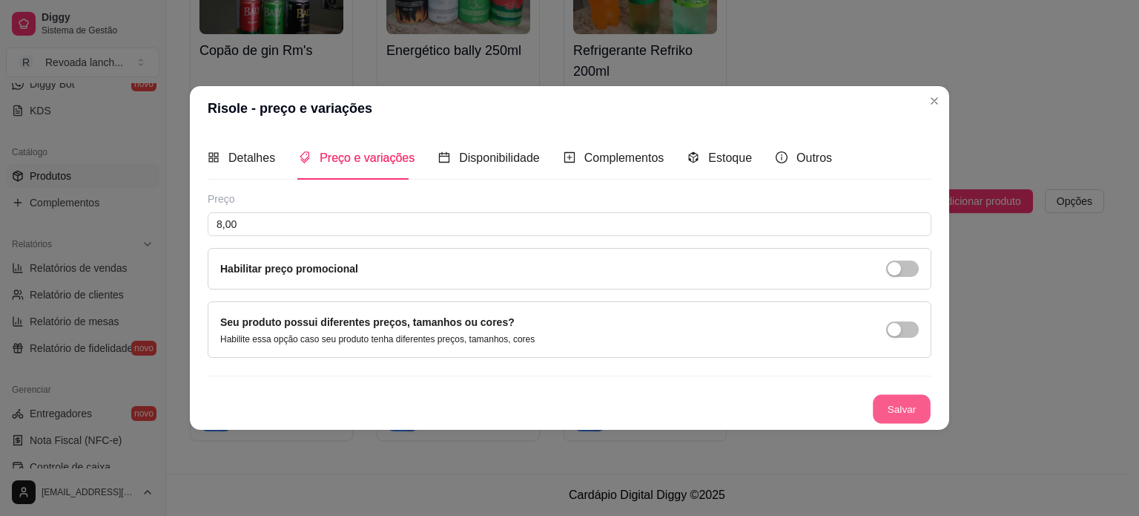
click at [891, 404] on button "Salvar" at bounding box center [902, 408] width 58 height 29
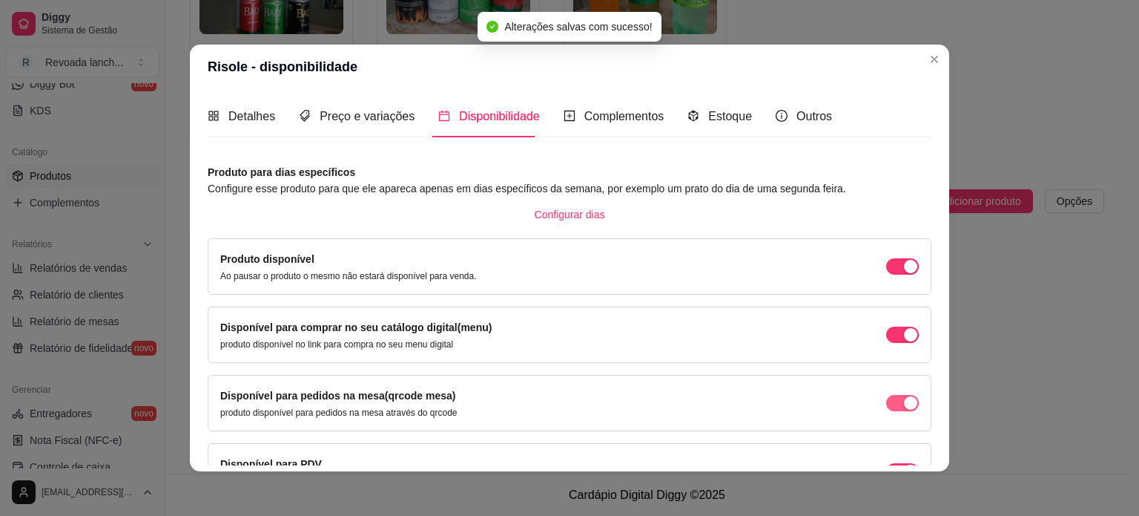
click at [886, 274] on span "button" at bounding box center [902, 266] width 33 height 16
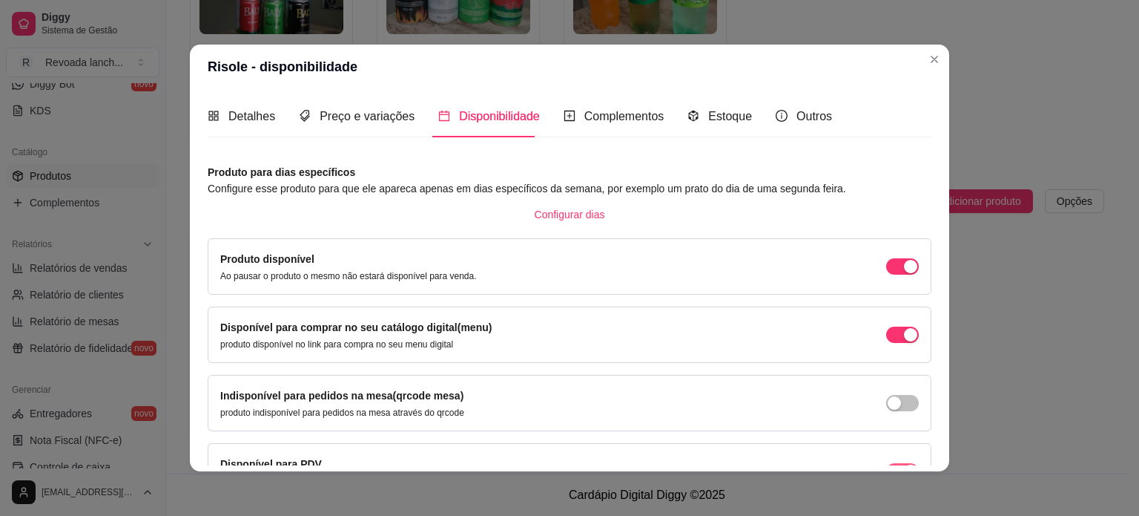
click at [889, 274] on span "button" at bounding box center [902, 266] width 33 height 16
click at [876, 354] on div "Disponível para comprar no seu catálogo digital(menu) produto disponível no lin…" at bounding box center [570, 334] width 724 height 56
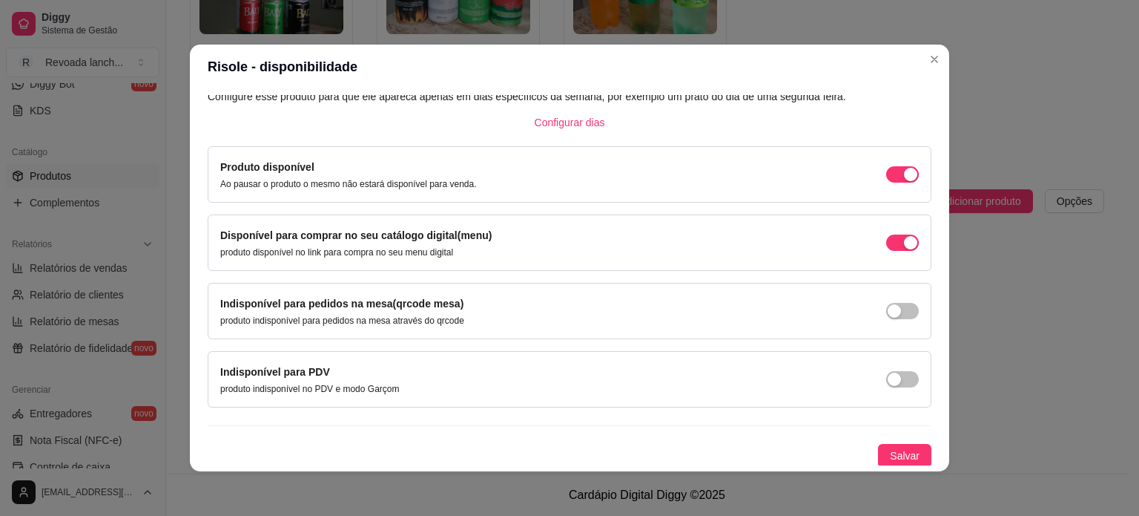
scroll to position [3, 0]
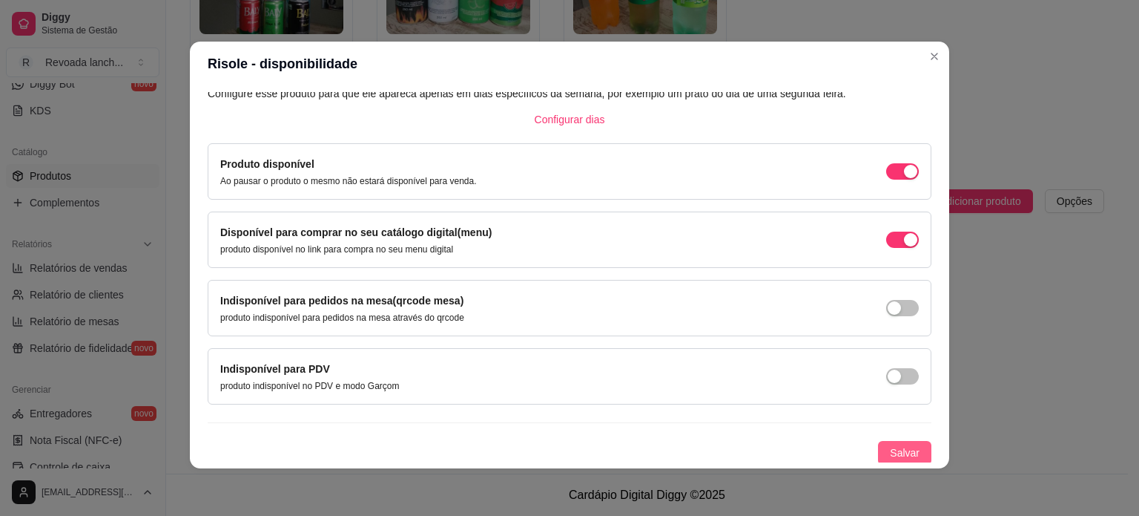
click at [891, 444] on span "Salvar" at bounding box center [905, 452] width 30 height 16
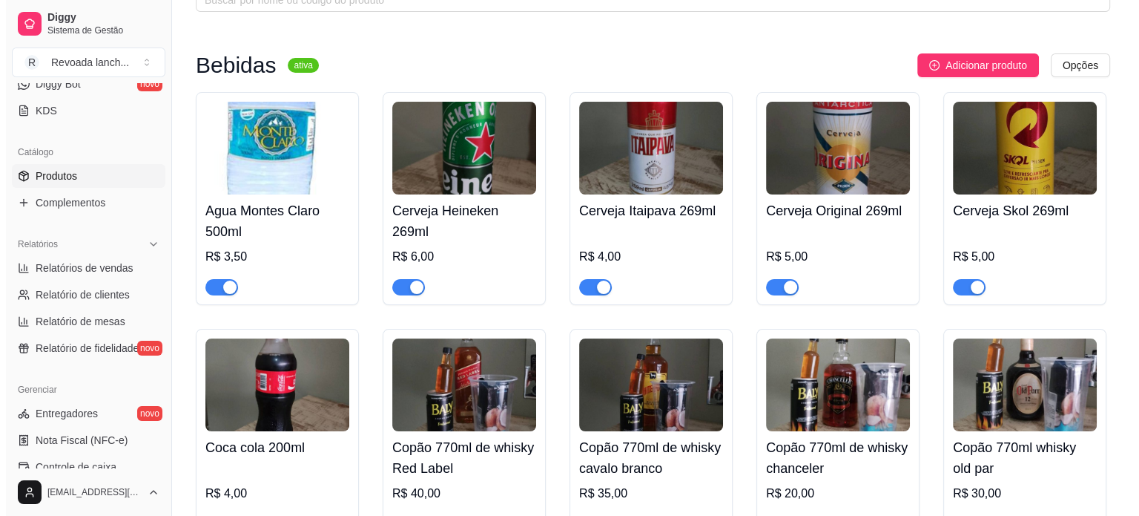
scroll to position [78, 0]
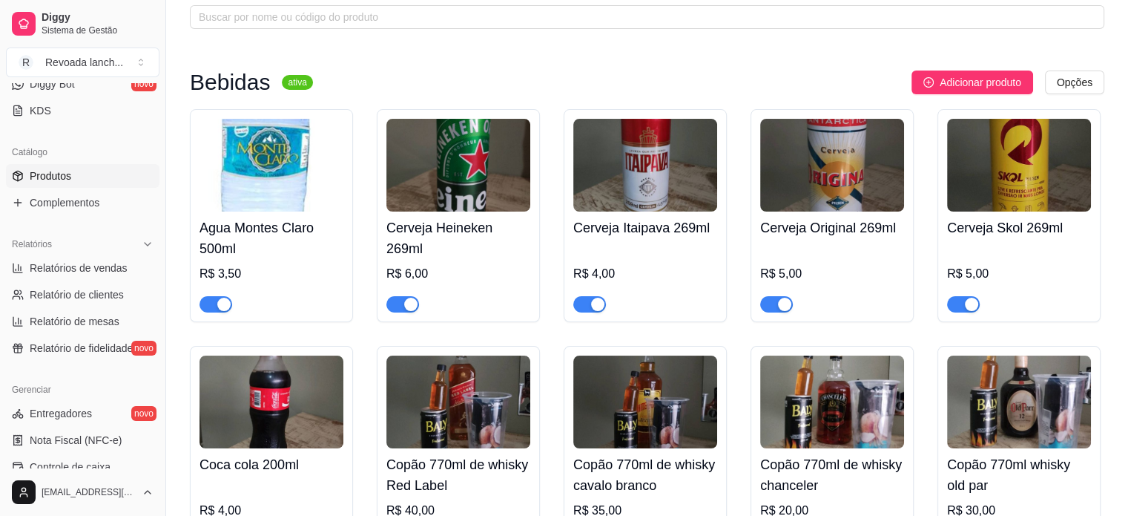
click at [258, 214] on div "Agua Montes Claro 500ml R$ 3,50" at bounding box center [272, 261] width 144 height 101
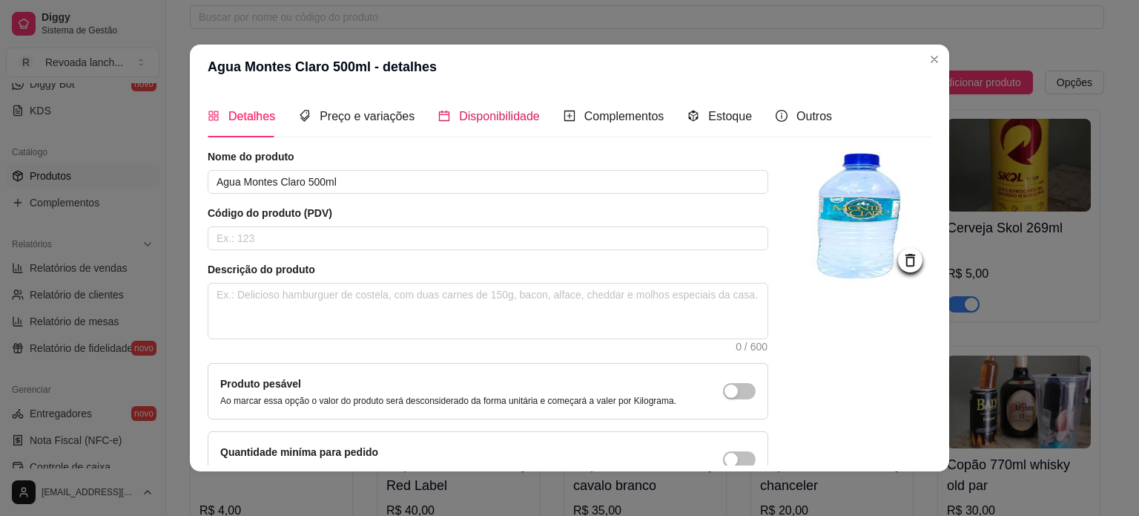
click at [466, 115] on span "Disponibilidade" at bounding box center [499, 116] width 81 height 13
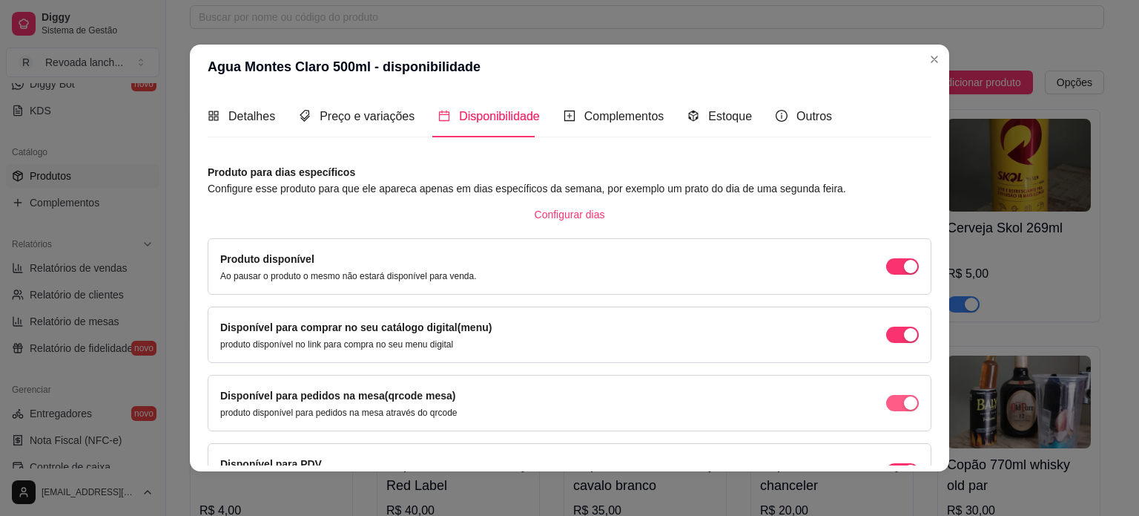
click at [886, 274] on span "button" at bounding box center [902, 266] width 33 height 16
click at [904, 273] on div "button" at bounding box center [910, 266] width 13 height 13
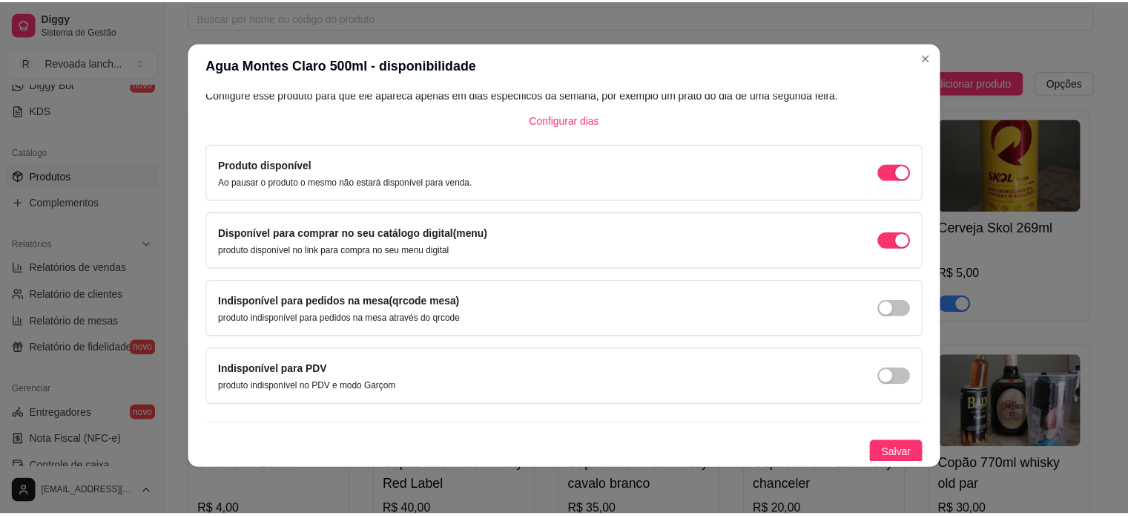
scroll to position [3, 0]
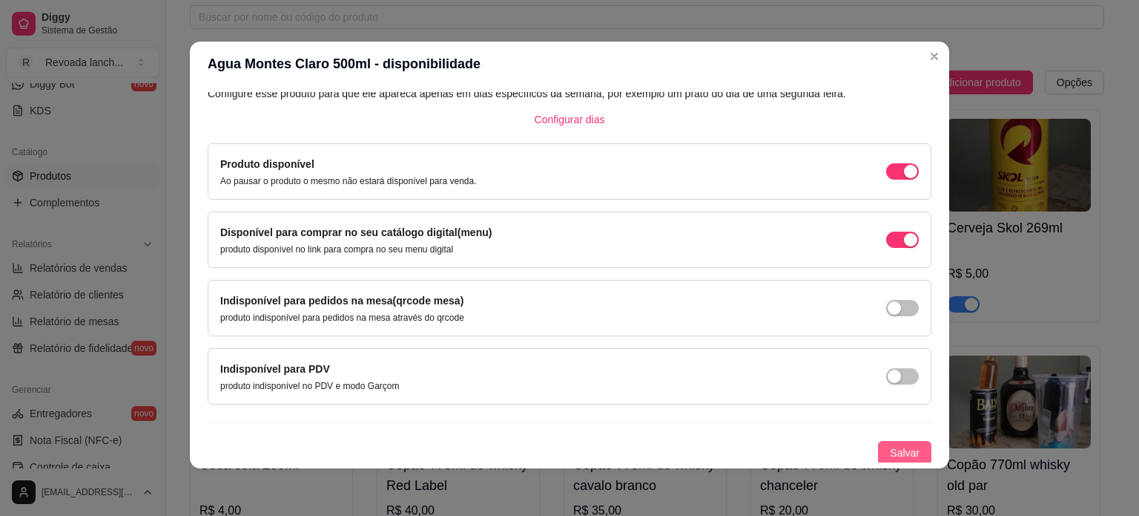
click at [890, 456] on span "Salvar" at bounding box center [905, 452] width 30 height 16
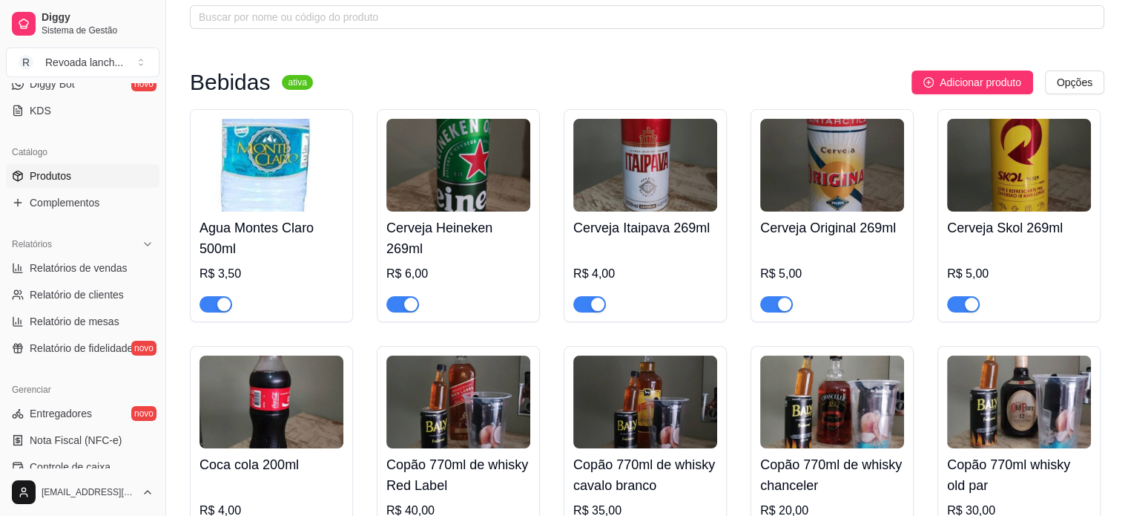
click at [478, 141] on img at bounding box center [458, 165] width 144 height 93
click at [100, 412] on link "Entregadores novo" at bounding box center [83, 413] width 154 height 24
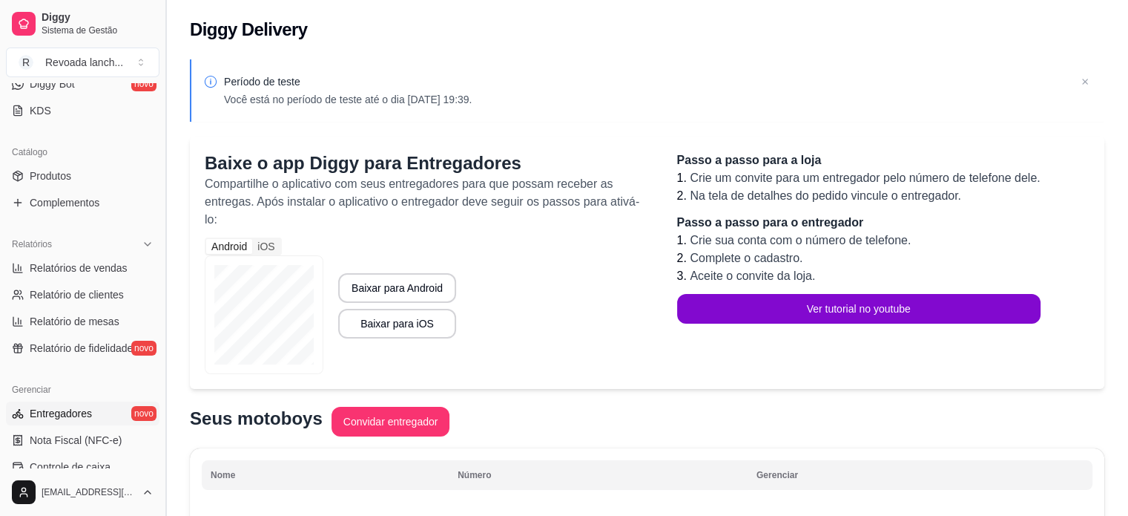
click at [160, 102] on button "Toggle Sidebar" at bounding box center [165, 258] width 12 height 516
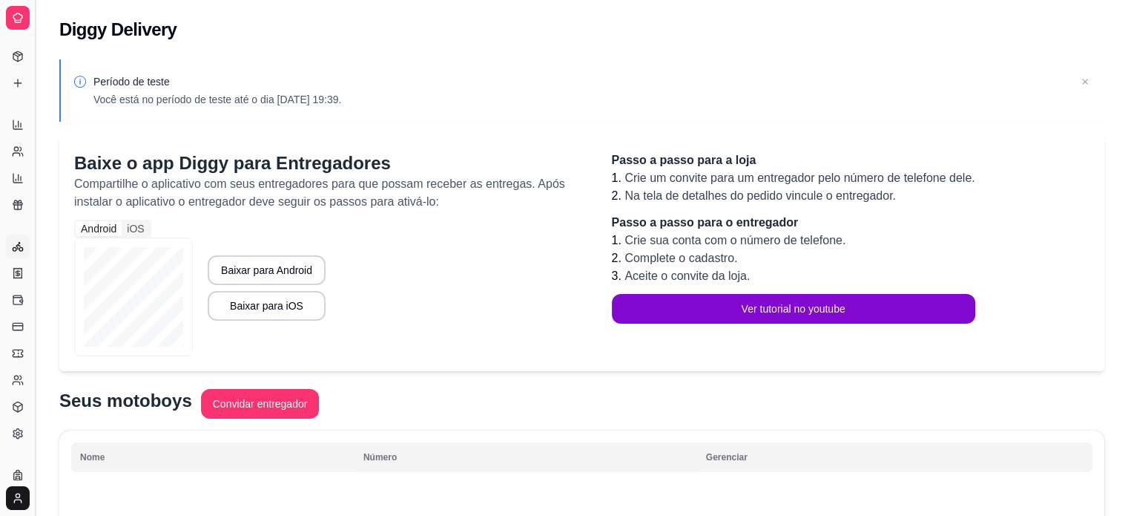
scroll to position [209, 0]
click at [32, 79] on button "Toggle Sidebar" at bounding box center [35, 258] width 12 height 516
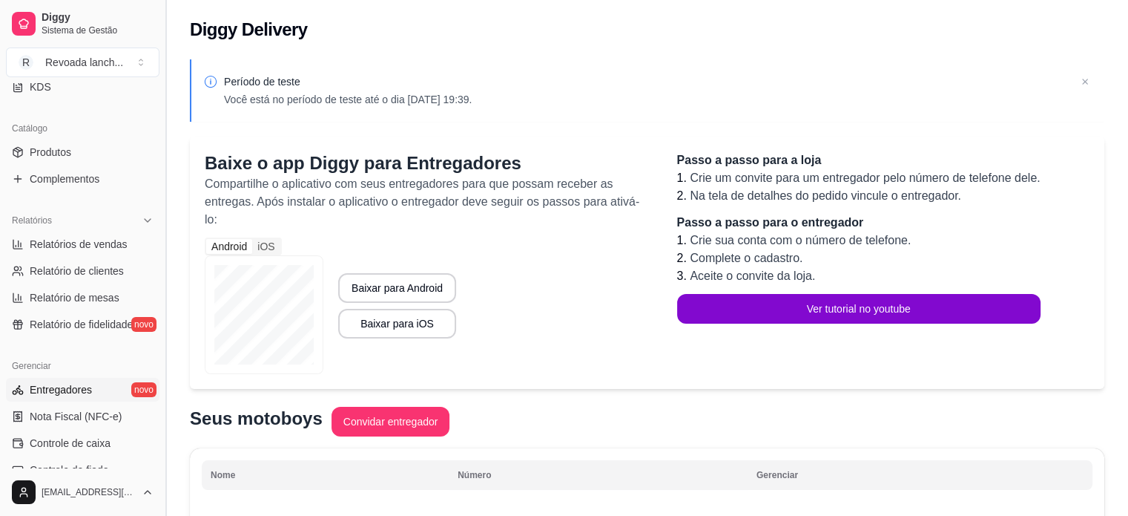
scroll to position [329, 0]
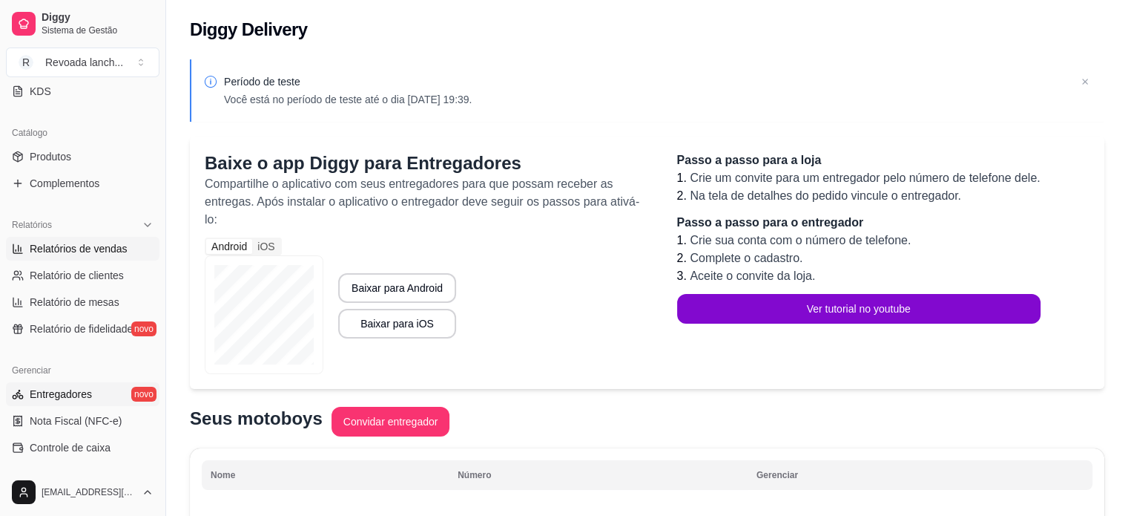
click at [90, 249] on span "Relatórios de vendas" at bounding box center [79, 248] width 98 height 15
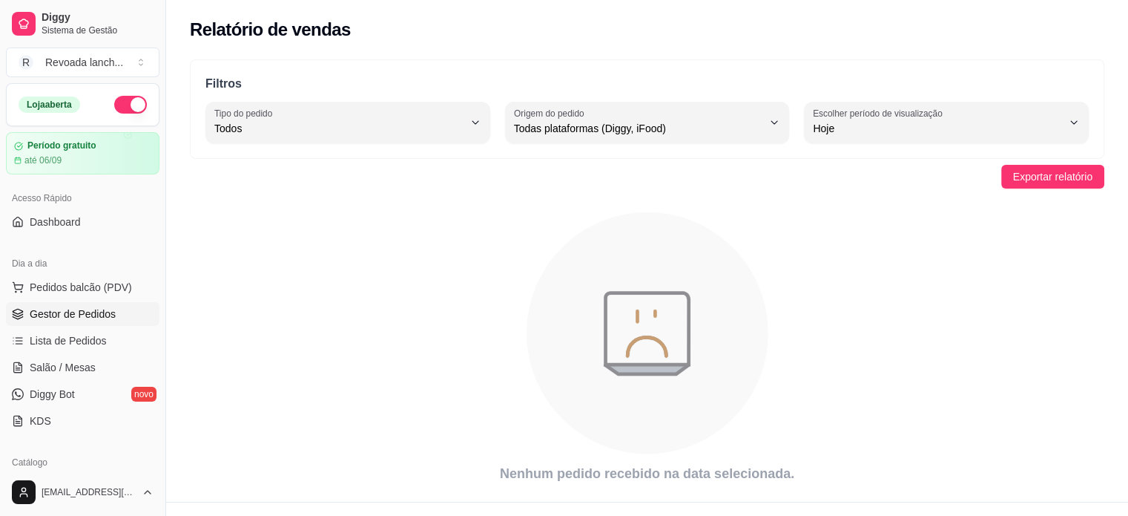
click at [71, 314] on span "Gestor de Pedidos" at bounding box center [73, 313] width 86 height 15
